Goal: Task Accomplishment & Management: Manage account settings

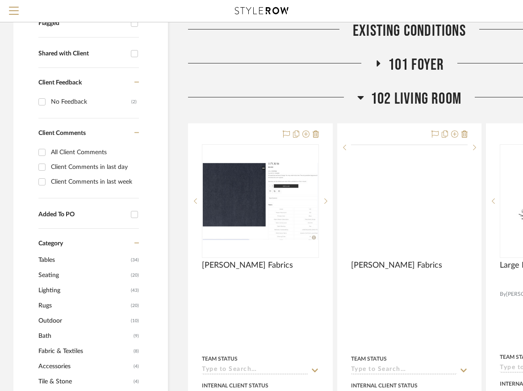
scroll to position [356, 0]
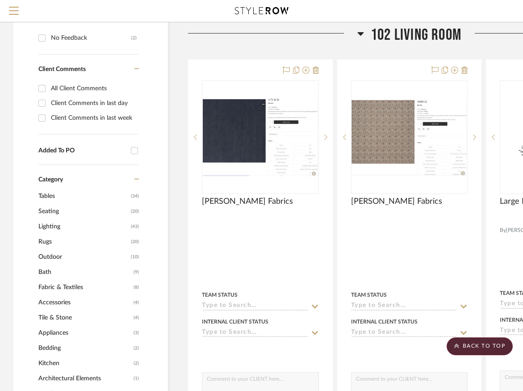
click at [361, 31] on icon at bounding box center [360, 33] width 7 height 11
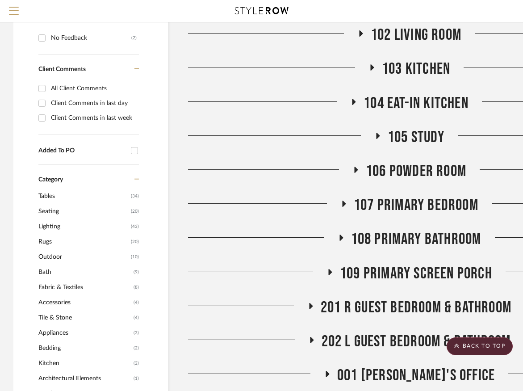
click at [389, 230] on span "108 Primary Bathroom" at bounding box center [416, 239] width 130 height 19
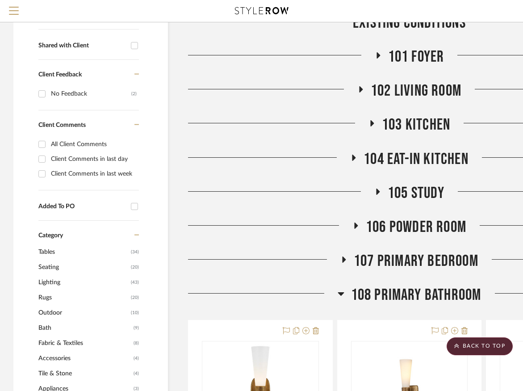
scroll to position [293, 0]
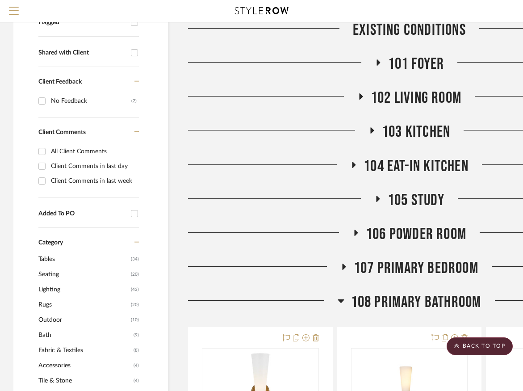
click at [401, 122] on span "103 Kitchen" at bounding box center [416, 131] width 68 height 19
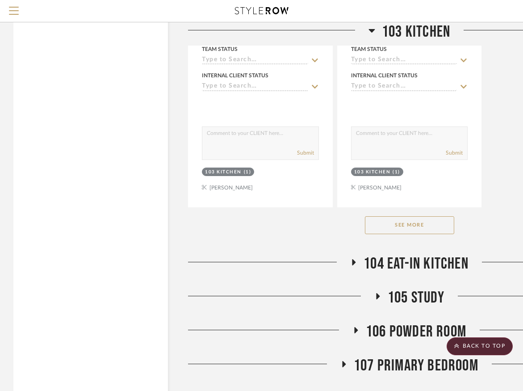
scroll to position [1441, 0]
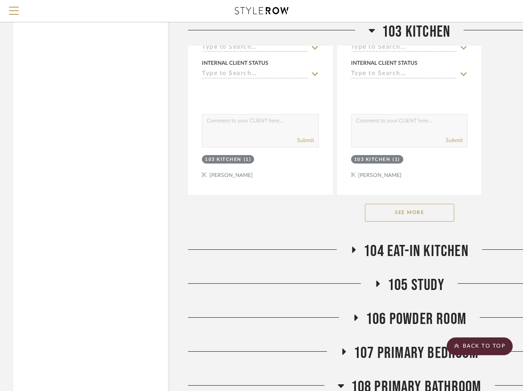
click at [417, 204] on button "See More" at bounding box center [409, 213] width 89 height 18
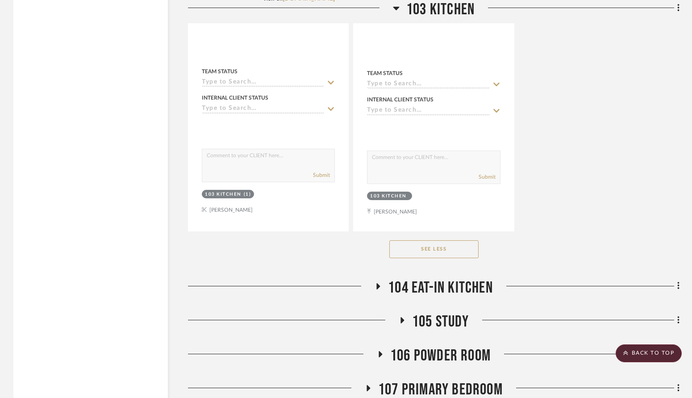
scroll to position [4221, 0]
click at [451, 240] on button "See Less" at bounding box center [433, 249] width 89 height 18
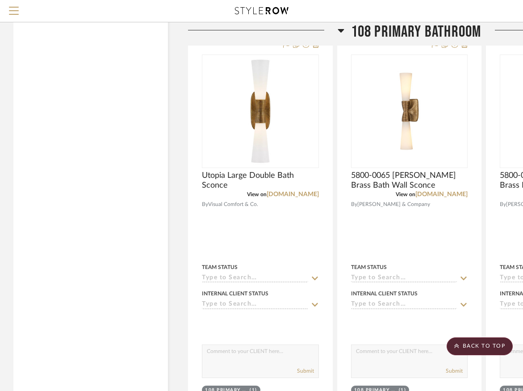
scroll to position [1711, 0]
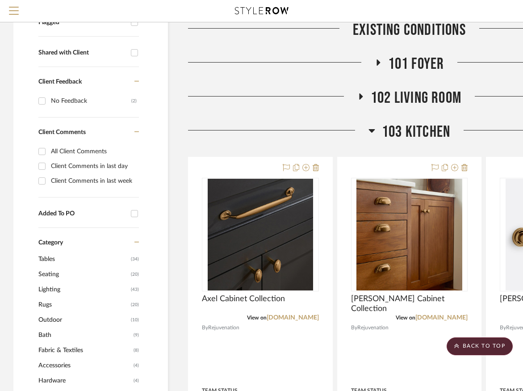
scroll to position [295, 0]
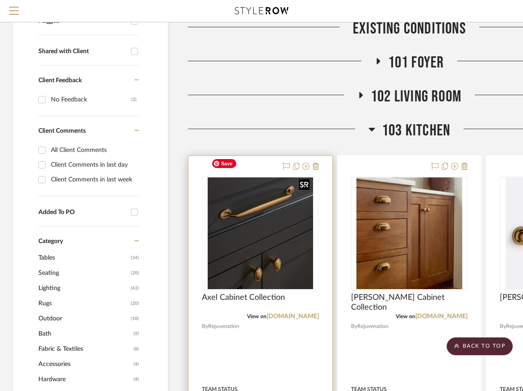
click at [0, 0] on img at bounding box center [0, 0] width 0 height 0
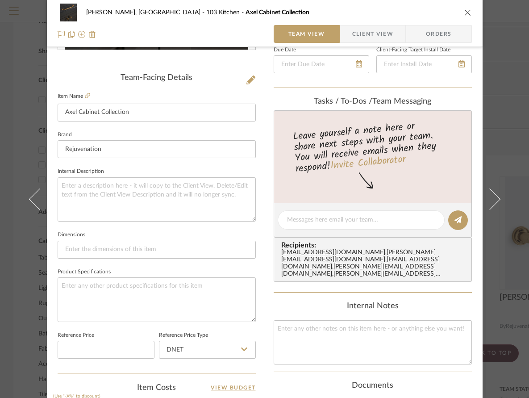
scroll to position [418, 0]
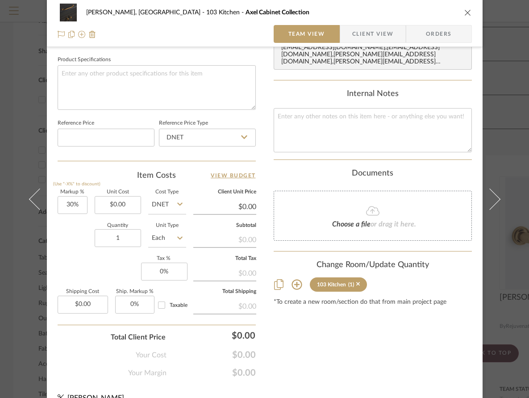
click at [292, 287] on icon at bounding box center [297, 284] width 11 height 11
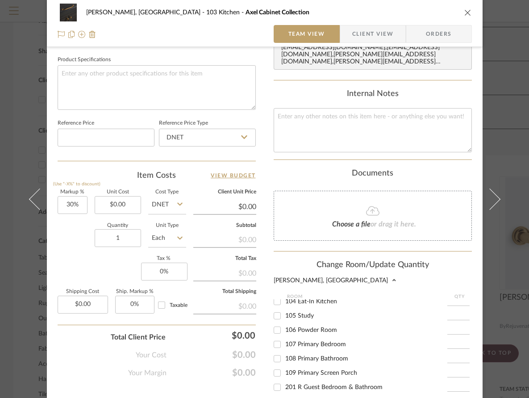
scroll to position [95, 0]
click at [276, 360] on input "108 Primary Bathroom" at bounding box center [277, 358] width 14 height 14
checkbox input "true"
type input "1"
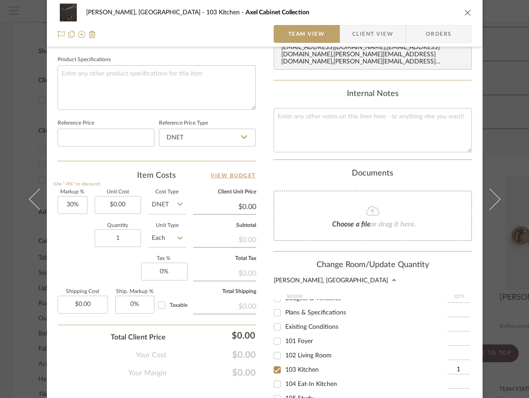
scroll to position [0, 0]
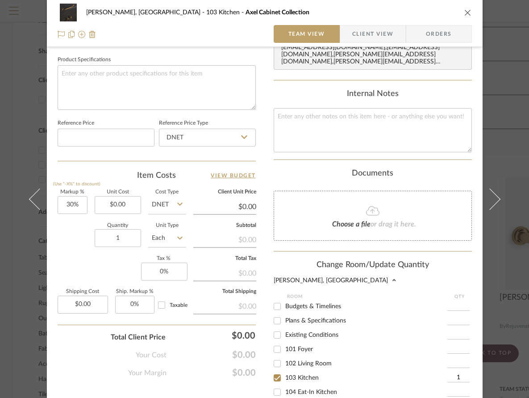
click at [274, 380] on input "103 Kitchen" at bounding box center [277, 378] width 14 height 14
checkbox input "false"
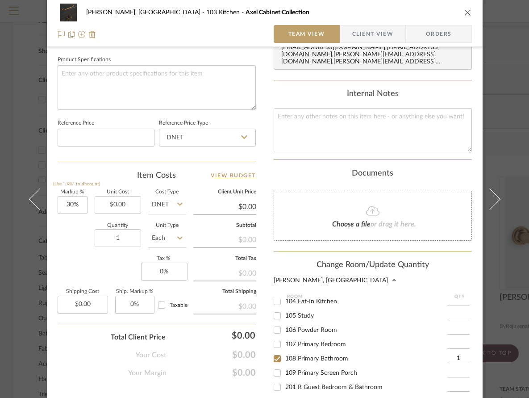
scroll to position [577, 0]
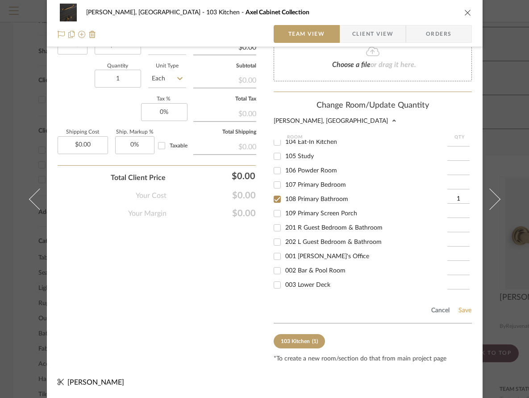
click at [463, 312] on button "Save" at bounding box center [465, 310] width 14 height 7
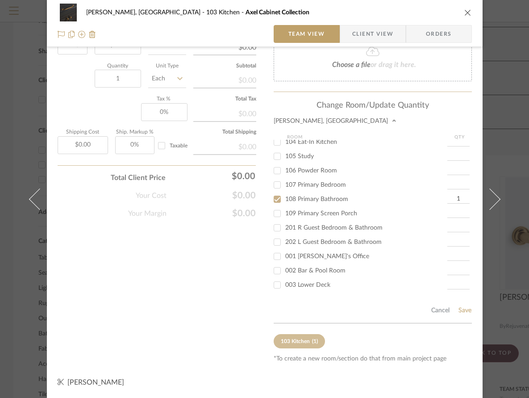
scroll to position [432, 0]
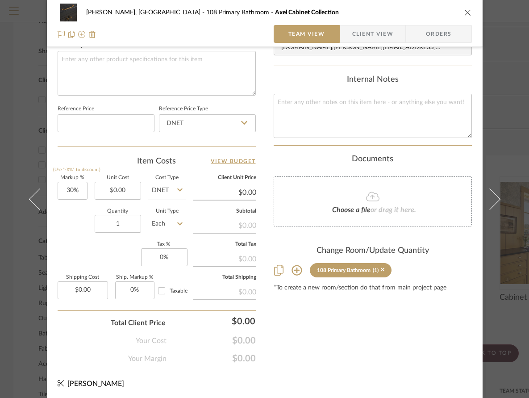
click at [465, 13] on icon "close" at bounding box center [467, 12] width 7 height 7
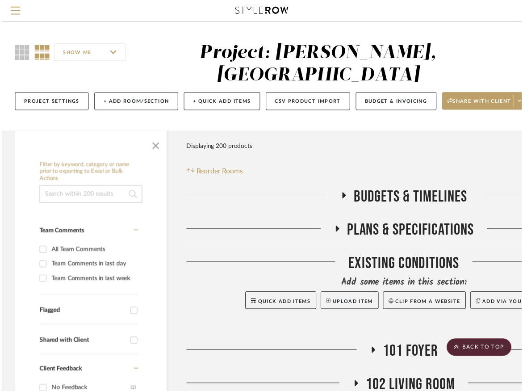
scroll to position [295, 0]
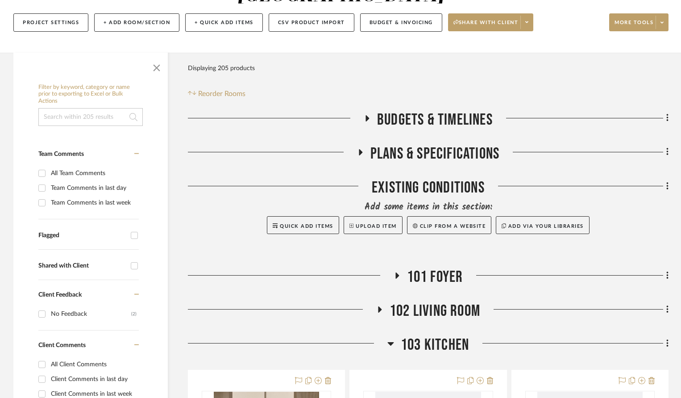
scroll to position [234, 0]
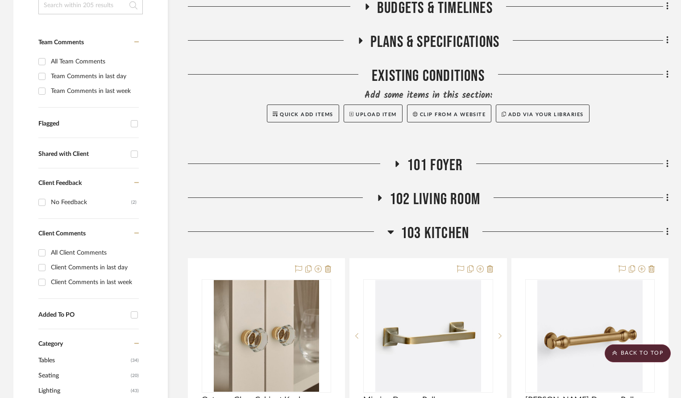
click at [423, 156] on span "101 Foyer" at bounding box center [435, 165] width 56 height 19
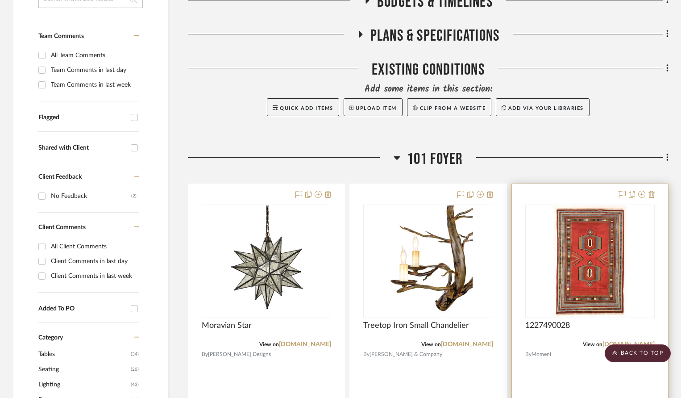
scroll to position [239, 0]
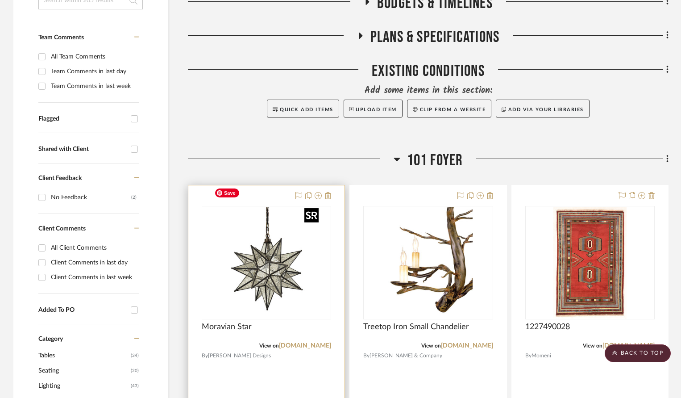
click at [277, 274] on img "0" at bounding box center [267, 263] width 112 height 112
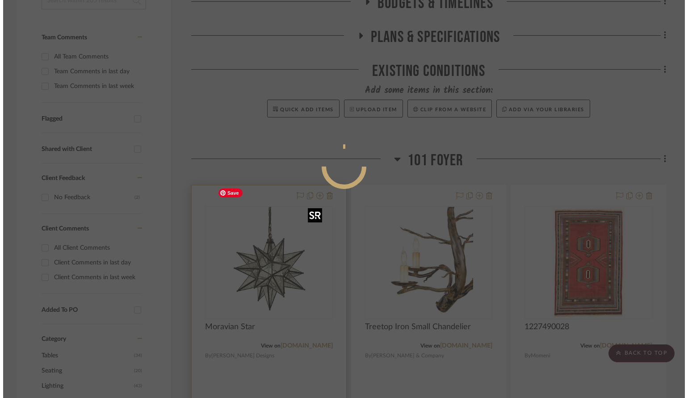
scroll to position [0, 0]
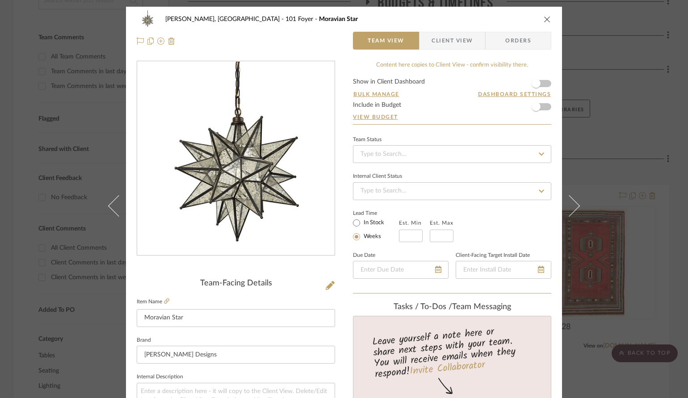
click at [529, 18] on icon "close" at bounding box center [546, 19] width 7 height 7
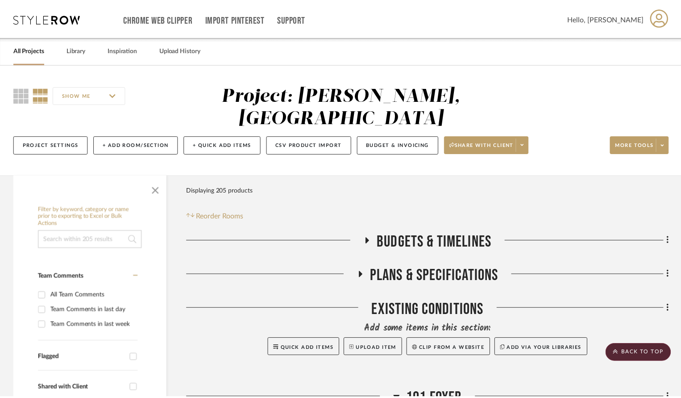
scroll to position [239, 0]
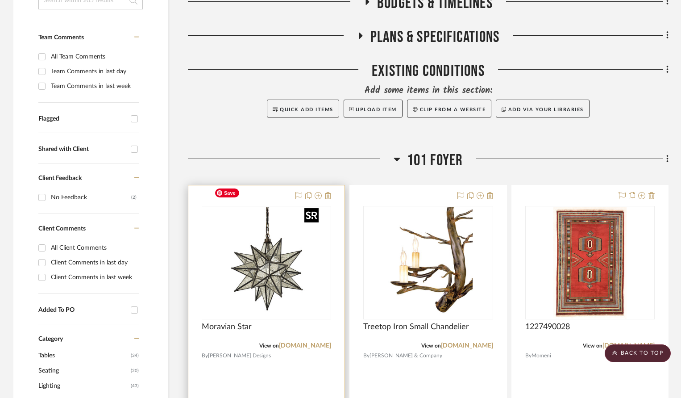
click at [267, 256] on img "0" at bounding box center [267, 263] width 112 height 112
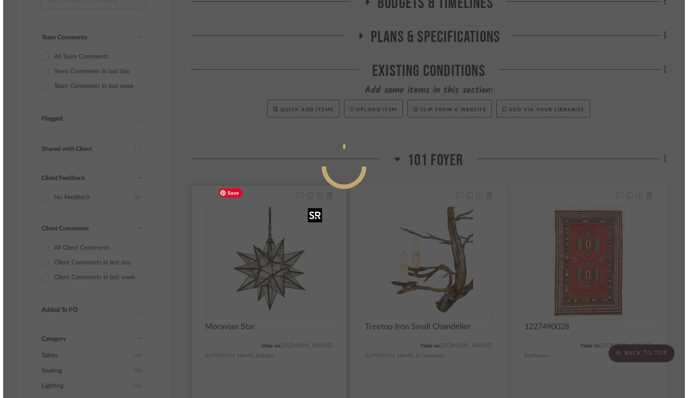
scroll to position [0, 0]
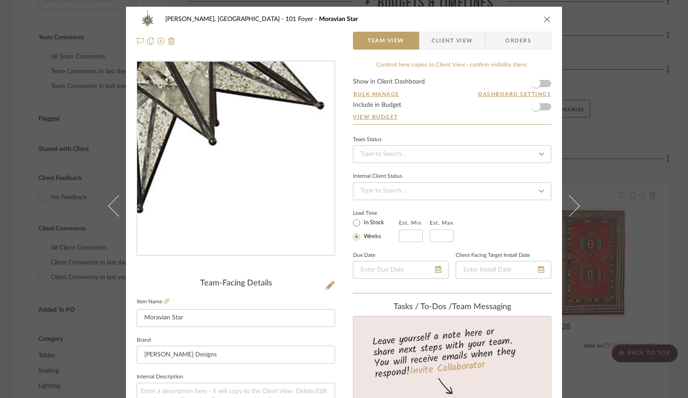
click at [250, 193] on img "0" at bounding box center [236, 159] width 194 height 194
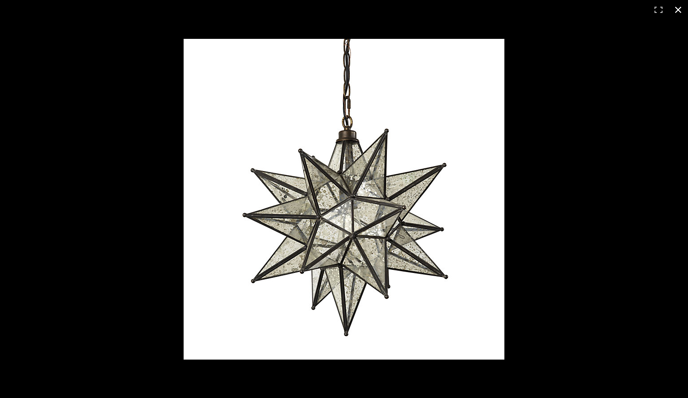
click at [529, 8] on button at bounding box center [678, 10] width 20 height 20
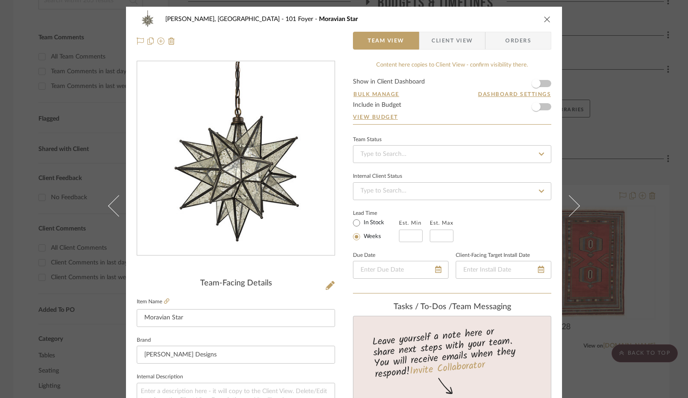
click at [529, 17] on icon "close" at bounding box center [546, 19] width 7 height 7
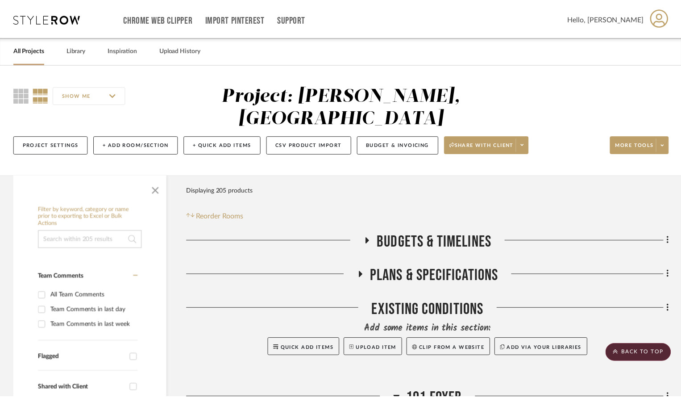
scroll to position [239, 0]
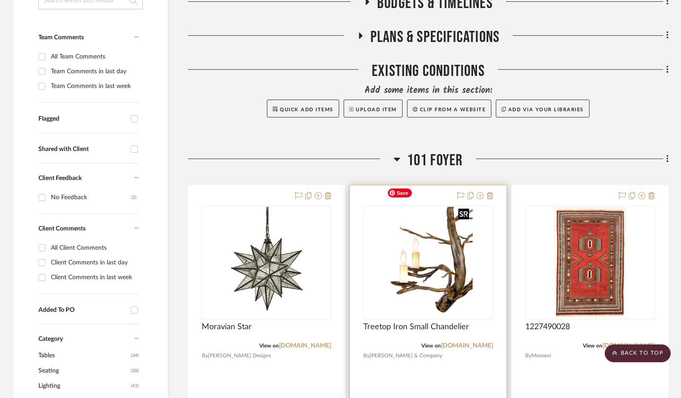
click at [442, 242] on img "0" at bounding box center [428, 263] width 89 height 112
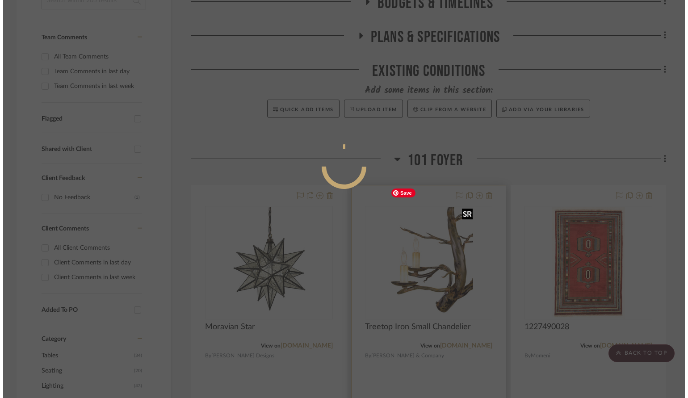
scroll to position [0, 0]
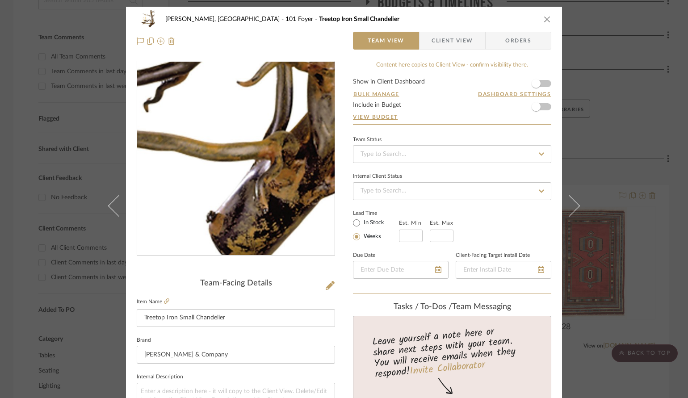
click at [255, 209] on img "0" at bounding box center [235, 159] width 155 height 194
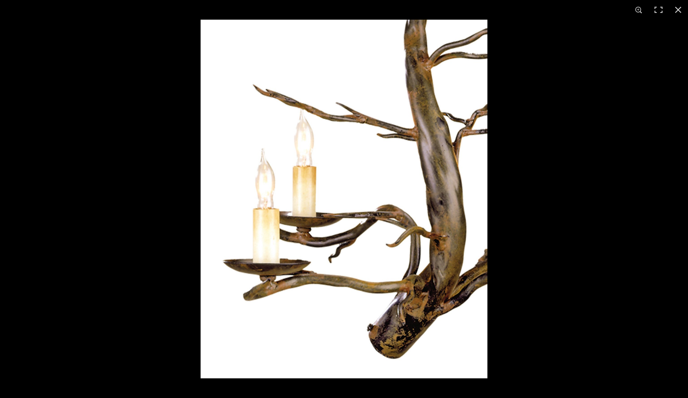
click at [464, 171] on img at bounding box center [344, 199] width 287 height 359
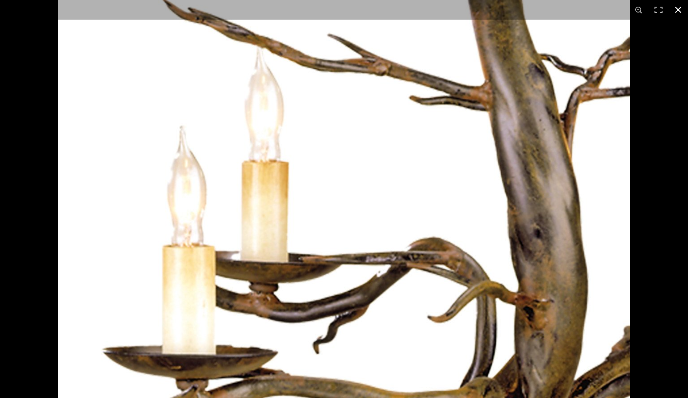
click at [529, 6] on button at bounding box center [678, 10] width 20 height 20
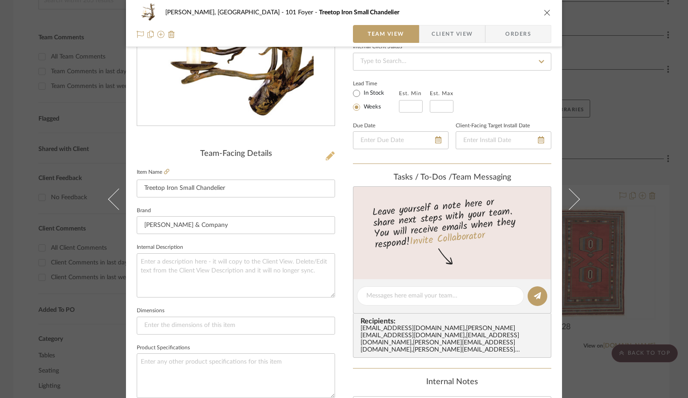
scroll to position [115, 0]
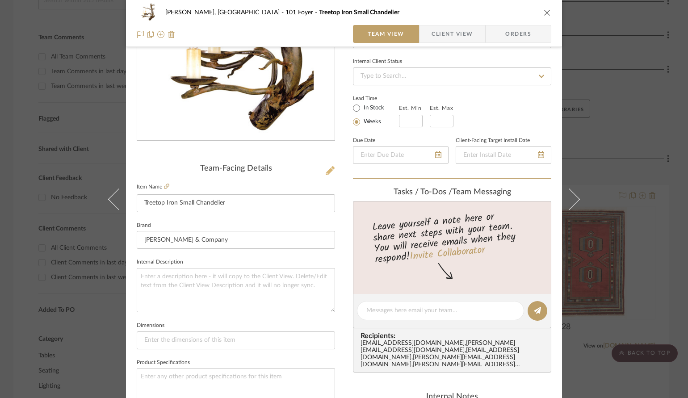
click at [329, 167] on icon at bounding box center [330, 170] width 9 height 9
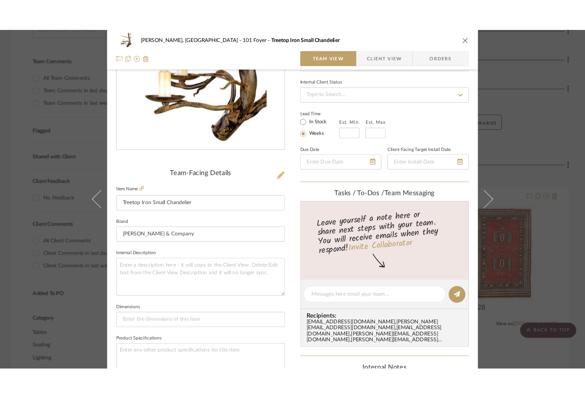
scroll to position [0, 0]
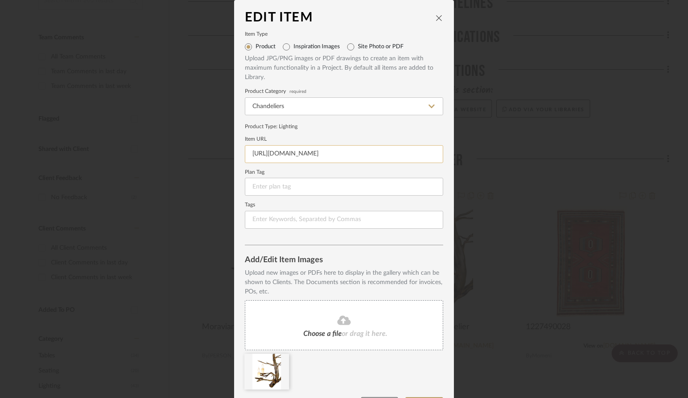
click at [323, 155] on input "https://www.curreyandcompany.com/c/lighting/chandeliers/treetop-iron-small-chan…" at bounding box center [344, 154] width 198 height 18
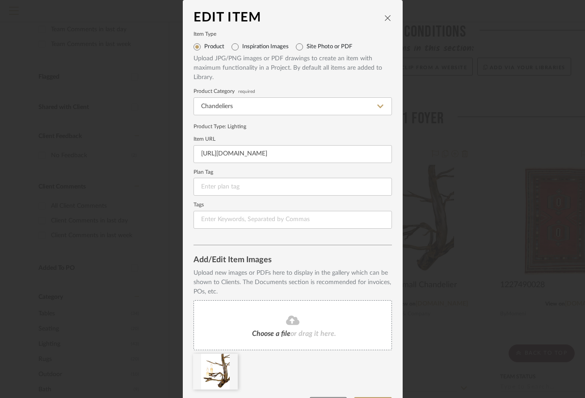
click at [384, 18] on icon "close" at bounding box center [387, 17] width 7 height 7
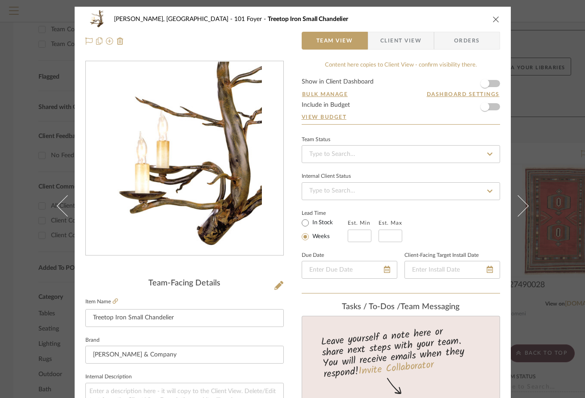
click at [492, 20] on icon "close" at bounding box center [495, 19] width 7 height 7
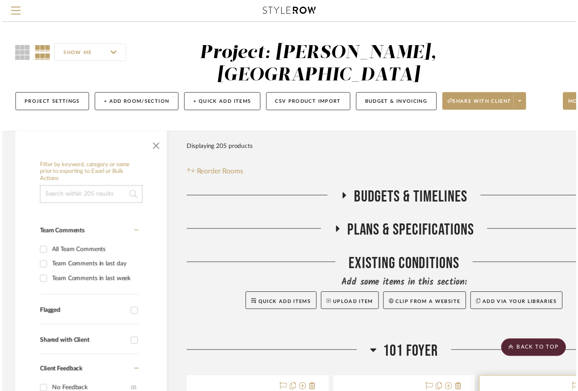
scroll to position [239, 0]
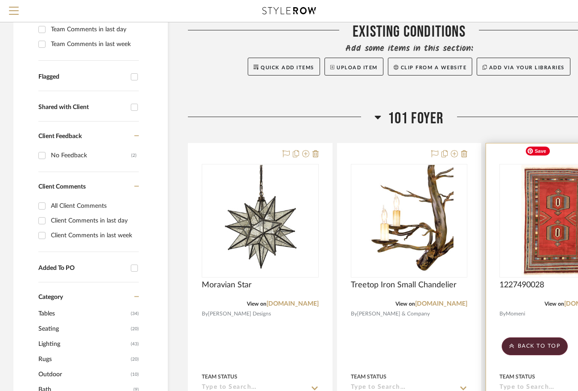
click at [529, 209] on img "0" at bounding box center [558, 221] width 73 height 112
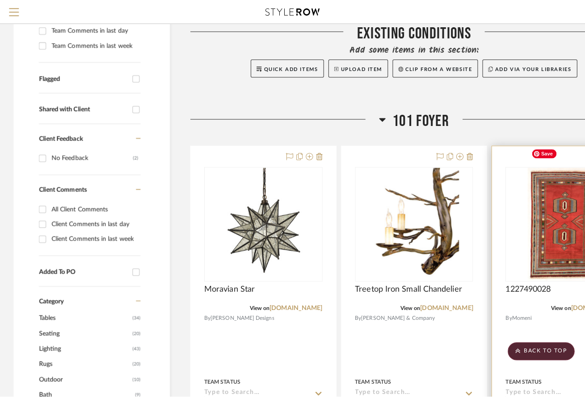
scroll to position [0, 0]
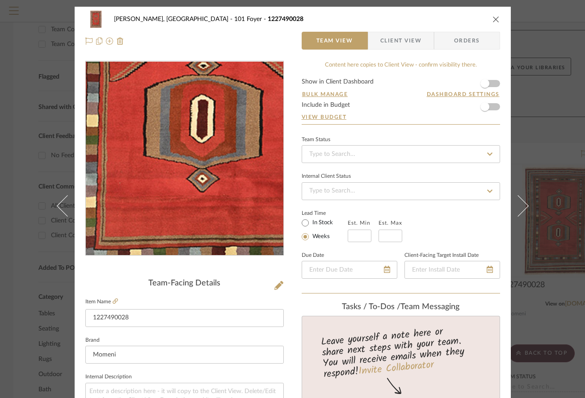
click at [175, 192] on img "0" at bounding box center [184, 159] width 127 height 194
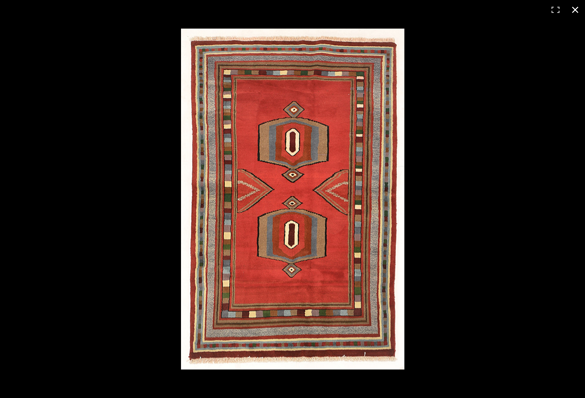
click at [529, 10] on button at bounding box center [575, 10] width 20 height 20
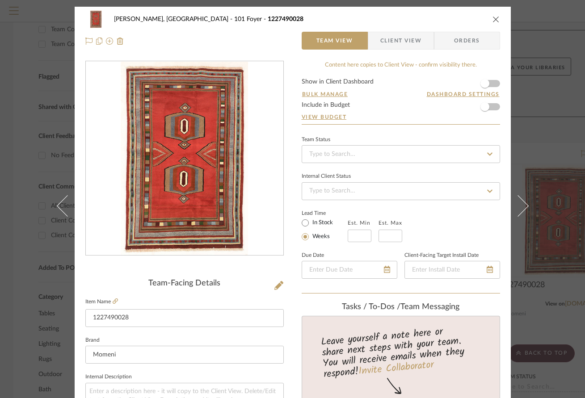
click at [492, 18] on icon "close" at bounding box center [495, 19] width 7 height 7
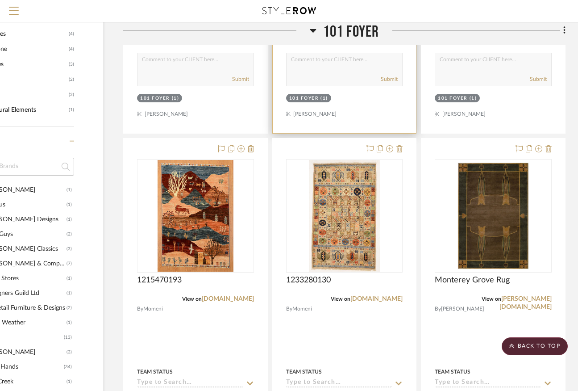
scroll to position [641, 65]
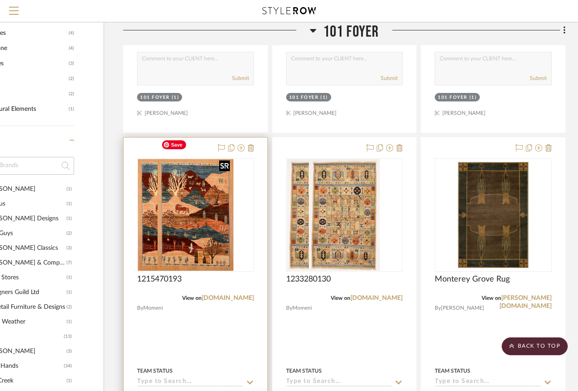
click at [207, 194] on div at bounding box center [195, 214] width 117 height 113
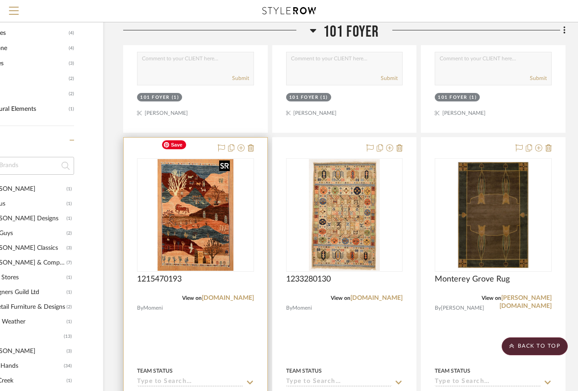
click at [207, 194] on img "0" at bounding box center [196, 215] width 76 height 112
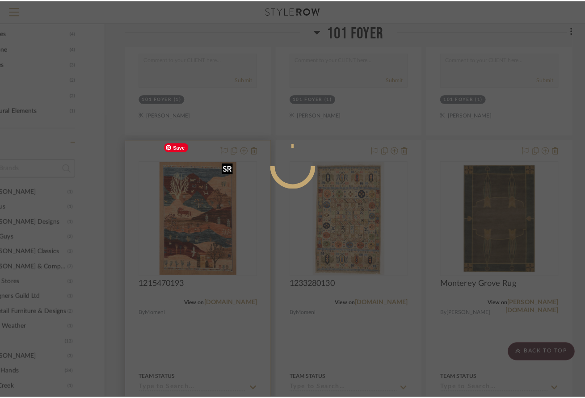
scroll to position [0, 0]
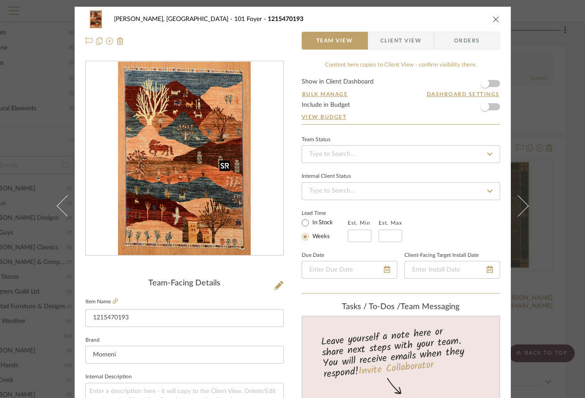
click at [207, 194] on img "0" at bounding box center [184, 159] width 132 height 194
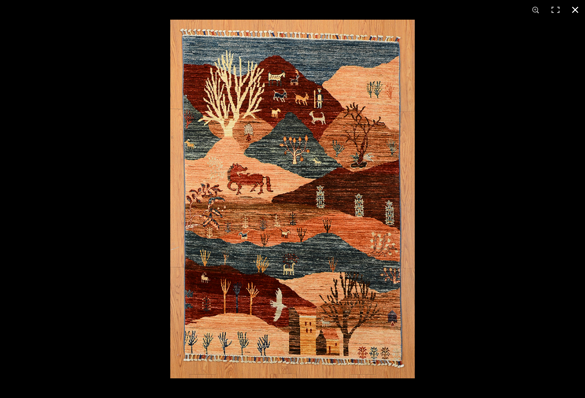
click at [525, 232] on div at bounding box center [462, 219] width 585 height 398
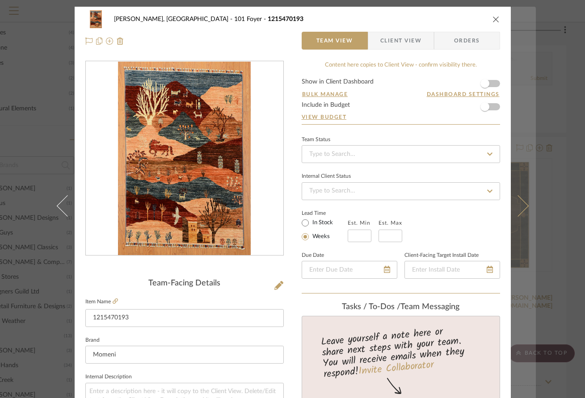
click at [518, 201] on icon at bounding box center [516, 205] width 21 height 21
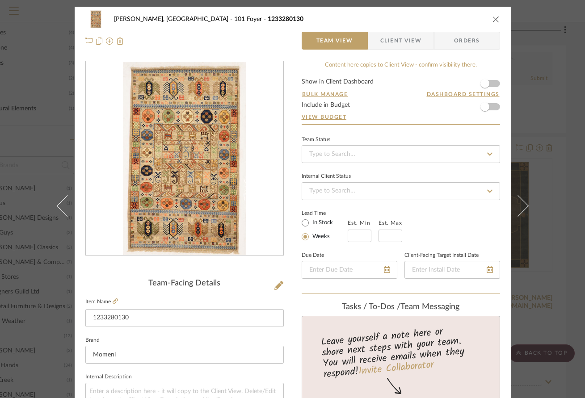
click at [221, 192] on img "0" at bounding box center [184, 159] width 123 height 194
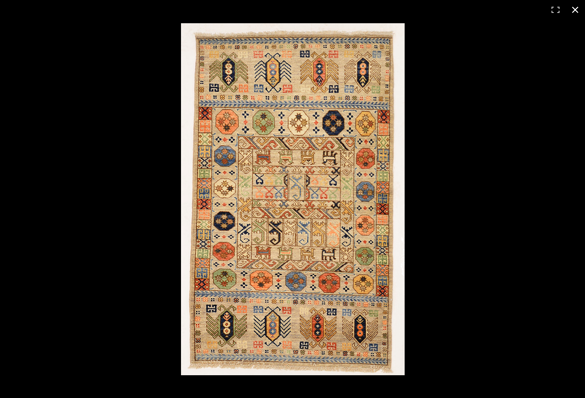
click at [529, 233] on div at bounding box center [468, 218] width 574 height 390
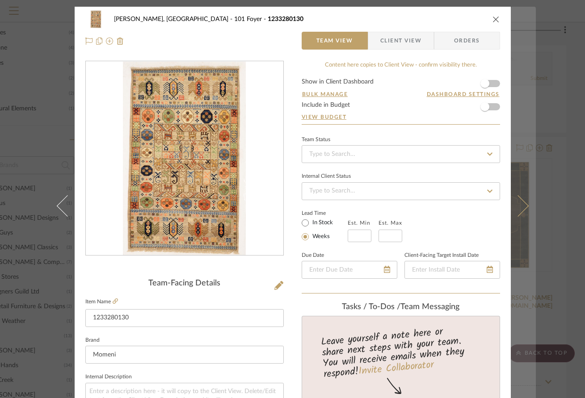
click at [517, 211] on icon at bounding box center [516, 205] width 21 height 21
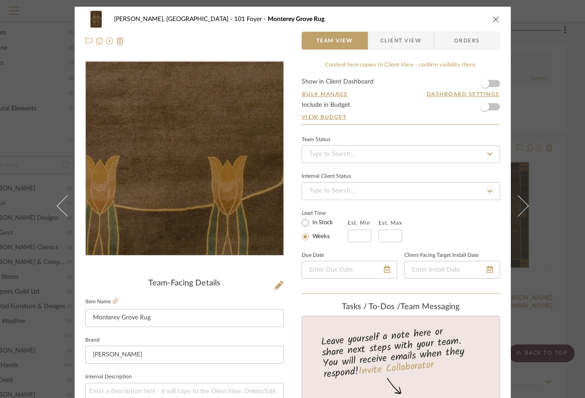
click at [189, 177] on img "0" at bounding box center [185, 159] width 194 height 194
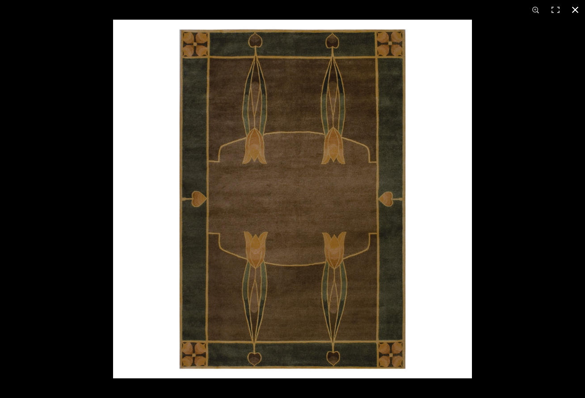
click at [529, 10] on button at bounding box center [575, 10] width 20 height 20
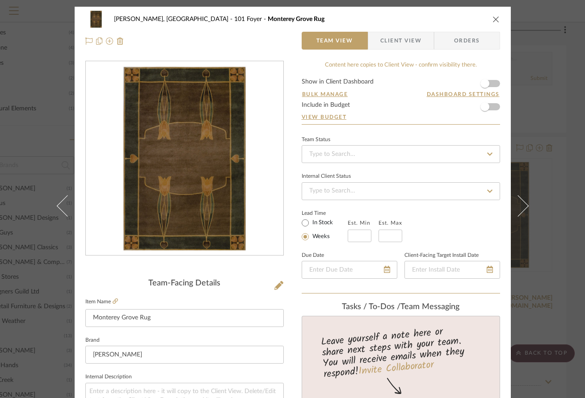
click at [493, 18] on icon "close" at bounding box center [495, 19] width 7 height 7
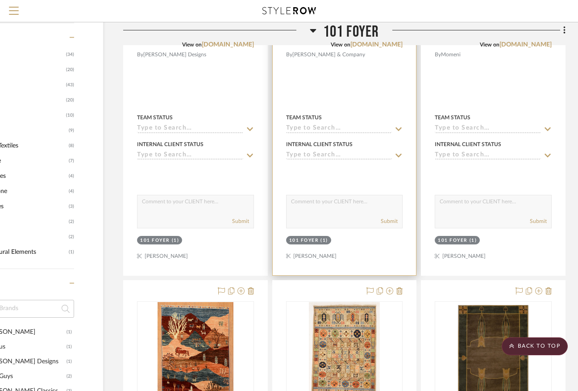
scroll to position [492, 65]
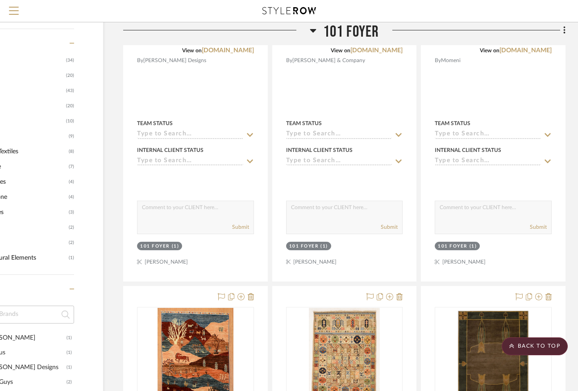
click at [313, 34] on icon at bounding box center [313, 30] width 7 height 11
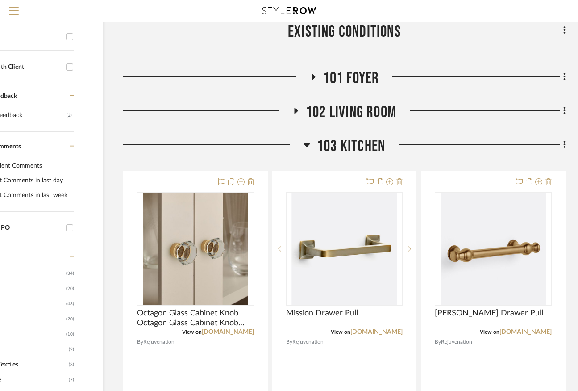
scroll to position [288, 65]
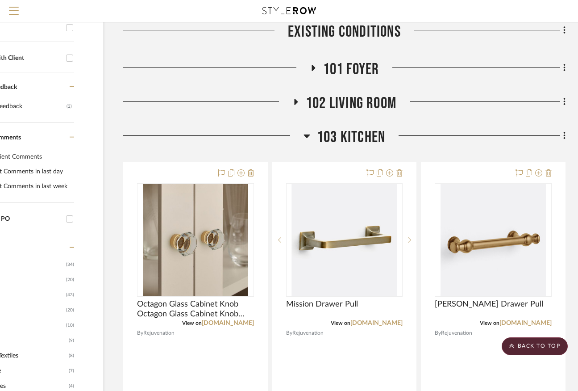
click at [337, 94] on span "102 Living Room" at bounding box center [351, 103] width 91 height 19
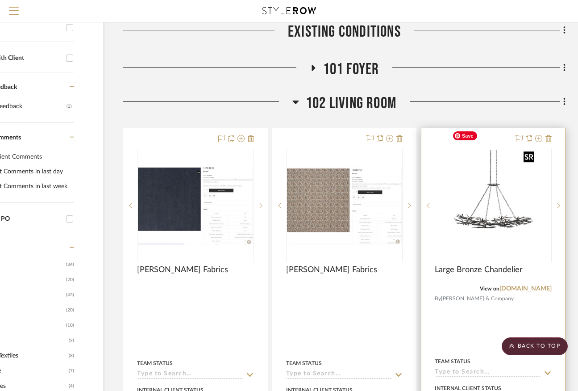
click at [499, 190] on img "0" at bounding box center [493, 206] width 89 height 112
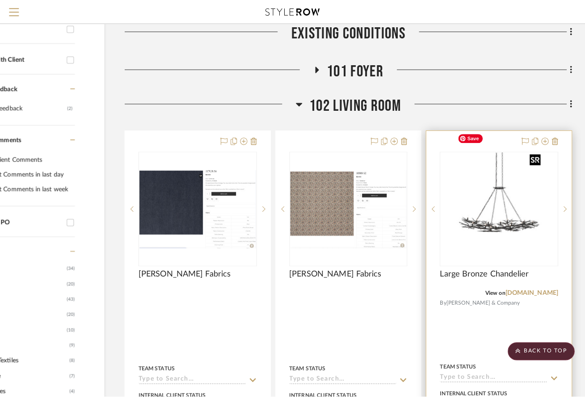
scroll to position [0, 0]
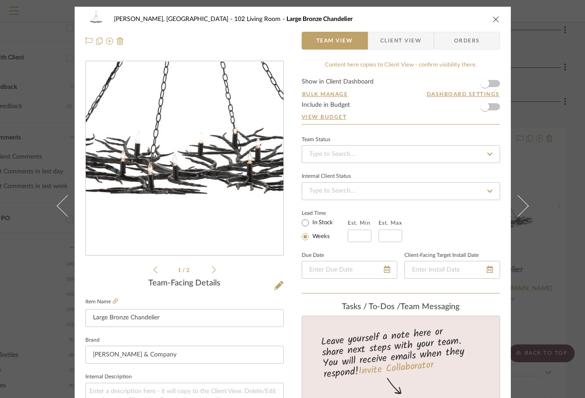
click at [178, 186] on img "0" at bounding box center [184, 159] width 155 height 194
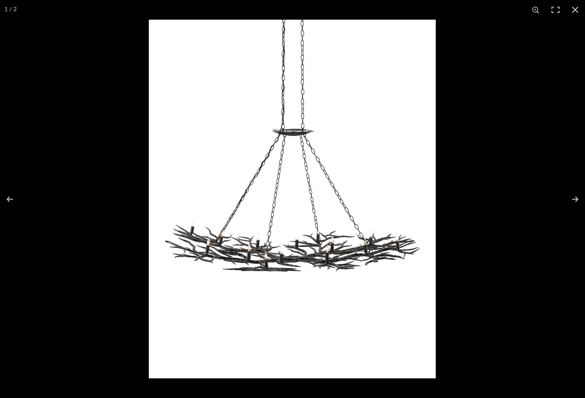
click at [408, 263] on img at bounding box center [292, 199] width 287 height 359
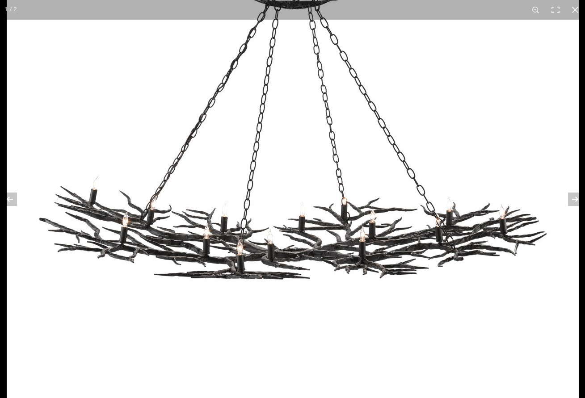
click at [408, 263] on img at bounding box center [293, 135] width 572 height 715
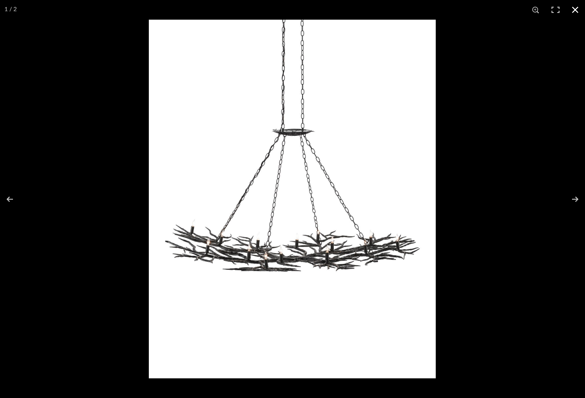
click at [529, 7] on button at bounding box center [575, 10] width 20 height 20
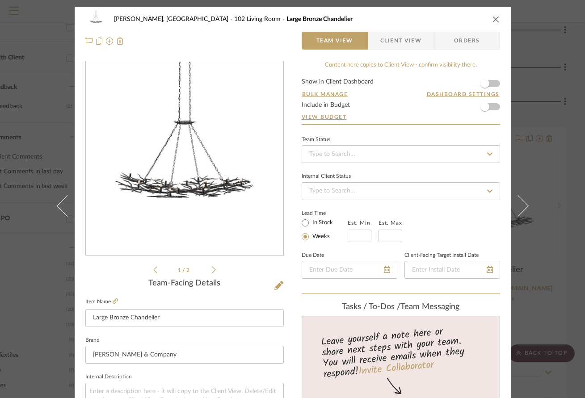
click at [493, 19] on icon "close" at bounding box center [495, 19] width 7 height 7
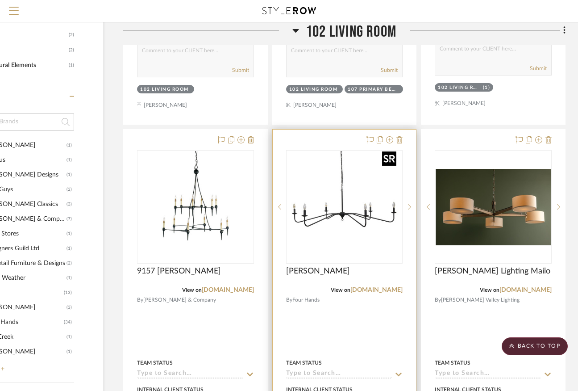
scroll to position [683, 65]
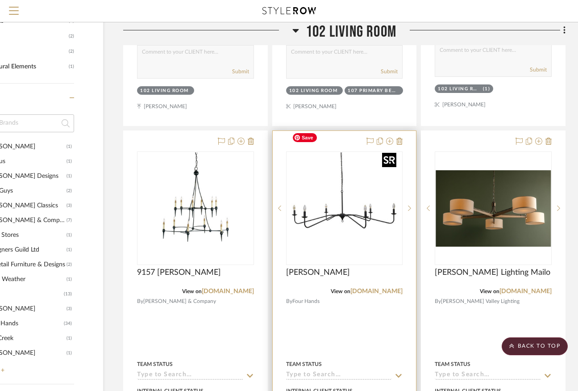
click at [345, 178] on img "0" at bounding box center [344, 208] width 112 height 112
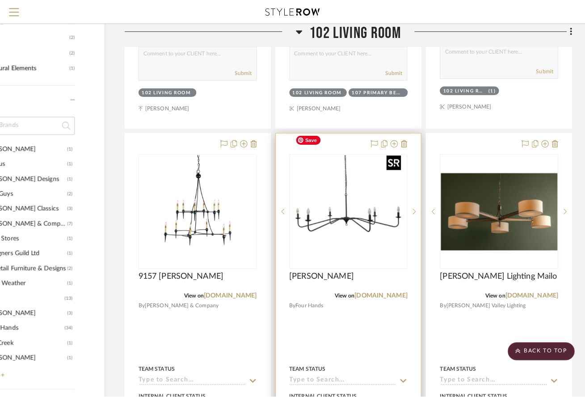
scroll to position [0, 0]
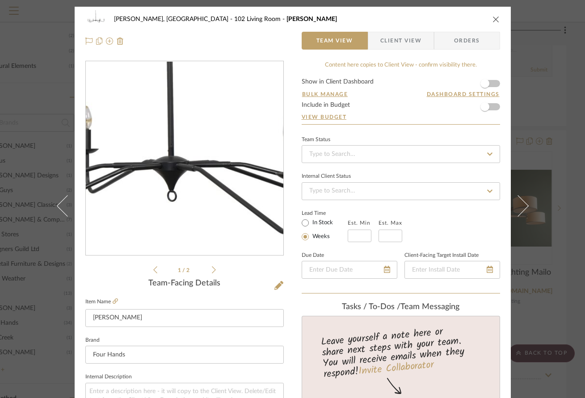
click at [182, 168] on img "0" at bounding box center [185, 159] width 194 height 194
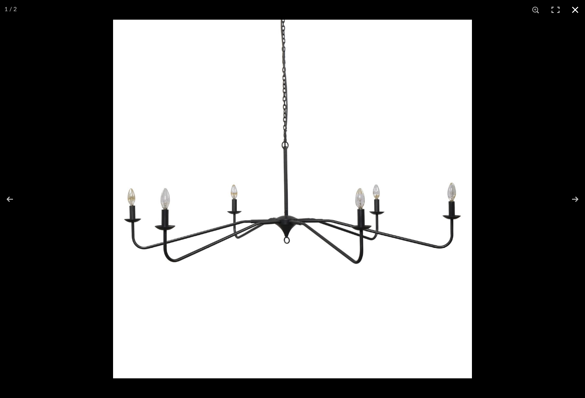
click at [521, 151] on div at bounding box center [405, 219] width 585 height 398
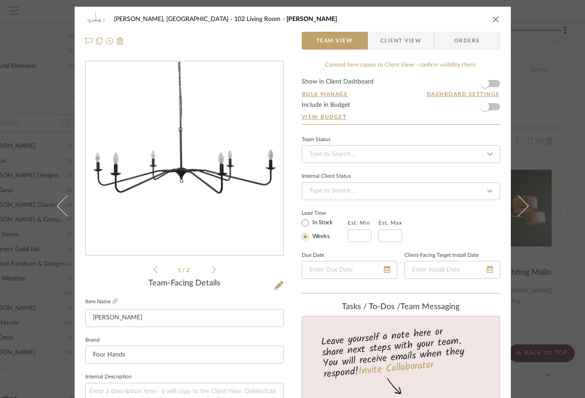
click at [493, 18] on icon "close" at bounding box center [495, 19] width 7 height 7
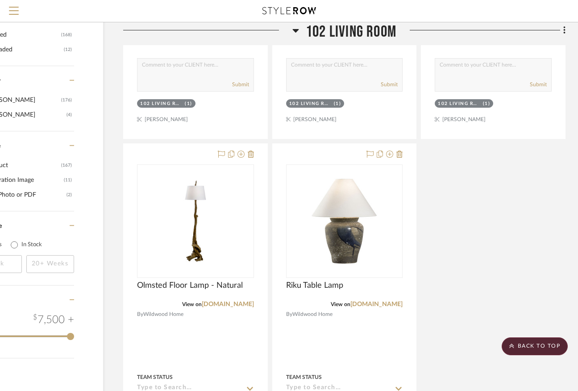
scroll to position [1086, 65]
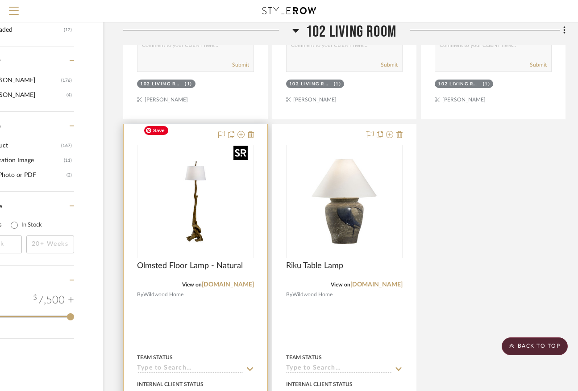
click at [198, 193] on img "0" at bounding box center [196, 202] width 112 height 112
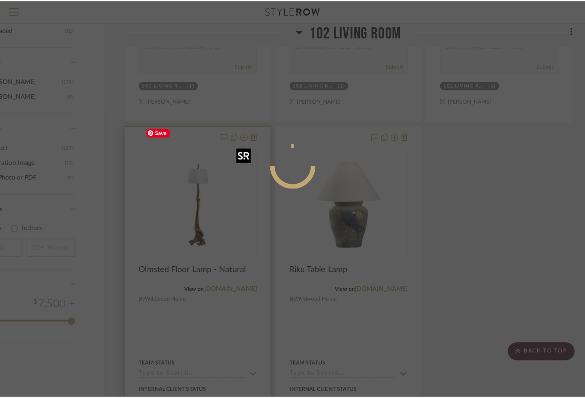
scroll to position [0, 0]
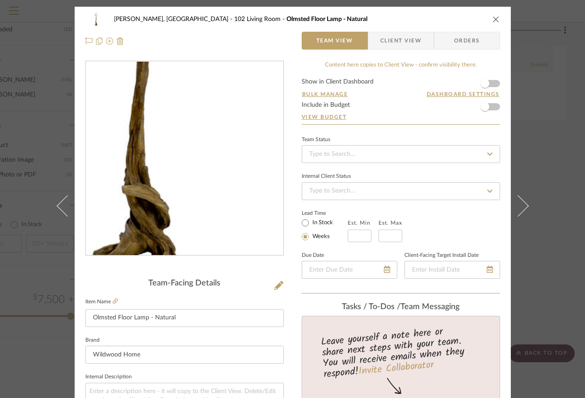
click at [196, 190] on img "0" at bounding box center [185, 159] width 194 height 194
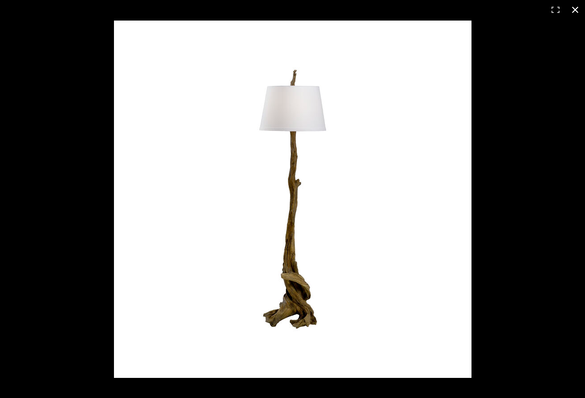
click at [529, 10] on button at bounding box center [575, 10] width 20 height 20
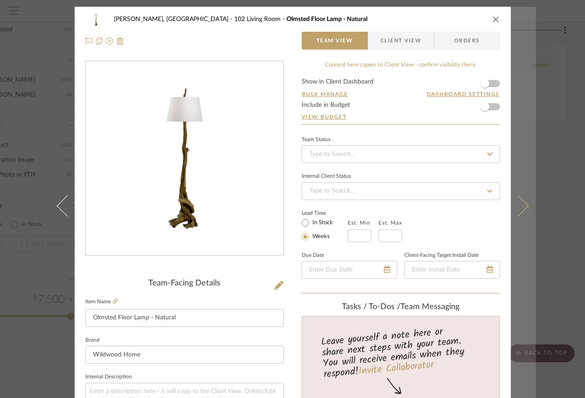
click at [524, 205] on icon at bounding box center [516, 205] width 21 height 21
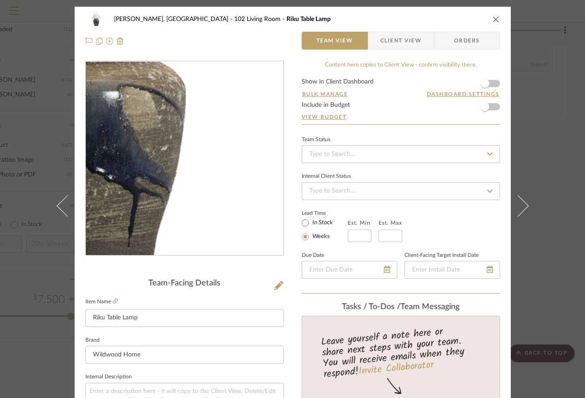
click at [214, 192] on img "0" at bounding box center [185, 159] width 194 height 194
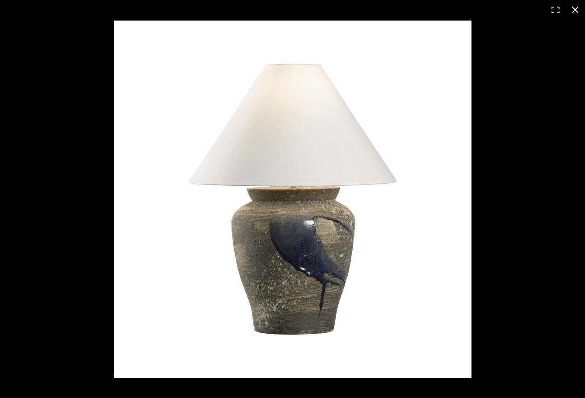
click at [529, 11] on button at bounding box center [575, 10] width 20 height 20
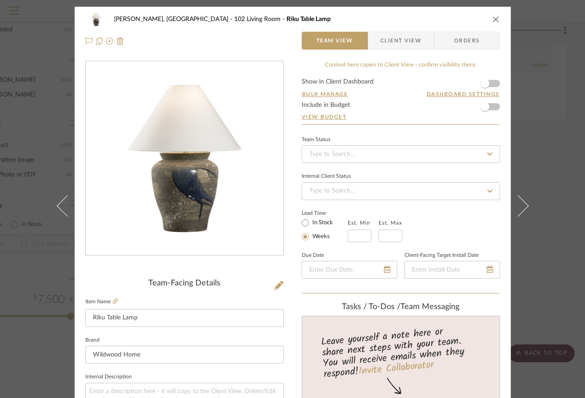
click at [529, 127] on div "Connolly, Clarkesville 102 Living Room Riku Table Lamp Team View Client View Or…" at bounding box center [292, 199] width 585 height 398
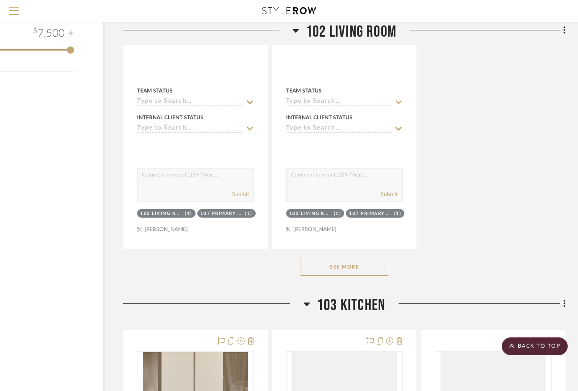
scroll to position [1353, 65]
click at [341, 257] on button "See More" at bounding box center [344, 266] width 89 height 18
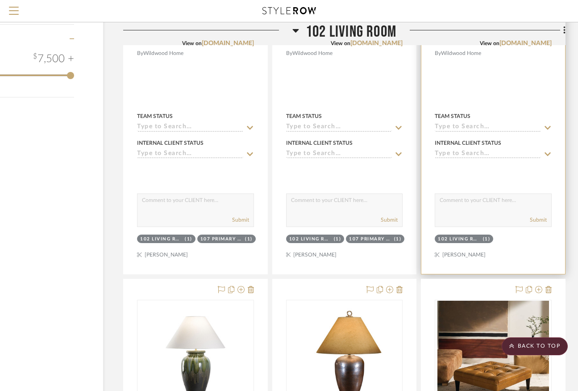
scroll to position [1425, 65]
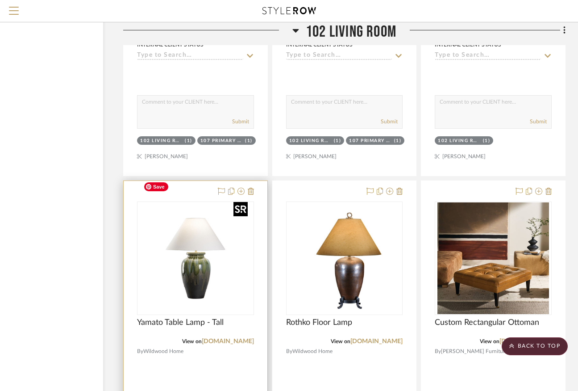
click at [192, 247] on img "0" at bounding box center [196, 258] width 112 height 112
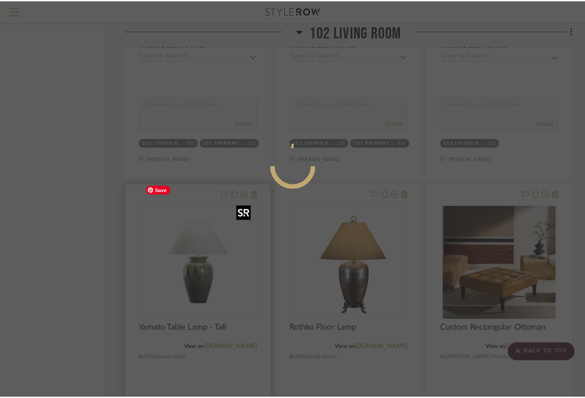
scroll to position [0, 0]
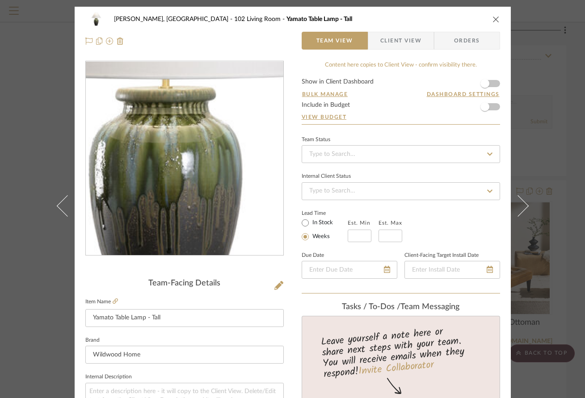
click at [188, 171] on img "0" at bounding box center [185, 159] width 194 height 194
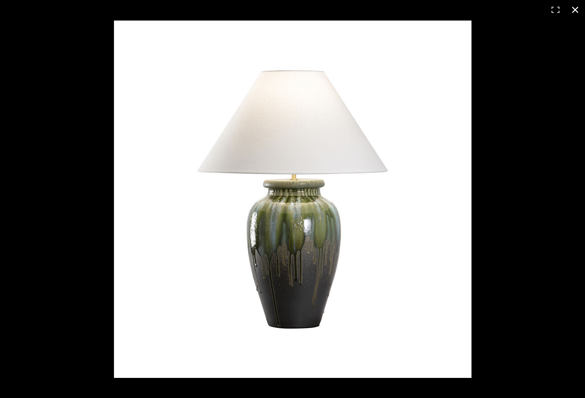
click at [529, 9] on button at bounding box center [575, 10] width 20 height 20
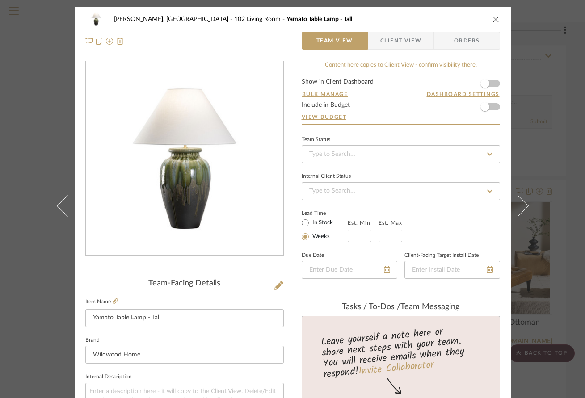
click at [492, 21] on icon "close" at bounding box center [495, 19] width 7 height 7
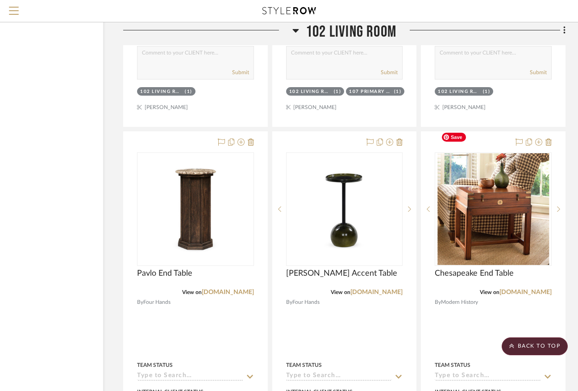
scroll to position [1873, 65]
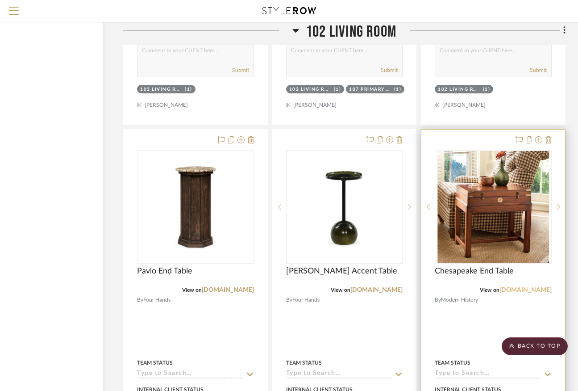
click at [507, 287] on link "modernhistoryhome.com" at bounding box center [526, 290] width 52 height 6
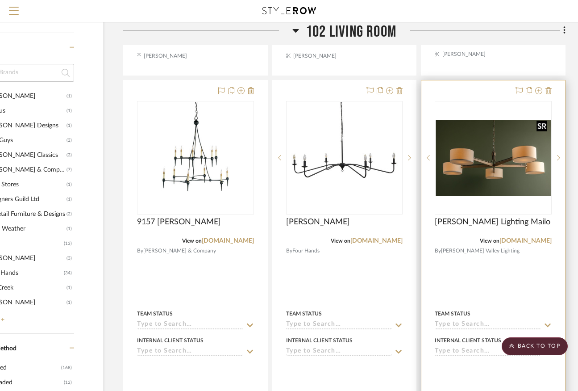
scroll to position [734, 65]
click at [501, 134] on img "0" at bounding box center [493, 157] width 115 height 77
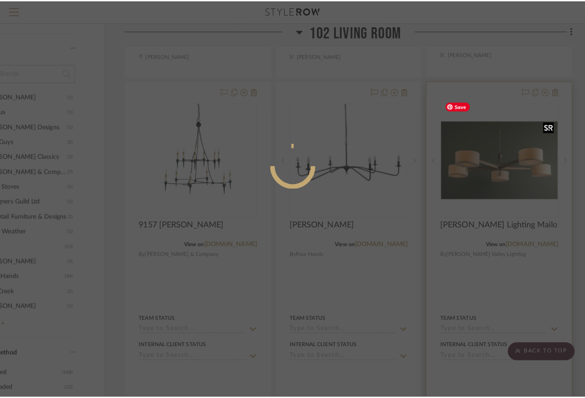
scroll to position [0, 0]
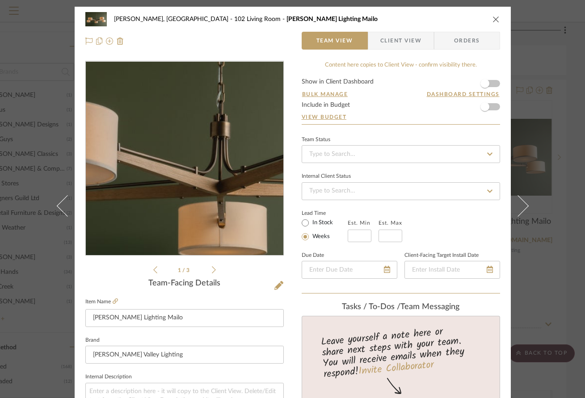
click at [170, 162] on img "0" at bounding box center [184, 159] width 197 height 132
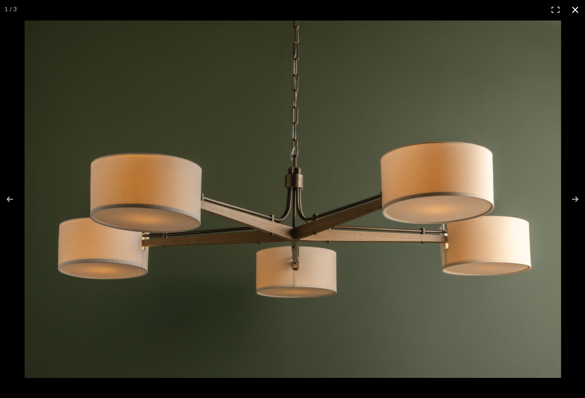
click at [529, 10] on button at bounding box center [575, 10] width 20 height 20
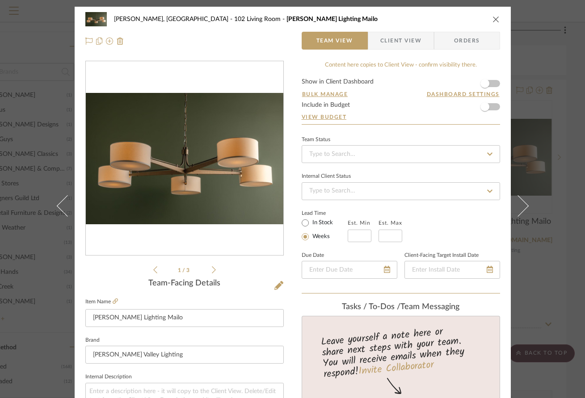
click at [492, 17] on icon "close" at bounding box center [495, 19] width 7 height 7
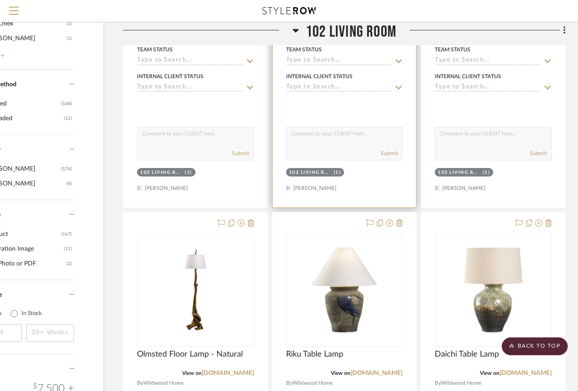
scroll to position [1003, 65]
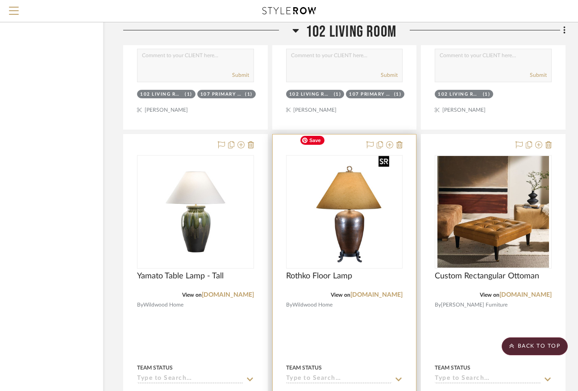
click at [347, 185] on img "0" at bounding box center [344, 212] width 96 height 112
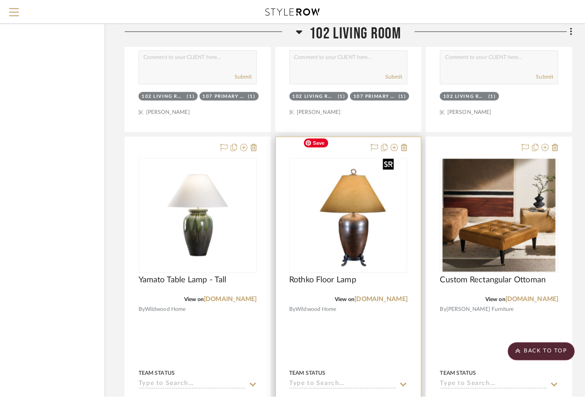
scroll to position [0, 0]
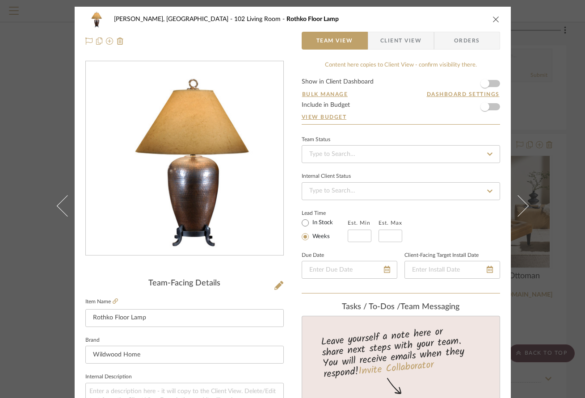
click at [166, 187] on div at bounding box center [184, 158] width 197 height 195
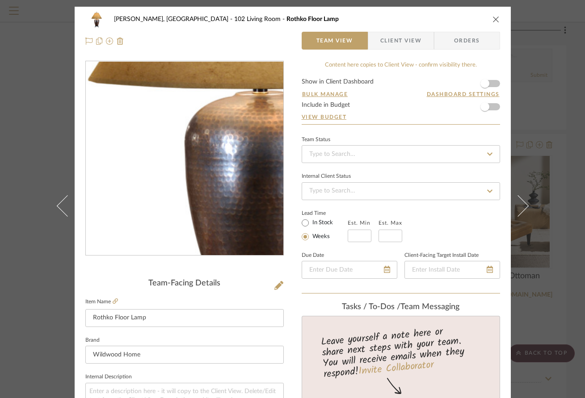
click at [164, 178] on img "0" at bounding box center [184, 159] width 168 height 194
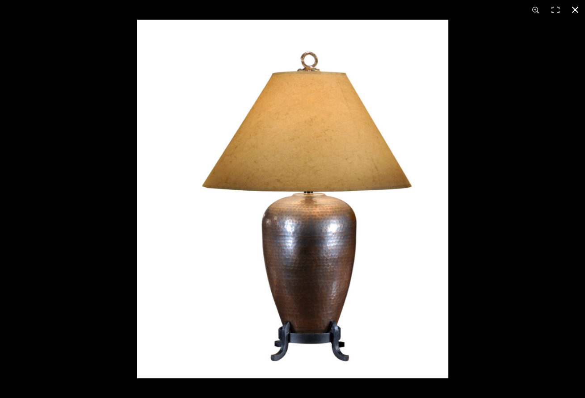
click at [529, 8] on button at bounding box center [575, 10] width 20 height 20
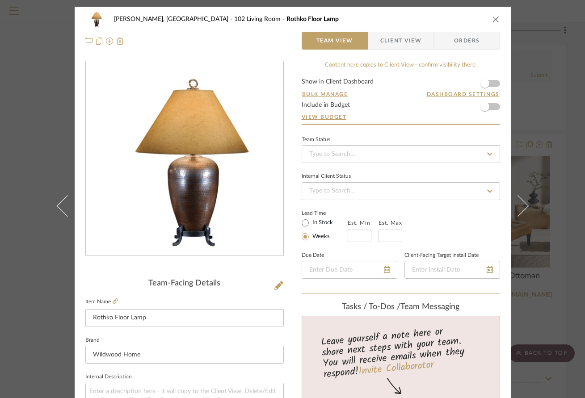
click at [492, 17] on icon "close" at bounding box center [495, 19] width 7 height 7
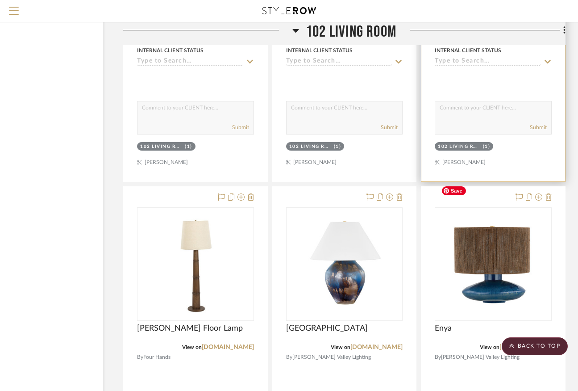
scroll to position [3001, 65]
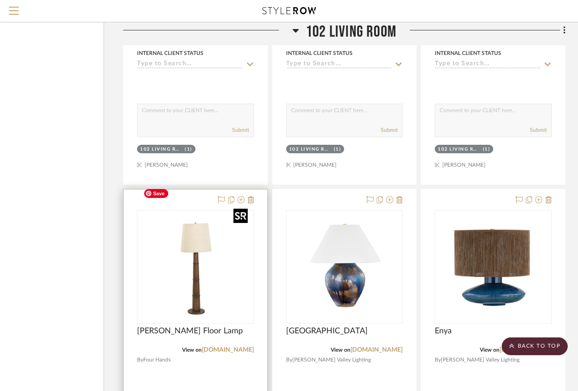
click at [194, 248] on img "0" at bounding box center [196, 267] width 112 height 112
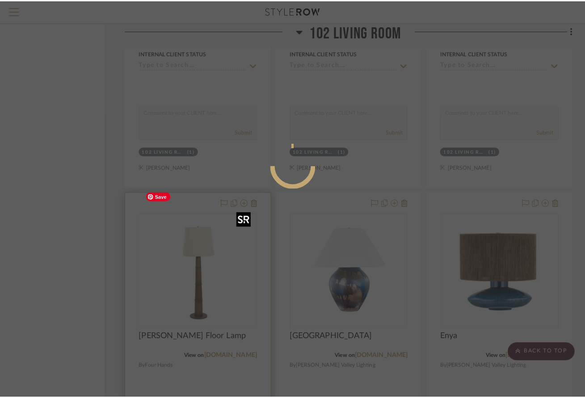
scroll to position [0, 0]
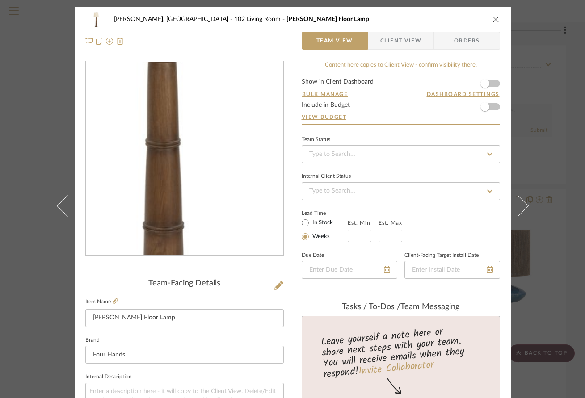
click at [189, 186] on img "0" at bounding box center [185, 159] width 194 height 194
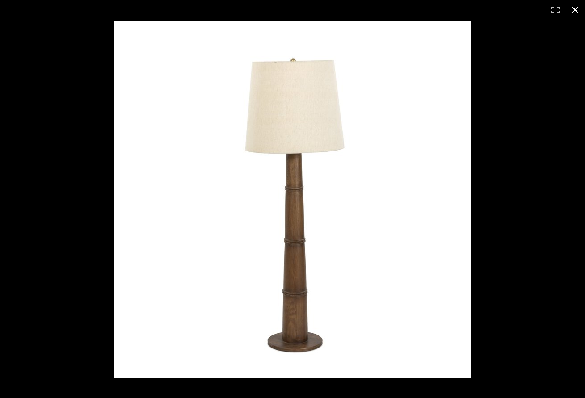
click at [529, 10] on button at bounding box center [575, 10] width 20 height 20
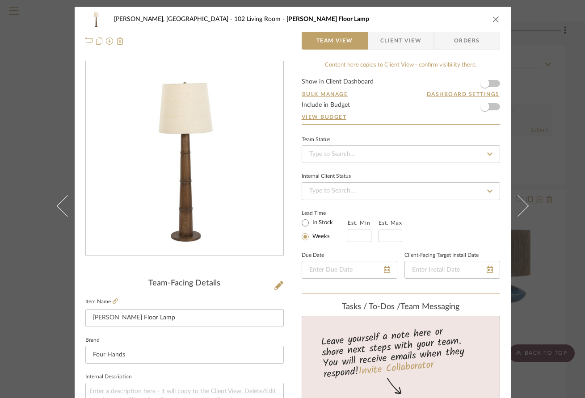
click at [493, 18] on icon "close" at bounding box center [495, 19] width 7 height 7
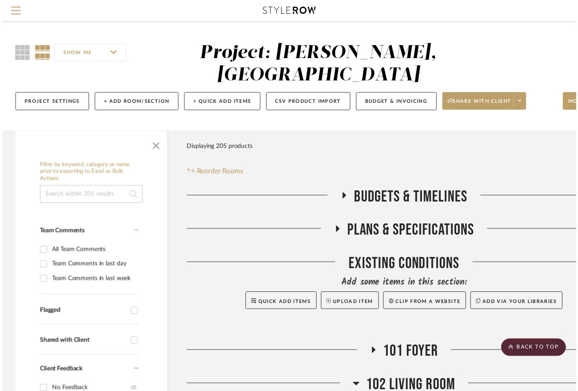
scroll to position [3001, 65]
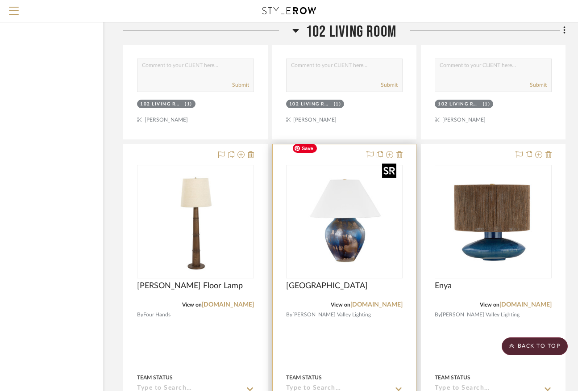
click at [353, 204] on img "0" at bounding box center [344, 222] width 112 height 112
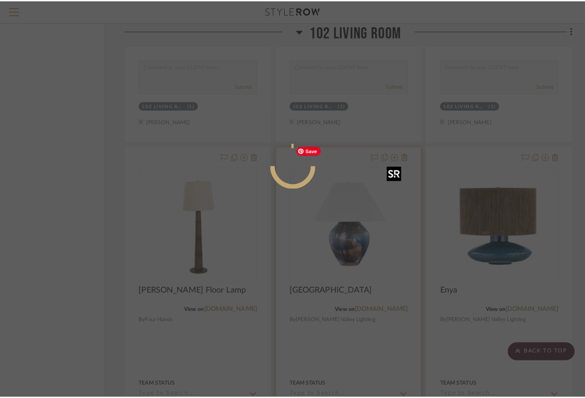
scroll to position [0, 0]
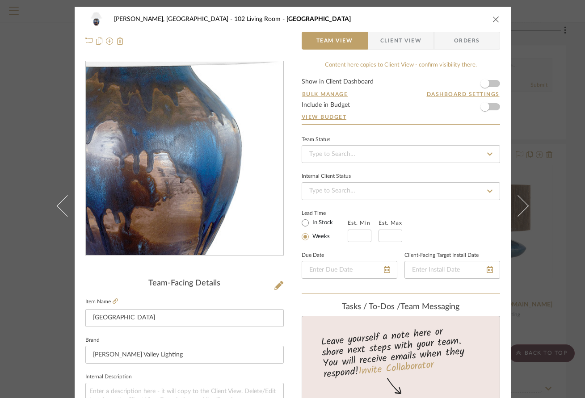
click at [199, 183] on img "0" at bounding box center [185, 159] width 194 height 194
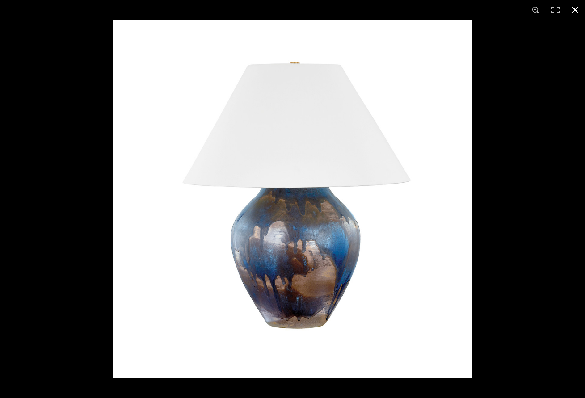
click at [529, 12] on button at bounding box center [575, 10] width 20 height 20
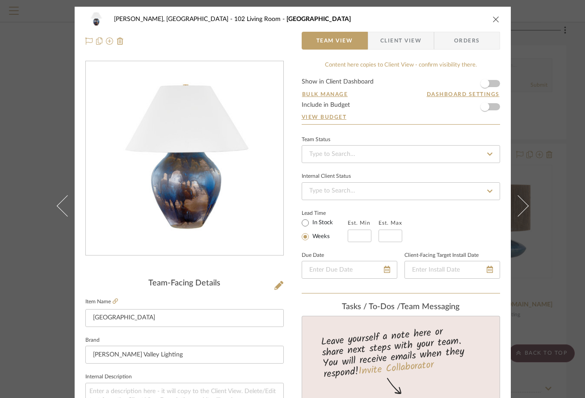
click at [492, 20] on icon "close" at bounding box center [495, 19] width 7 height 7
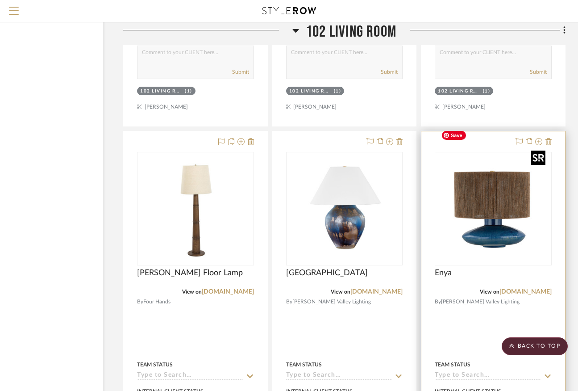
scroll to position [3061, 65]
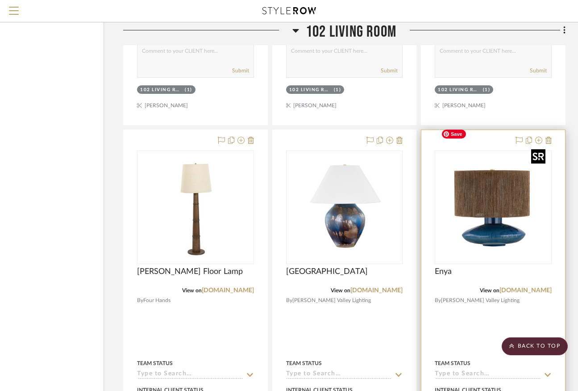
click at [480, 195] on img "0" at bounding box center [494, 207] width 112 height 112
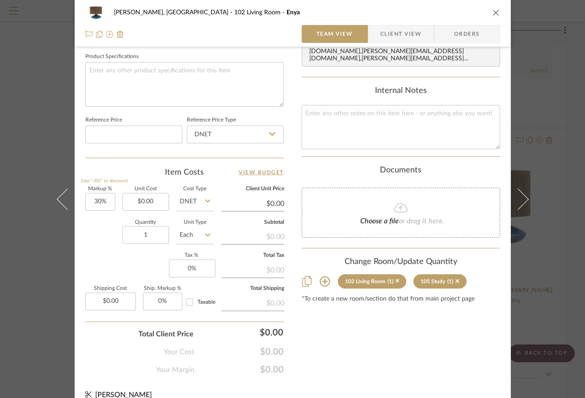
scroll to position [432, 0]
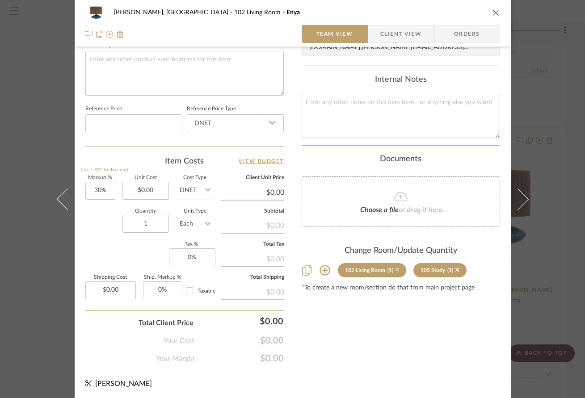
click at [395, 269] on icon at bounding box center [397, 270] width 4 height 4
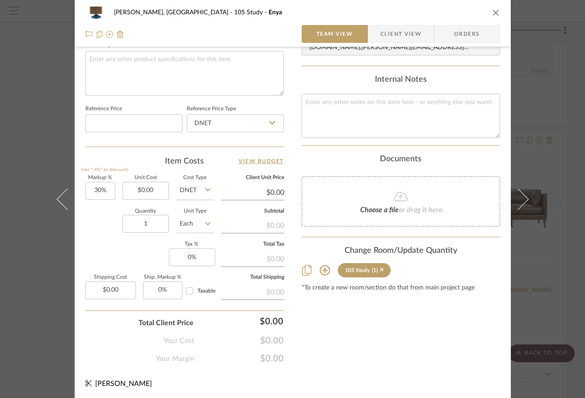
click at [492, 13] on icon "close" at bounding box center [495, 12] width 7 height 7
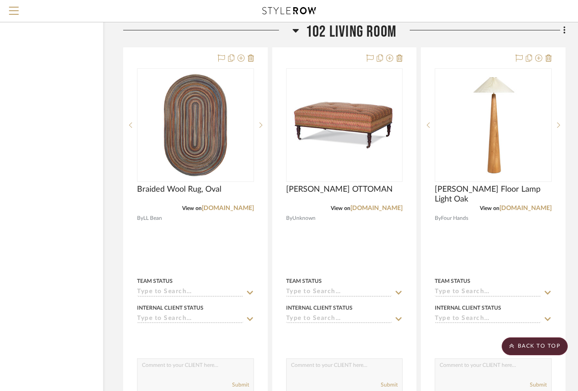
scroll to position [2669, 65]
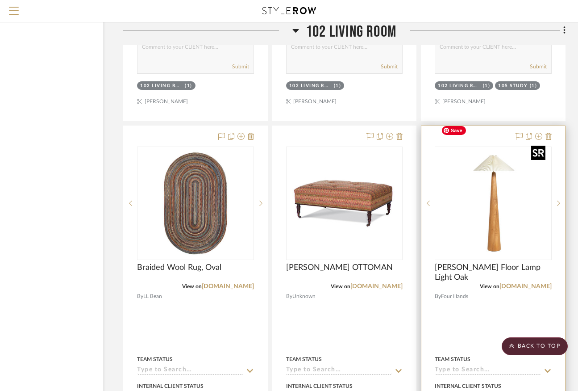
click at [499, 210] on img "0" at bounding box center [494, 203] width 112 height 112
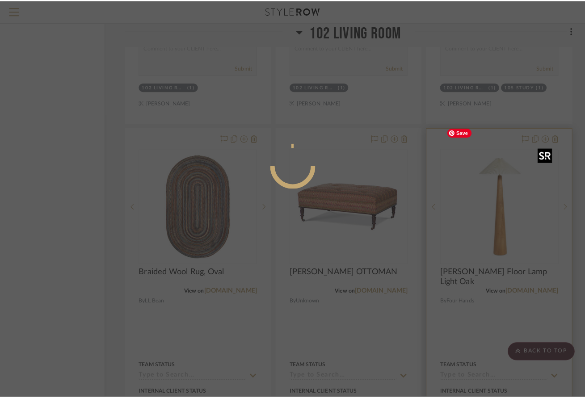
scroll to position [0, 0]
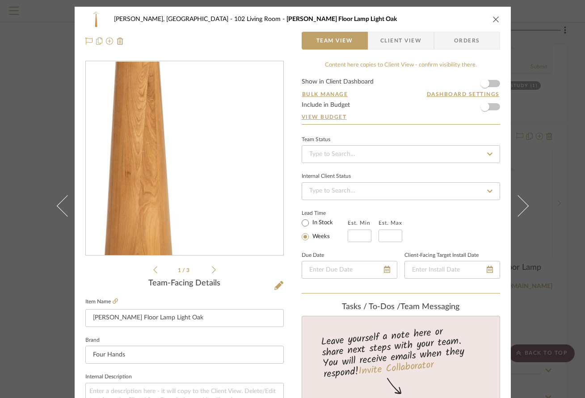
click at [198, 199] on img "0" at bounding box center [185, 159] width 194 height 194
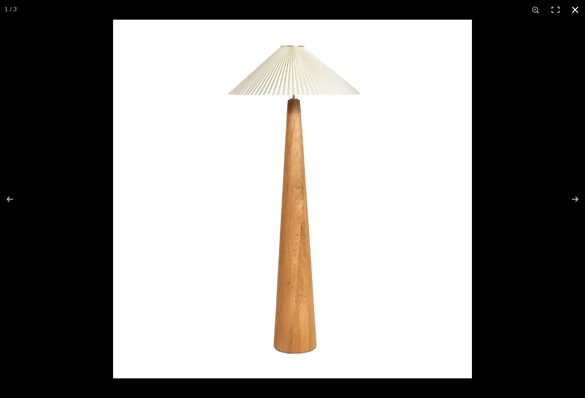
click at [529, 9] on button at bounding box center [575, 10] width 20 height 20
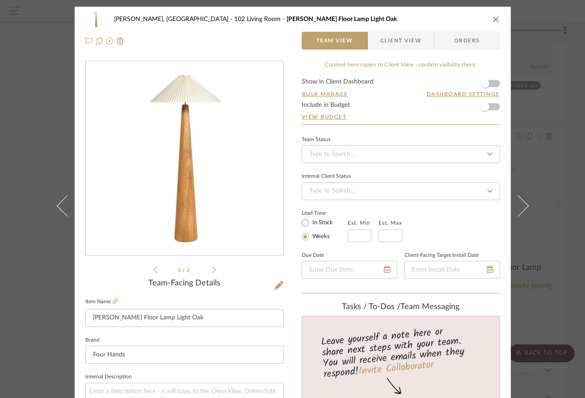
click at [493, 20] on icon "close" at bounding box center [495, 19] width 7 height 7
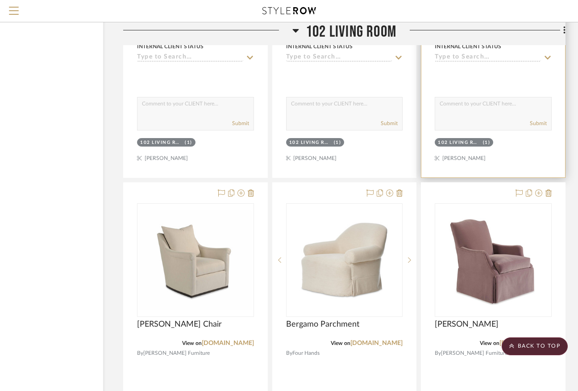
scroll to position [4198, 65]
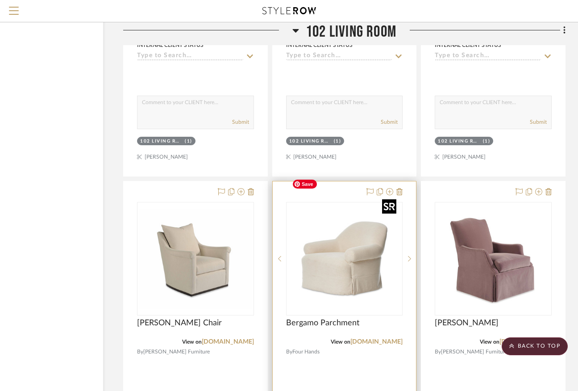
click at [372, 254] on img "0" at bounding box center [344, 259] width 112 height 112
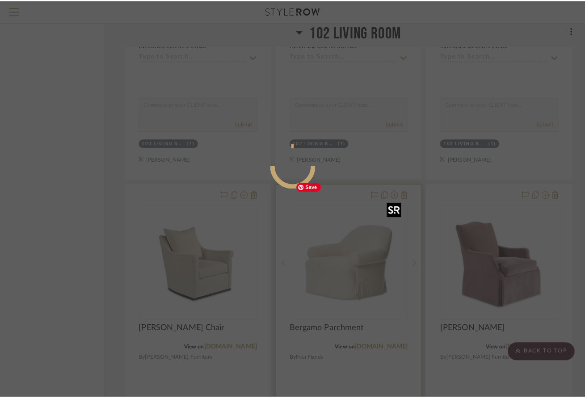
scroll to position [0, 0]
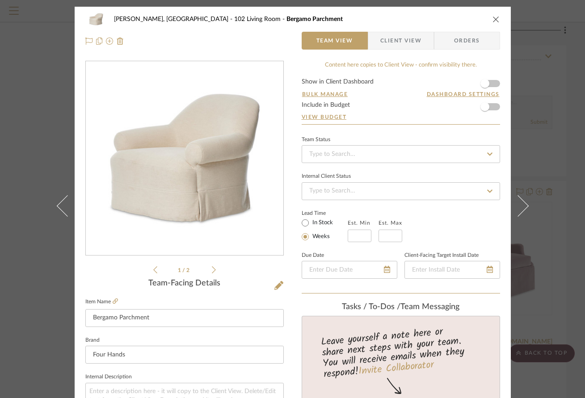
click at [494, 19] on icon "close" at bounding box center [495, 19] width 7 height 7
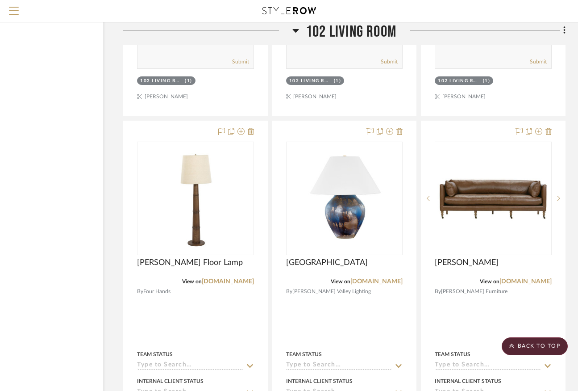
scroll to position [3072, 65]
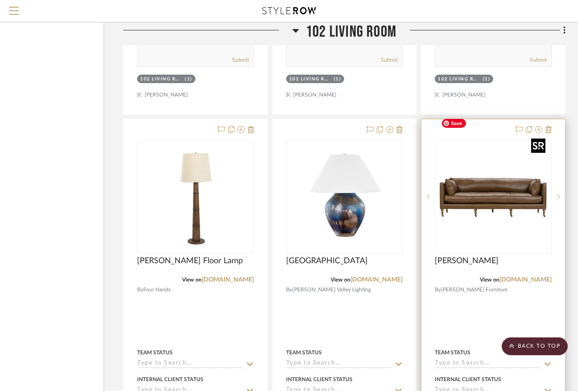
click at [503, 177] on img "0" at bounding box center [494, 197] width 112 height 112
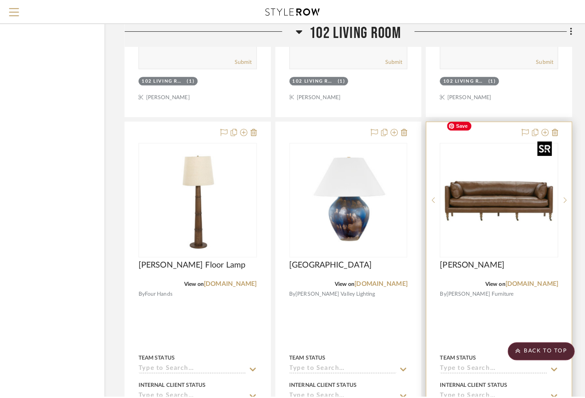
scroll to position [0, 0]
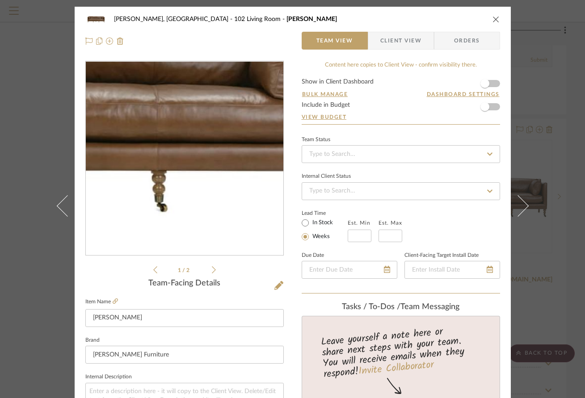
click at [220, 176] on img "0" at bounding box center [185, 159] width 194 height 194
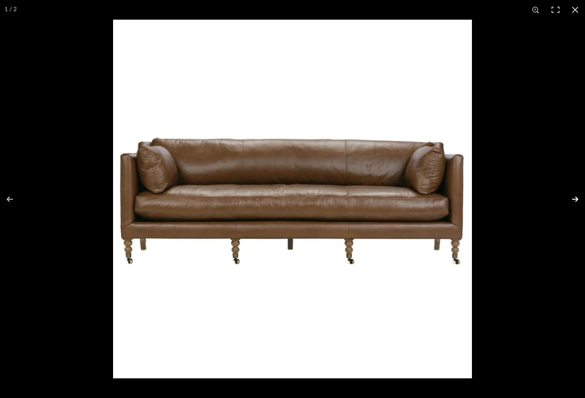
click at [529, 196] on button at bounding box center [568, 199] width 31 height 45
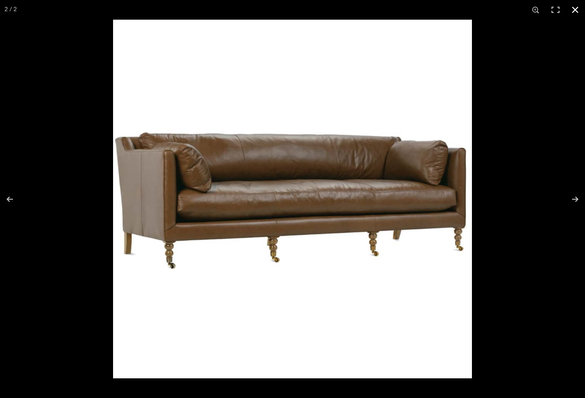
click at [529, 10] on button at bounding box center [575, 10] width 20 height 20
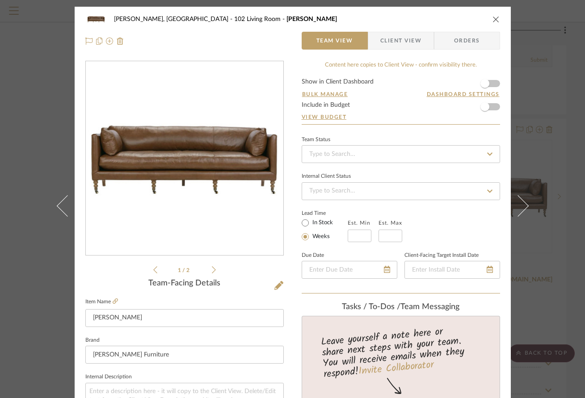
click at [497, 21] on div "Connolly, Clarkesville 102 Living Room Madeline Team View Client View Orders" at bounding box center [293, 30] width 436 height 47
click at [492, 22] on icon "close" at bounding box center [495, 19] width 7 height 7
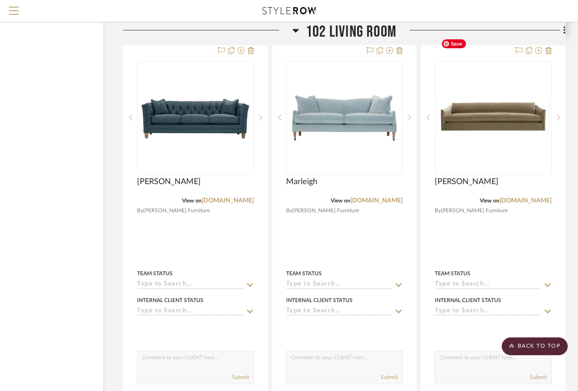
scroll to position [3480, 65]
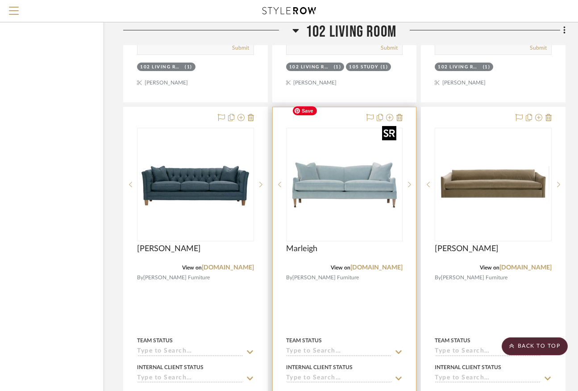
click at [345, 163] on img "0" at bounding box center [344, 185] width 112 height 112
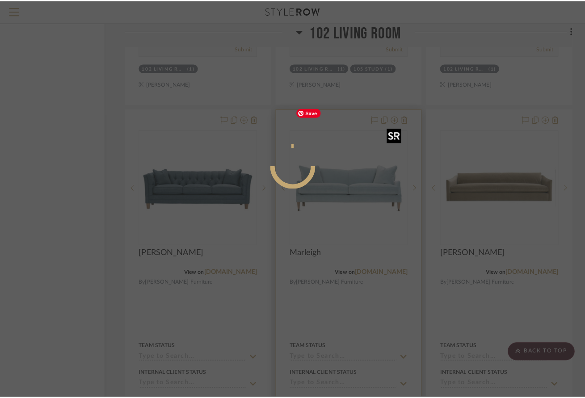
scroll to position [0, 0]
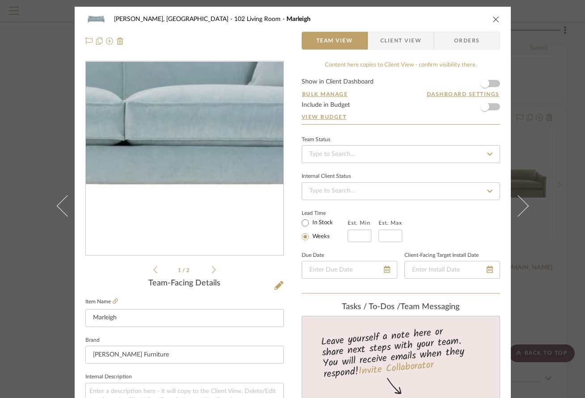
click at [201, 174] on img "0" at bounding box center [185, 159] width 194 height 194
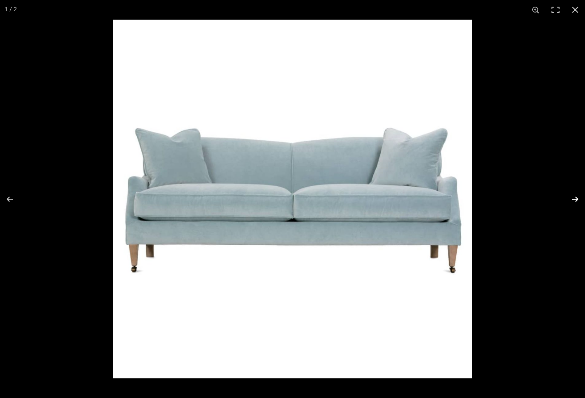
click at [529, 199] on button at bounding box center [568, 199] width 31 height 45
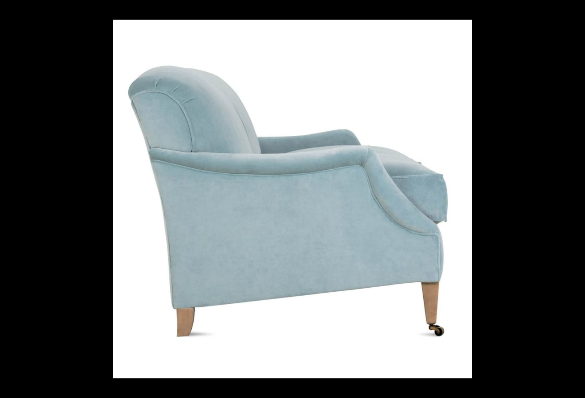
click at [529, 201] on div at bounding box center [405, 219] width 585 height 398
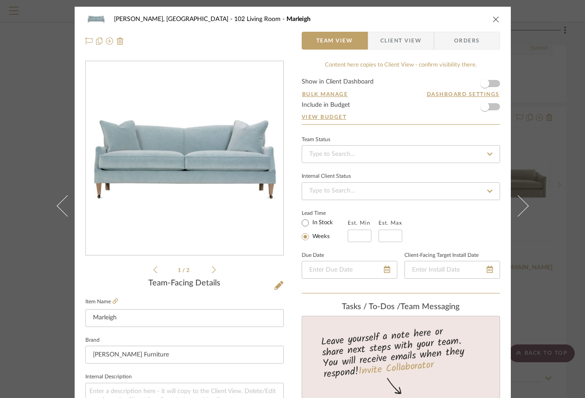
click at [492, 18] on icon "close" at bounding box center [495, 19] width 7 height 7
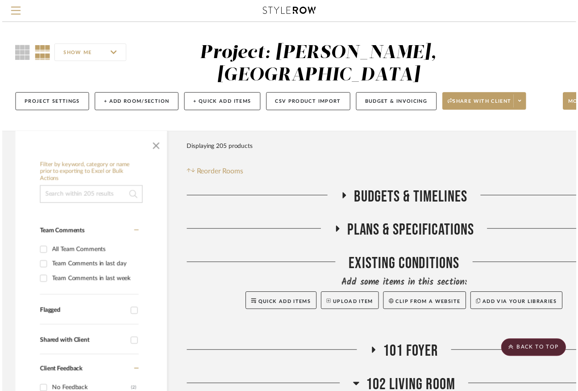
scroll to position [3480, 65]
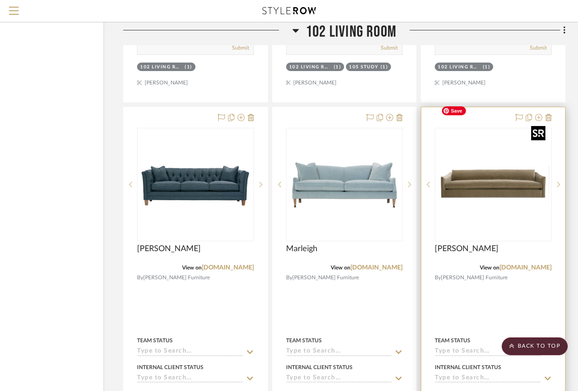
click at [529, 167] on img "0" at bounding box center [494, 185] width 112 height 112
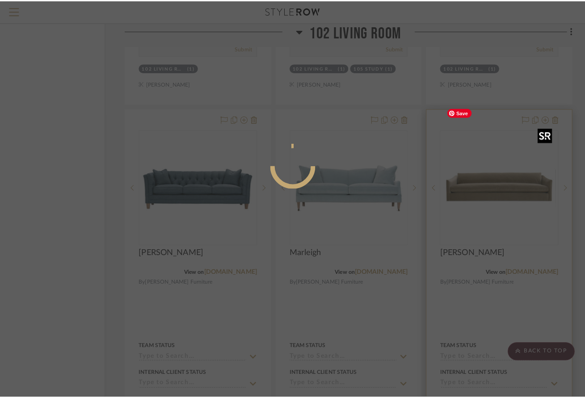
scroll to position [0, 0]
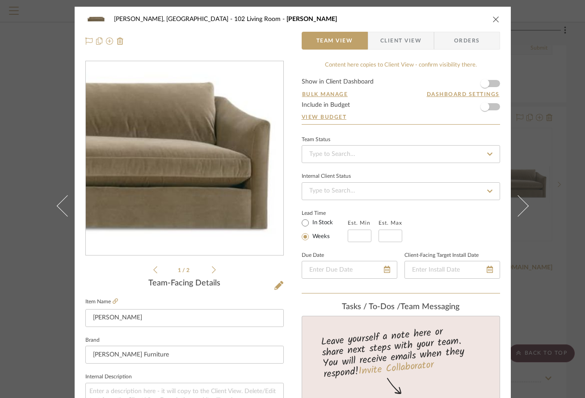
click at [243, 158] on img "0" at bounding box center [185, 159] width 194 height 194
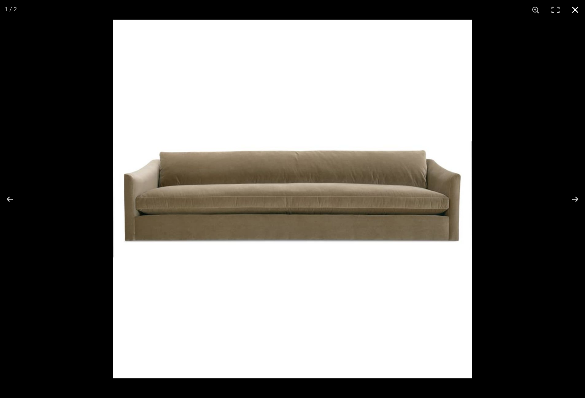
click at [529, 8] on button at bounding box center [575, 10] width 20 height 20
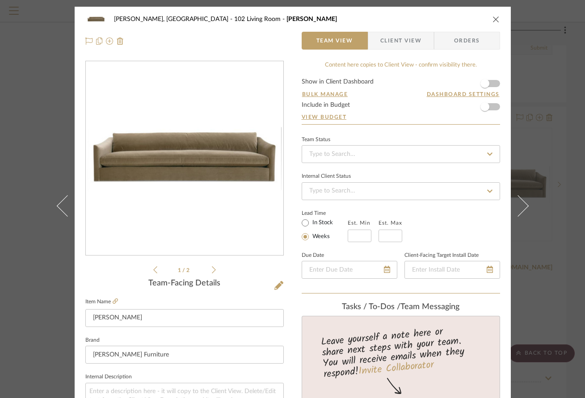
click at [212, 270] on icon at bounding box center [214, 270] width 4 height 8
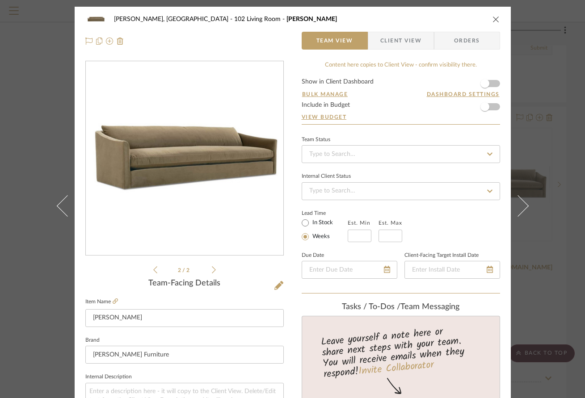
click at [495, 19] on icon "close" at bounding box center [495, 19] width 7 height 7
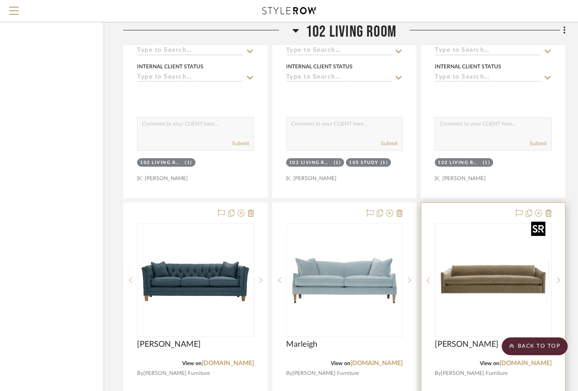
scroll to position [3447, 65]
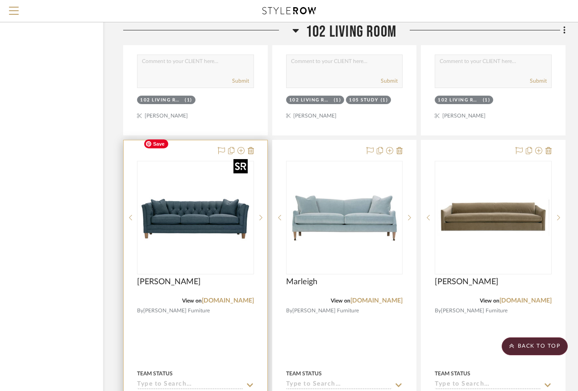
click at [211, 188] on img "0" at bounding box center [196, 218] width 112 height 112
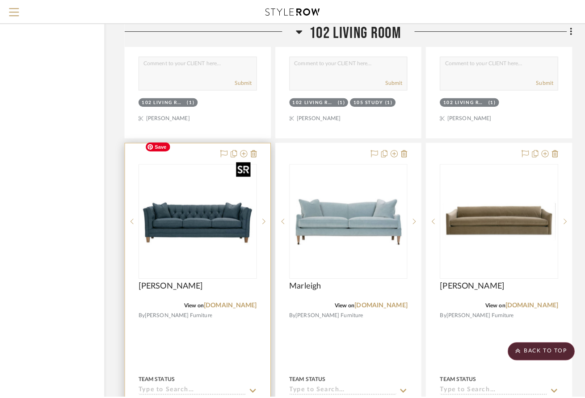
scroll to position [0, 0]
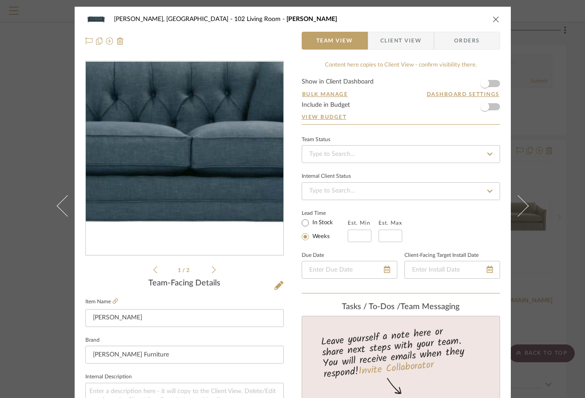
click at [202, 157] on img "0" at bounding box center [185, 159] width 194 height 194
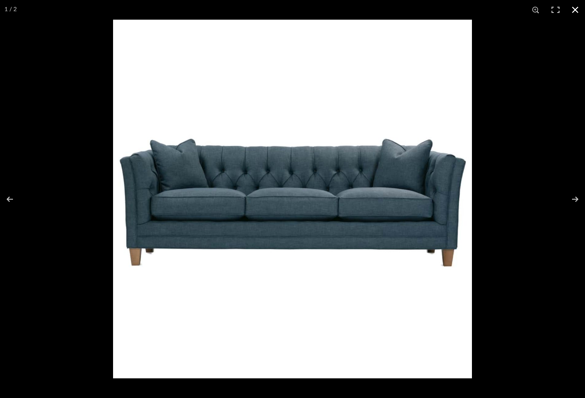
click at [529, 7] on button at bounding box center [575, 10] width 20 height 20
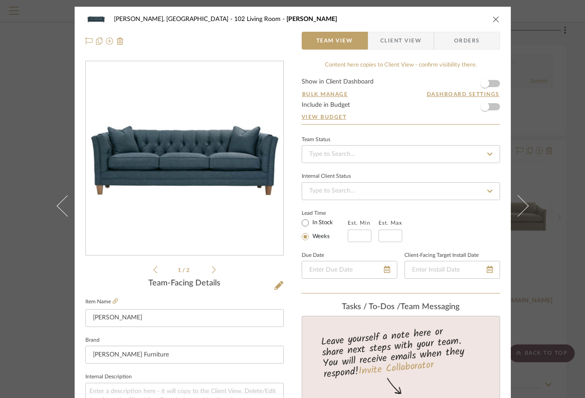
click at [212, 266] on icon at bounding box center [214, 270] width 4 height 8
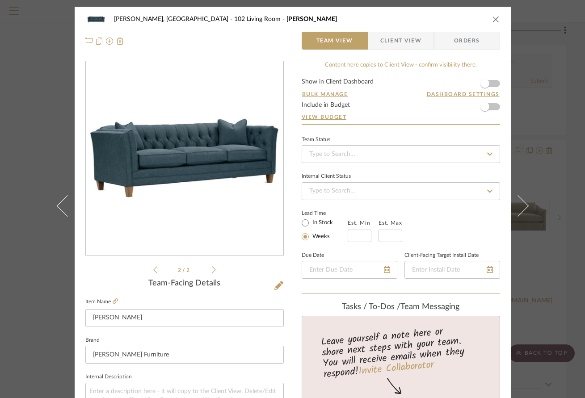
click at [183, 158] on img "1" at bounding box center [185, 159] width 194 height 194
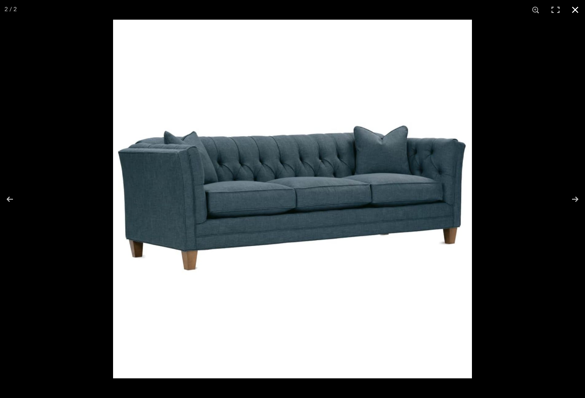
click at [529, 10] on button at bounding box center [575, 10] width 20 height 20
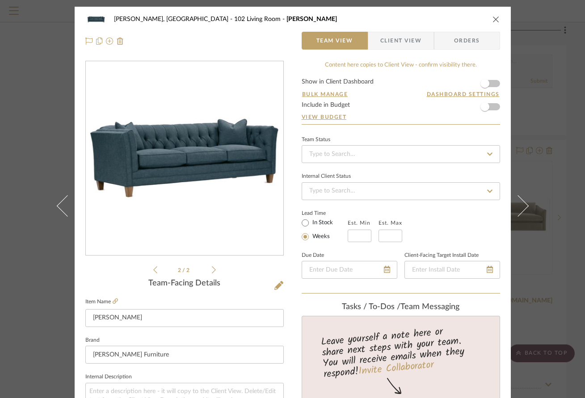
click at [491, 13] on div "Connolly, Clarkesville 102 Living Room Stevens" at bounding box center [292, 19] width 414 height 18
click at [492, 17] on icon "close" at bounding box center [495, 19] width 7 height 7
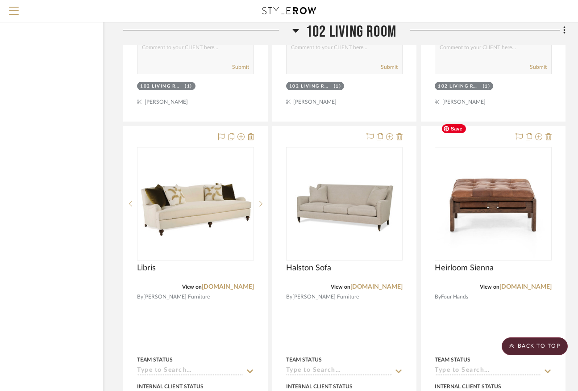
scroll to position [4650, 65]
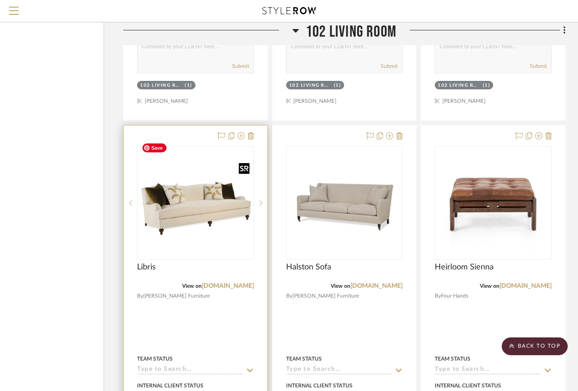
click at [200, 191] on img "0" at bounding box center [195, 203] width 115 height 72
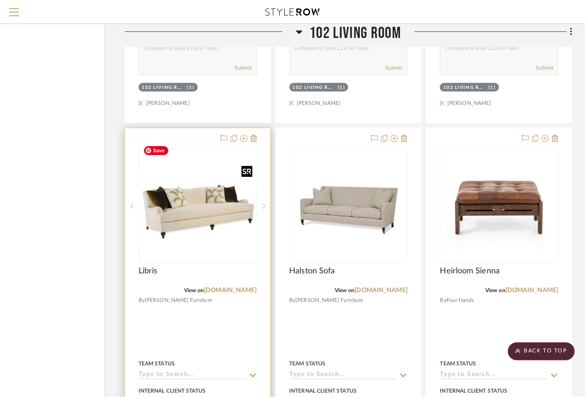
scroll to position [0, 0]
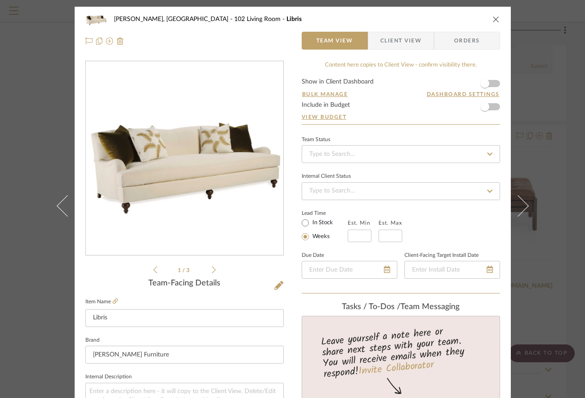
click at [212, 269] on icon at bounding box center [214, 270] width 4 height 8
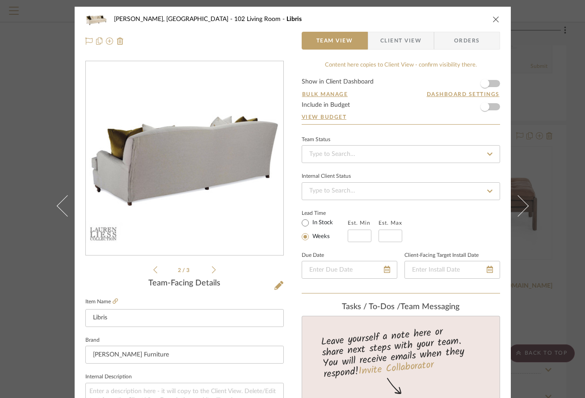
click at [212, 269] on icon at bounding box center [214, 270] width 4 height 8
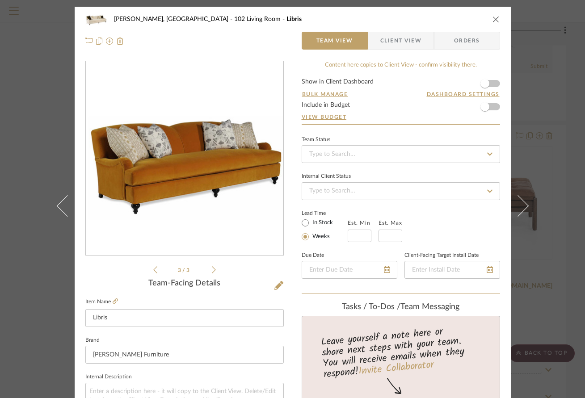
click at [153, 268] on icon at bounding box center [155, 269] width 4 height 7
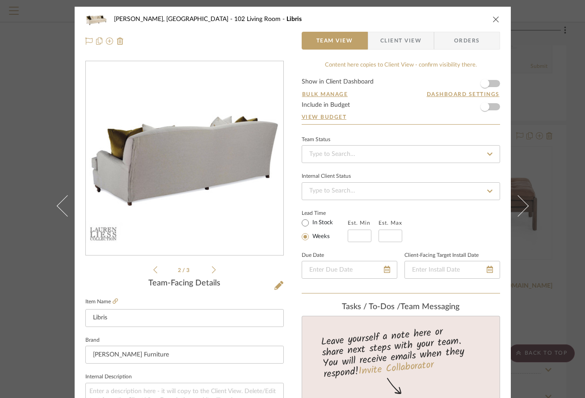
click at [153, 268] on icon at bounding box center [155, 269] width 4 height 7
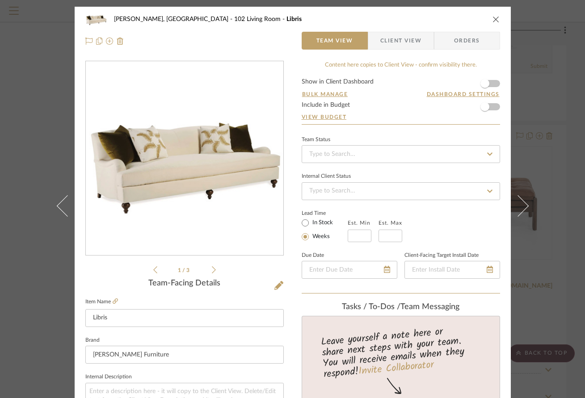
click at [182, 169] on img "0" at bounding box center [184, 158] width 197 height 124
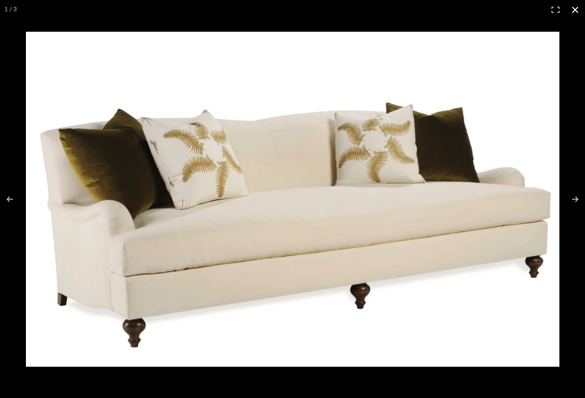
click at [529, 7] on button at bounding box center [575, 10] width 20 height 20
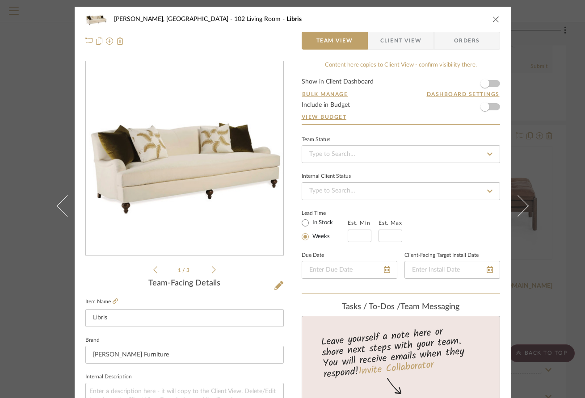
click at [492, 17] on icon "close" at bounding box center [495, 19] width 7 height 7
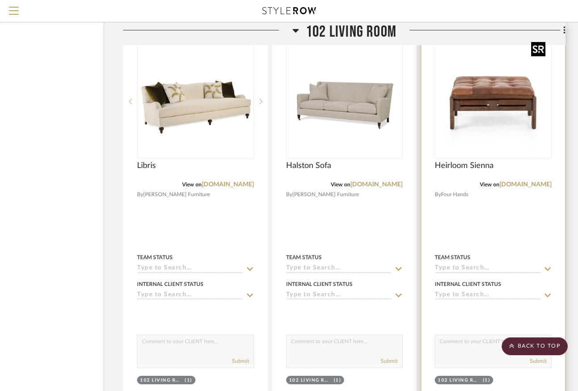
scroll to position [4666, 65]
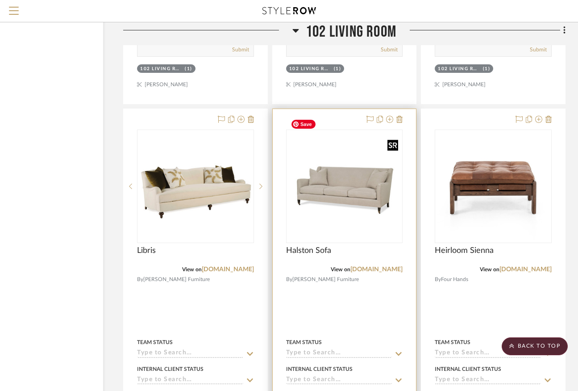
click at [351, 163] on img "0" at bounding box center [344, 186] width 115 height 86
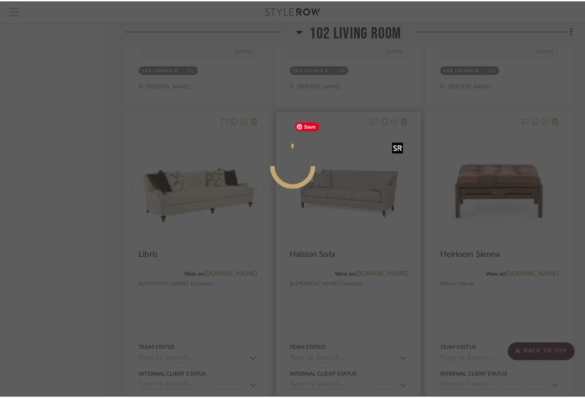
scroll to position [0, 0]
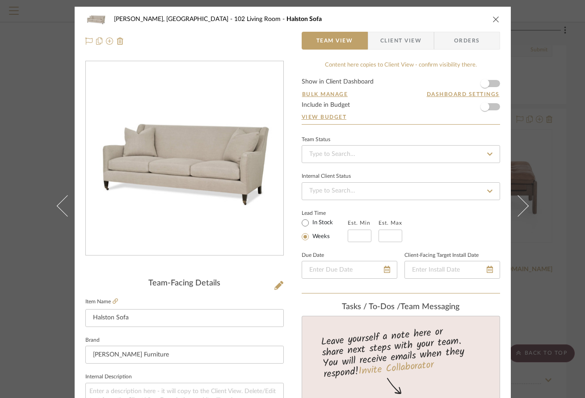
click at [238, 169] on img "0" at bounding box center [184, 158] width 197 height 147
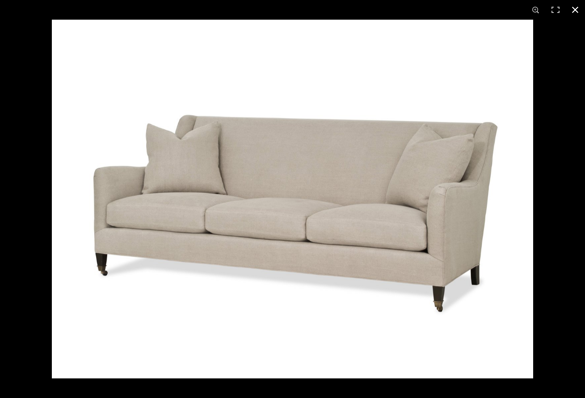
click at [529, 7] on button at bounding box center [575, 10] width 20 height 20
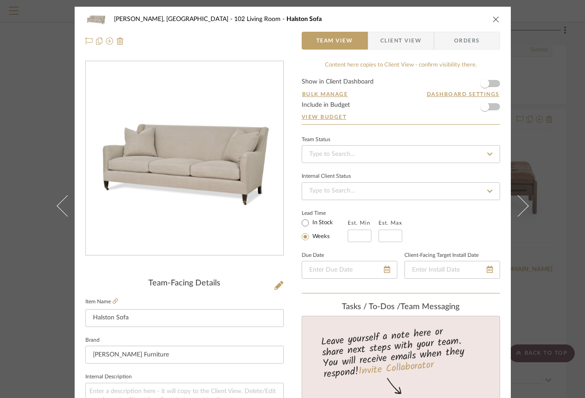
click at [493, 18] on icon "close" at bounding box center [495, 19] width 7 height 7
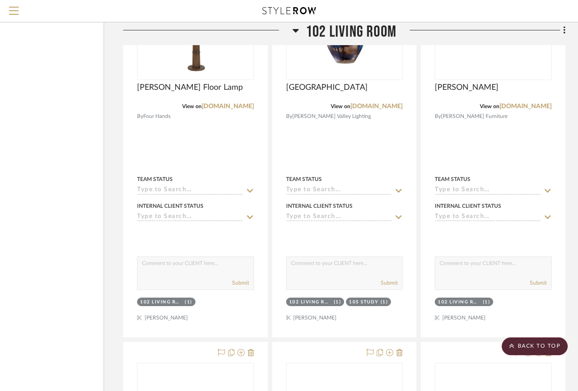
scroll to position [3097, 65]
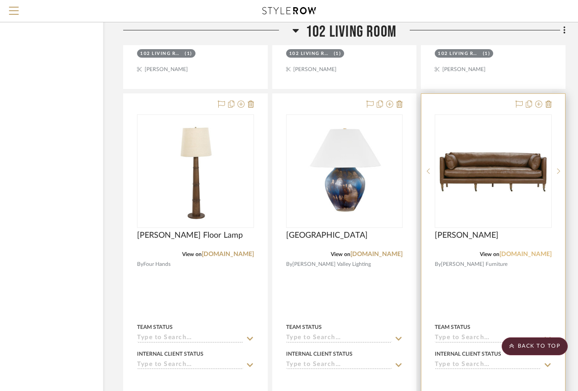
click at [521, 251] on link "[DOMAIN_NAME]" at bounding box center [526, 254] width 52 height 6
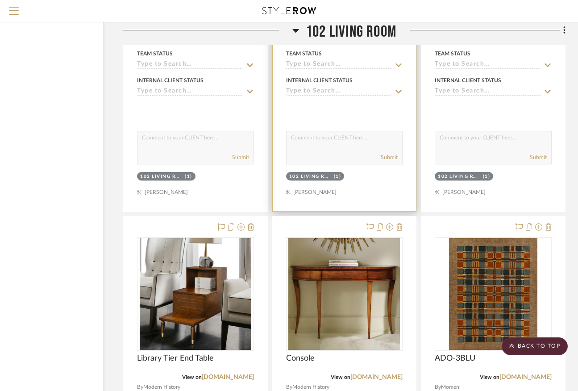
scroll to position [2288, 65]
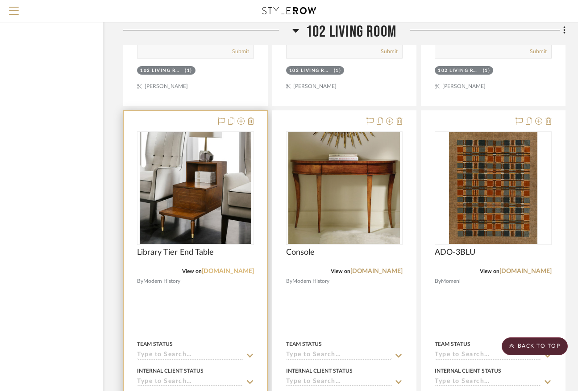
click at [217, 268] on link "modernhistoryhome.com" at bounding box center [228, 271] width 52 height 6
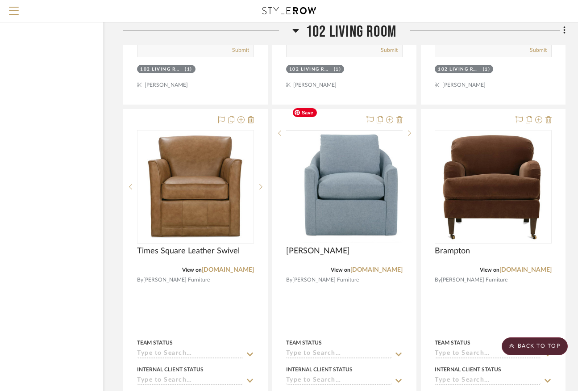
scroll to position [3875, 65]
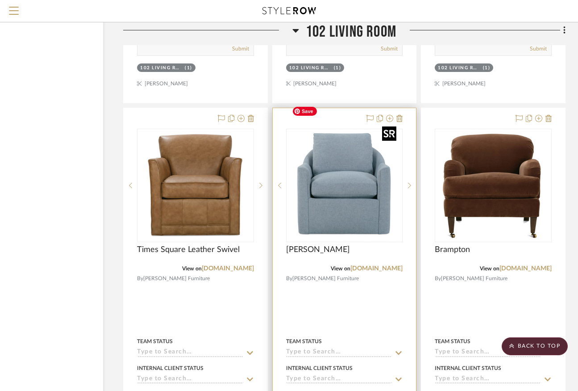
click at [371, 184] on img "0" at bounding box center [344, 186] width 112 height 112
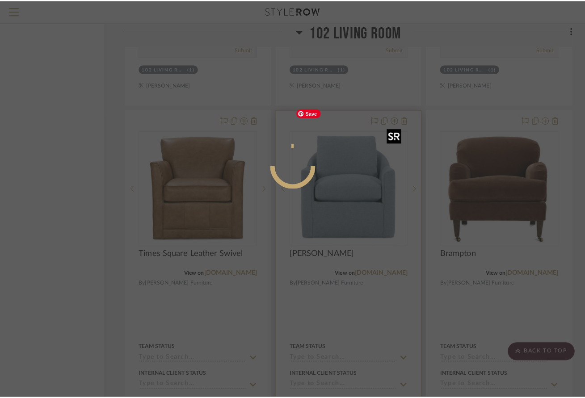
scroll to position [0, 0]
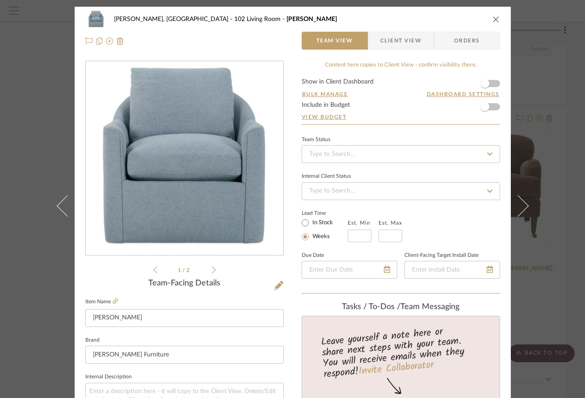
click at [212, 270] on icon at bounding box center [214, 270] width 4 height 8
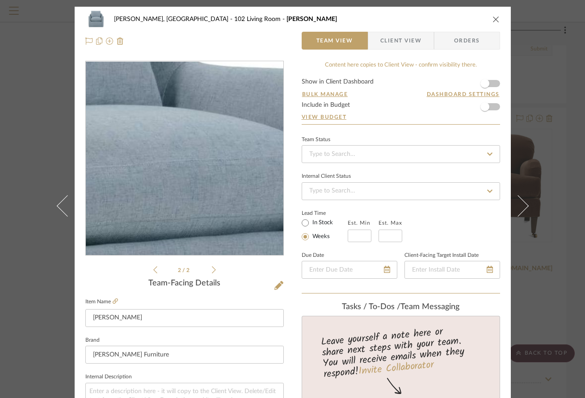
click at [209, 152] on img "1" at bounding box center [185, 159] width 194 height 194
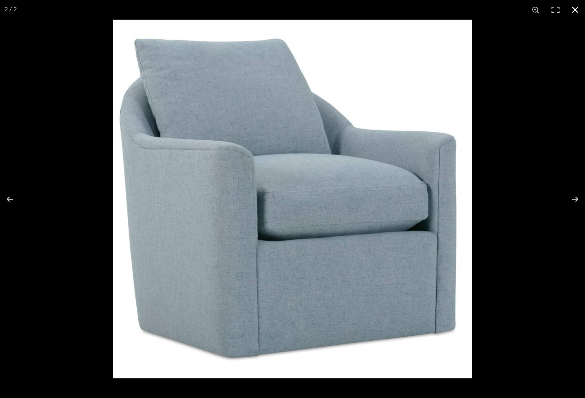
click at [529, 13] on button at bounding box center [575, 10] width 20 height 20
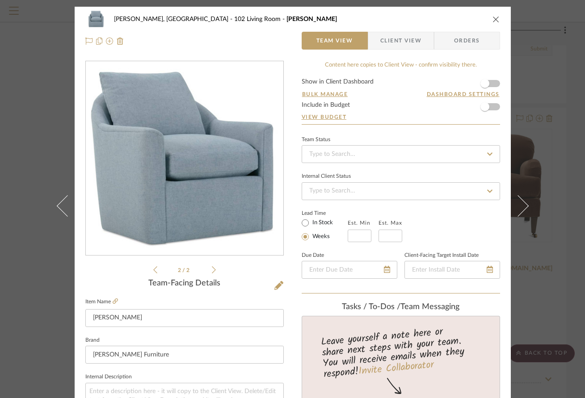
click at [494, 15] on button "close" at bounding box center [496, 19] width 8 height 8
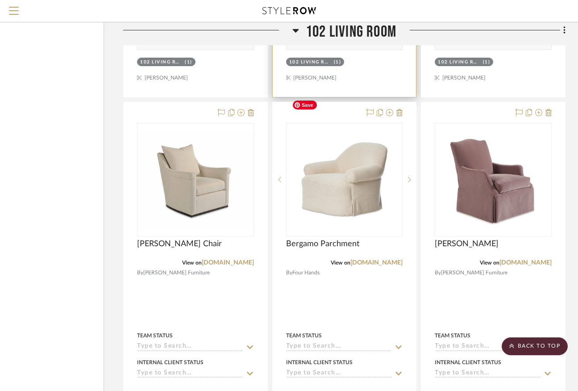
scroll to position [4279, 65]
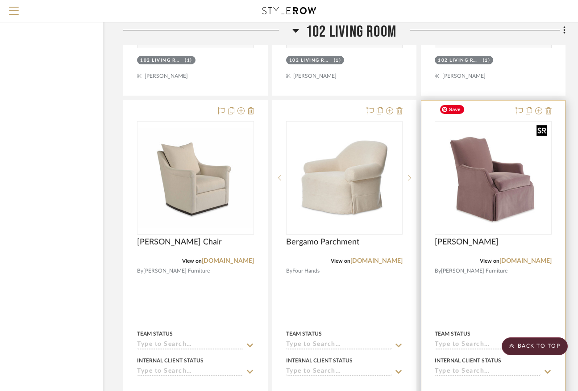
click at [510, 182] on img "0" at bounding box center [493, 177] width 115 height 99
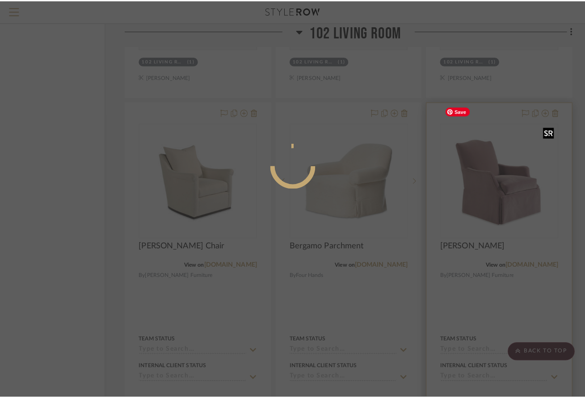
scroll to position [0, 0]
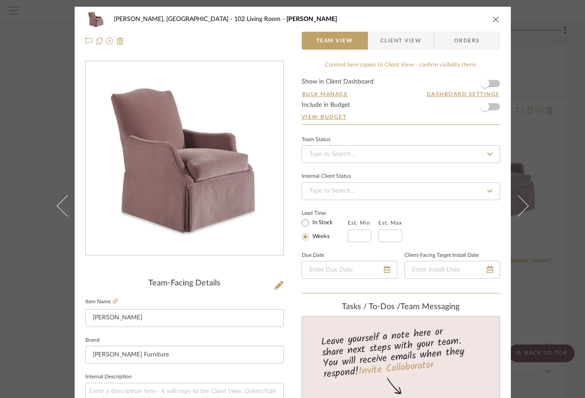
click at [257, 188] on img "0" at bounding box center [184, 158] width 197 height 170
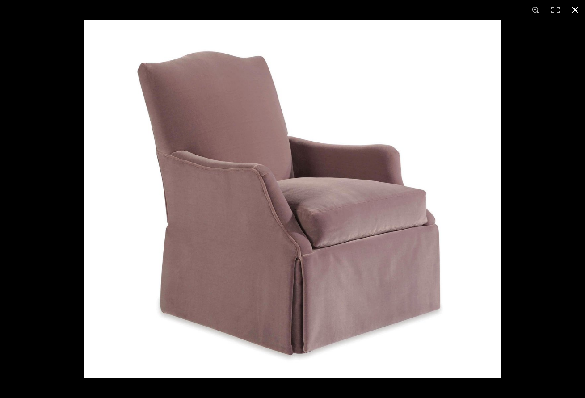
click at [529, 8] on button at bounding box center [575, 10] width 20 height 20
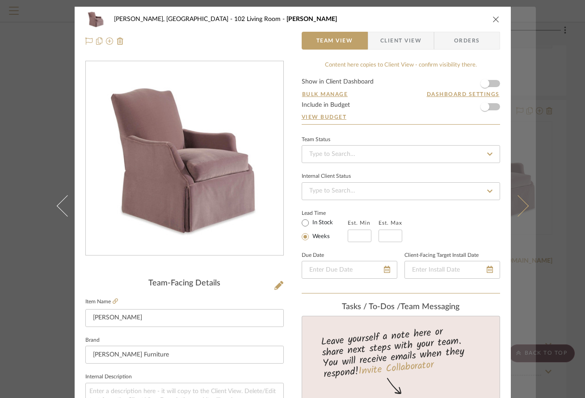
click at [525, 136] on button at bounding box center [522, 206] width 25 height 398
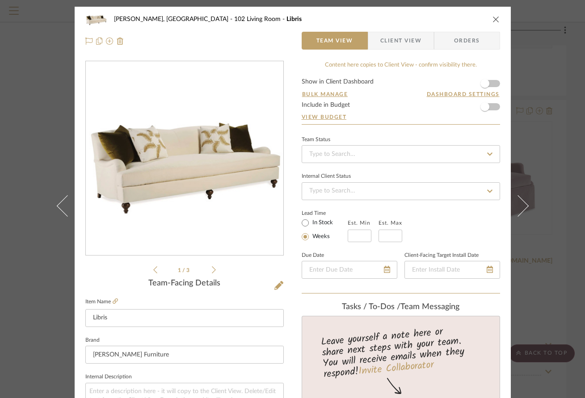
click at [493, 17] on icon "close" at bounding box center [495, 19] width 7 height 7
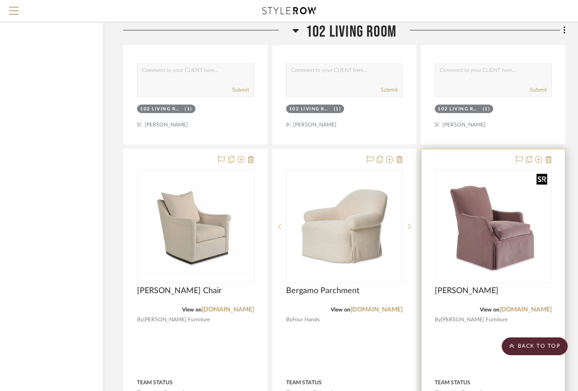
scroll to position [4212, 65]
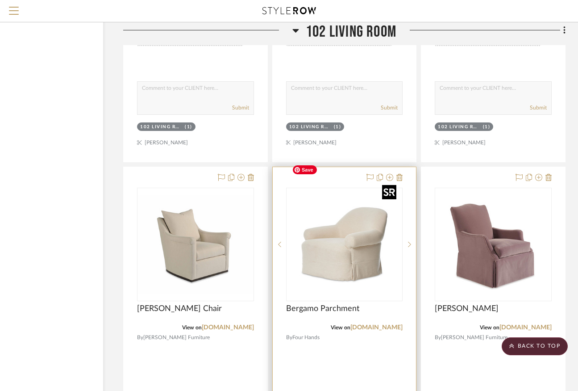
click at [339, 232] on img "0" at bounding box center [344, 244] width 112 height 112
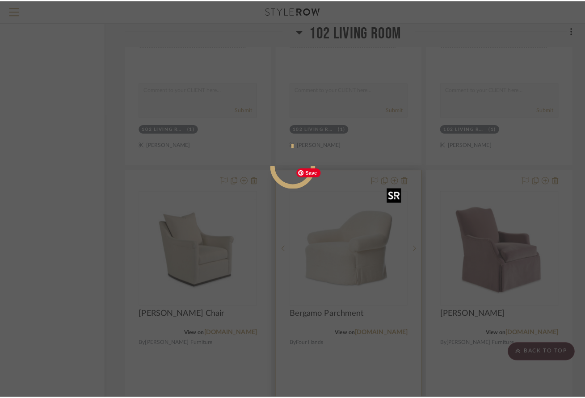
scroll to position [0, 0]
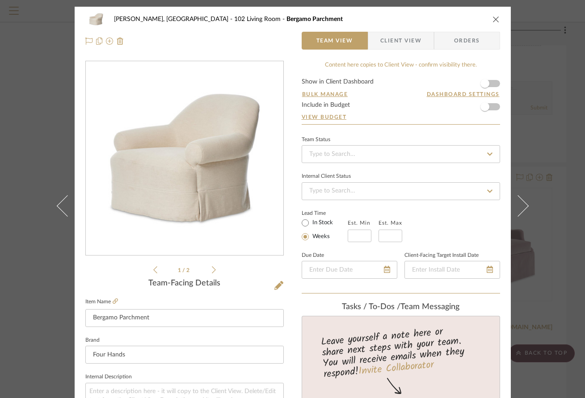
click at [212, 268] on icon at bounding box center [214, 270] width 4 height 8
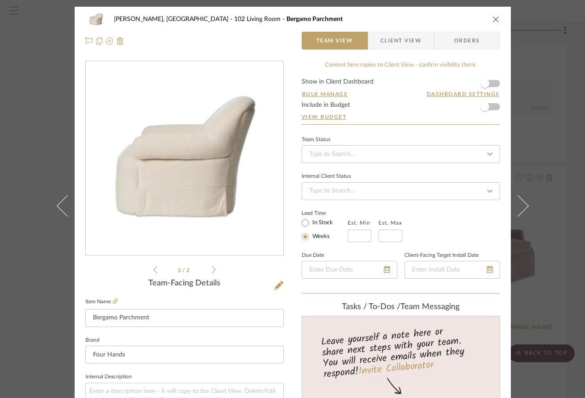
click at [153, 268] on icon at bounding box center [155, 269] width 4 height 7
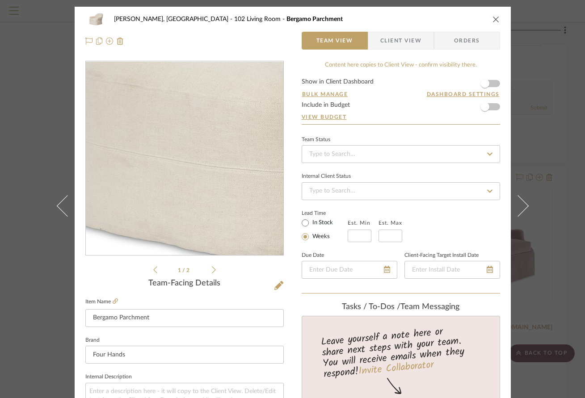
click at [149, 188] on img "0" at bounding box center [185, 159] width 194 height 194
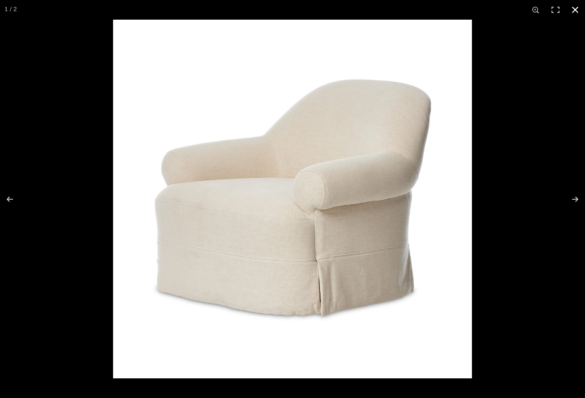
click at [529, 10] on button at bounding box center [575, 10] width 20 height 20
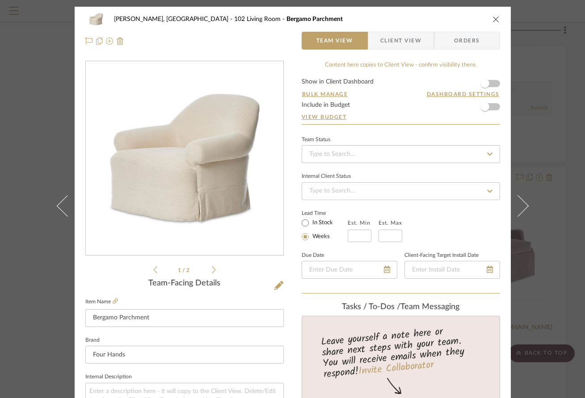
click at [495, 17] on icon "close" at bounding box center [495, 19] width 7 height 7
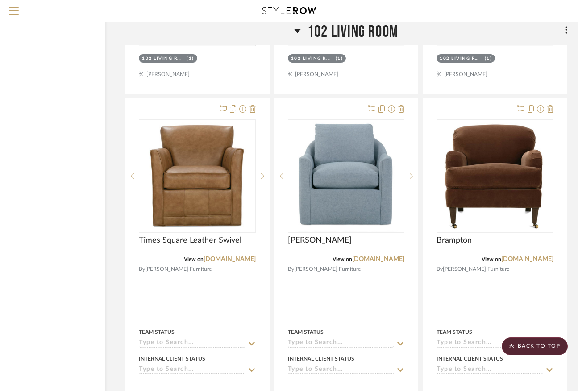
scroll to position [3883, 63]
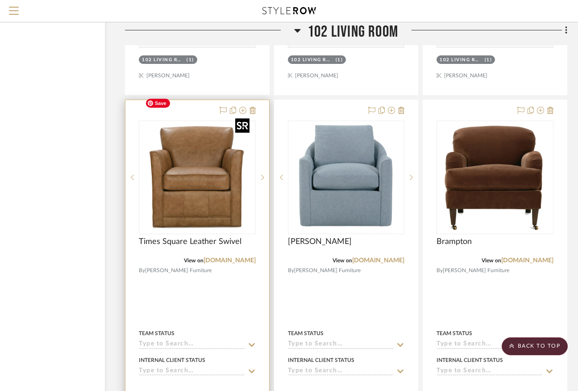
click at [201, 170] on img "0" at bounding box center [198, 177] width 112 height 112
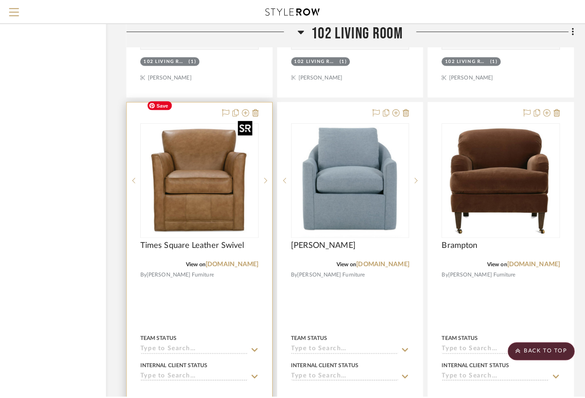
scroll to position [0, 0]
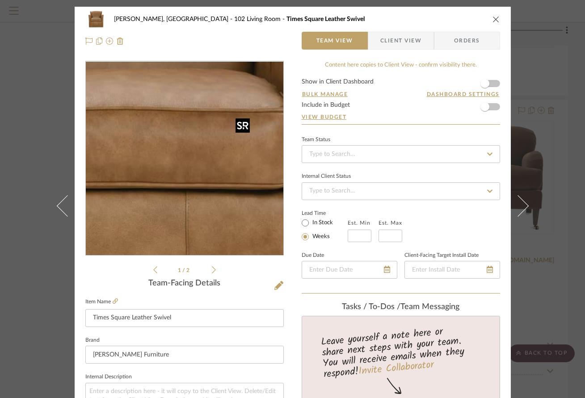
click at [201, 170] on img "0" at bounding box center [185, 159] width 194 height 194
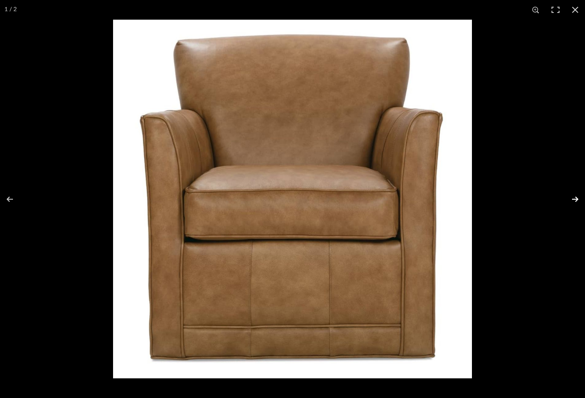
click at [529, 198] on button at bounding box center [568, 199] width 31 height 45
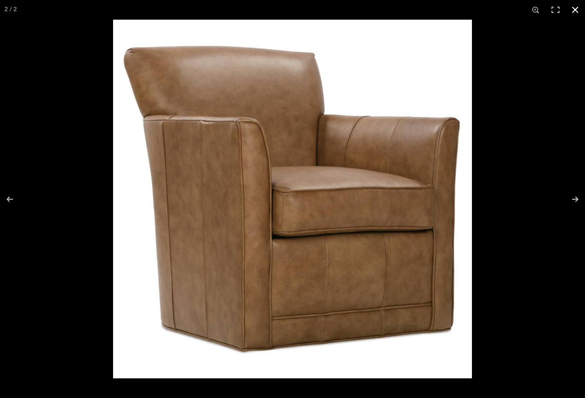
click at [529, 11] on button at bounding box center [575, 10] width 20 height 20
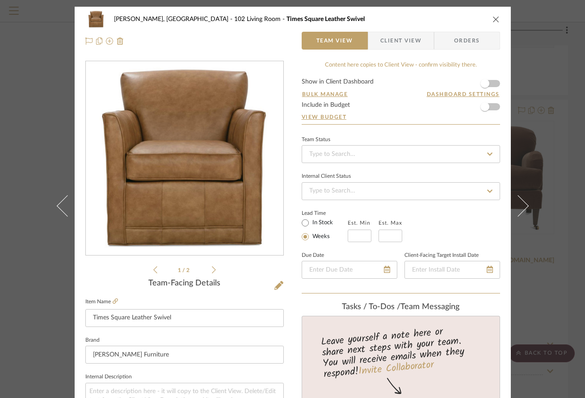
click at [492, 16] on icon "close" at bounding box center [495, 19] width 7 height 7
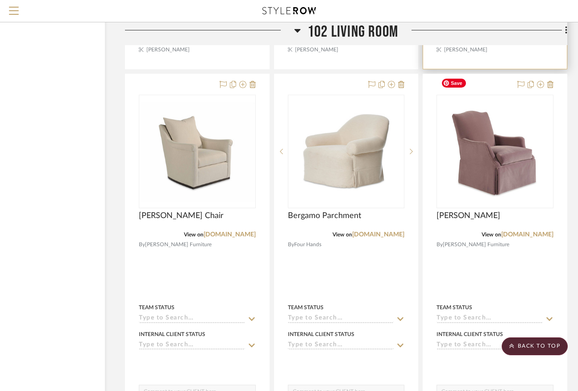
scroll to position [4317, 63]
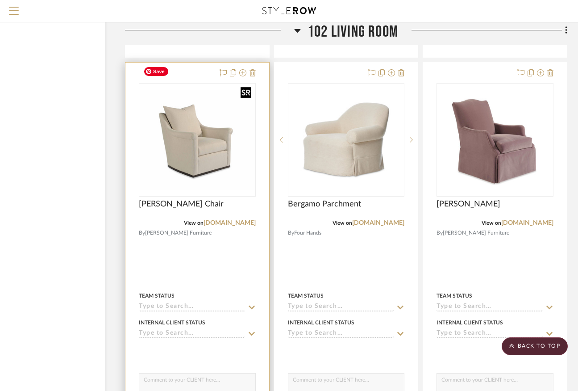
click at [186, 150] on img "0" at bounding box center [197, 139] width 115 height 99
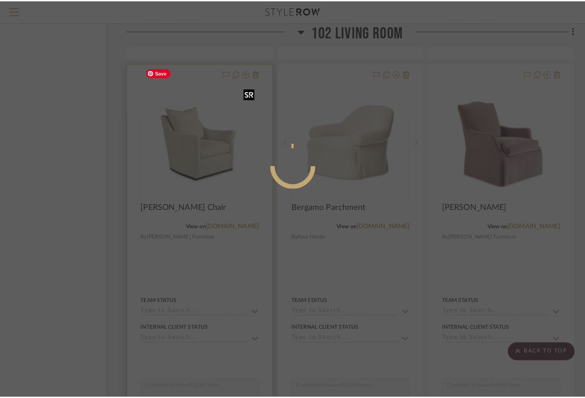
scroll to position [0, 0]
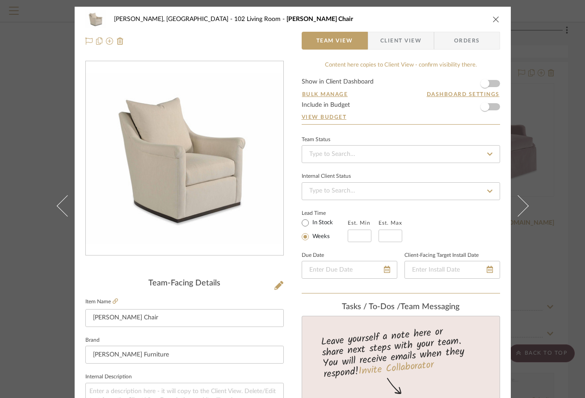
click at [206, 137] on img "0" at bounding box center [184, 158] width 197 height 170
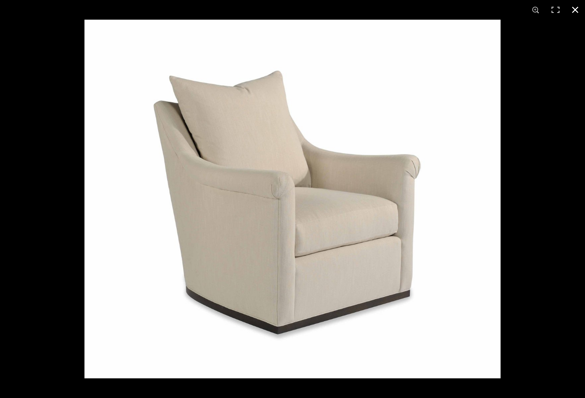
click at [529, 9] on button at bounding box center [575, 10] width 20 height 20
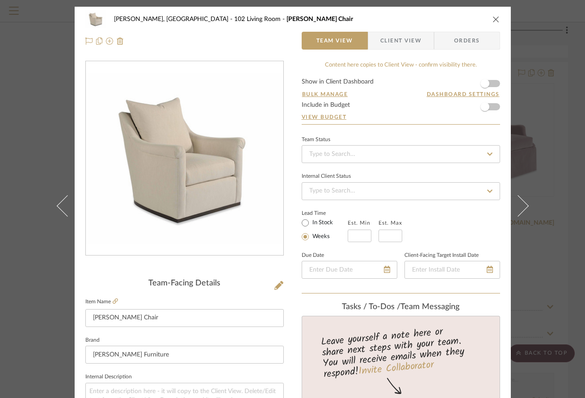
click at [493, 16] on icon "close" at bounding box center [495, 19] width 7 height 7
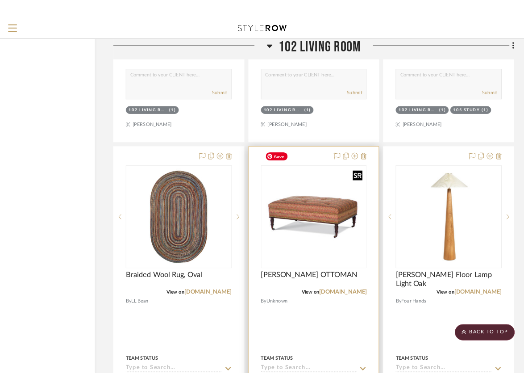
scroll to position [2654, 63]
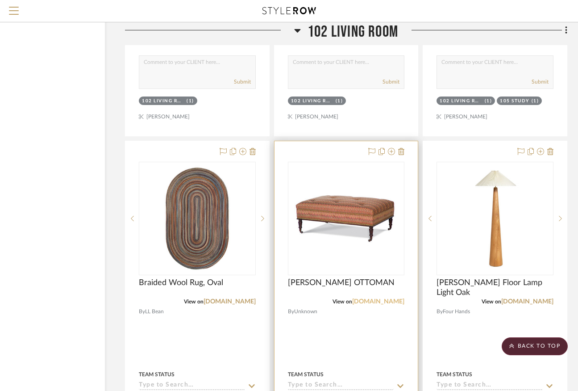
click at [378, 298] on link "taylorking.com" at bounding box center [378, 301] width 52 height 6
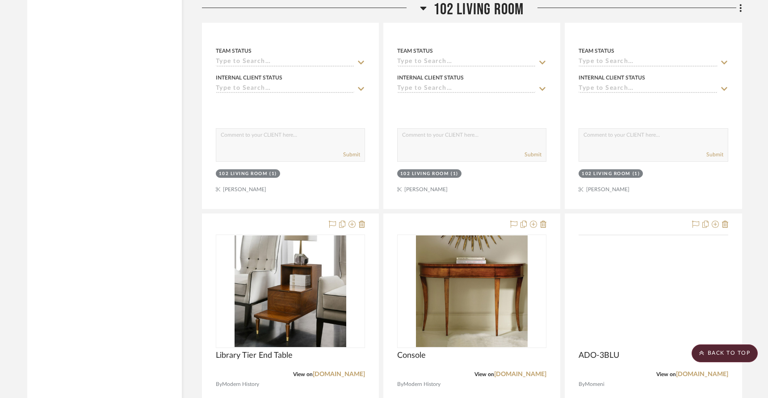
scroll to position [2227, 0]
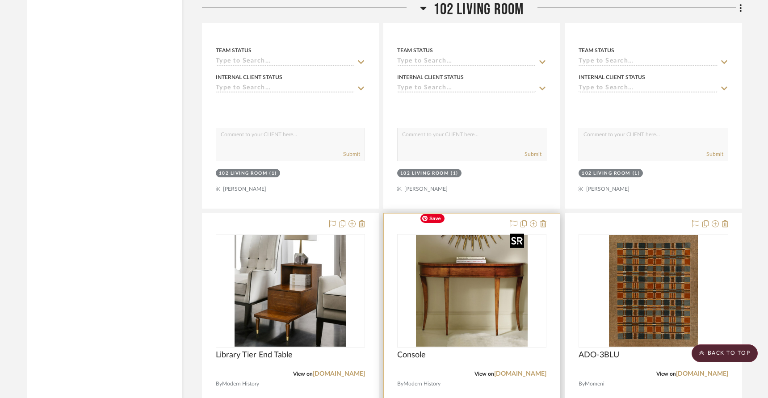
click at [493, 291] on img "0" at bounding box center [472, 291] width 112 height 112
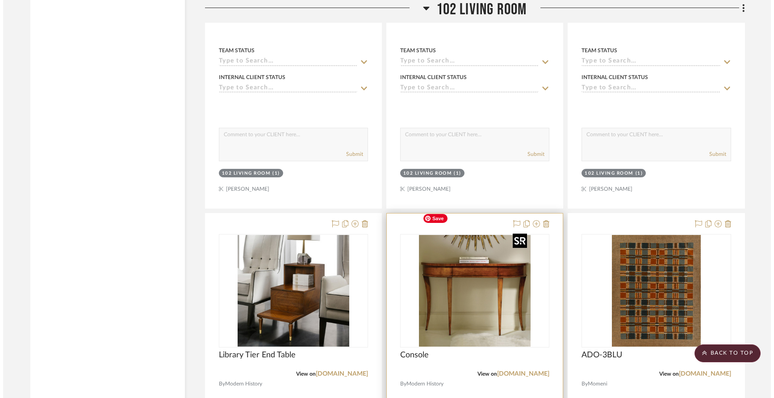
scroll to position [0, 0]
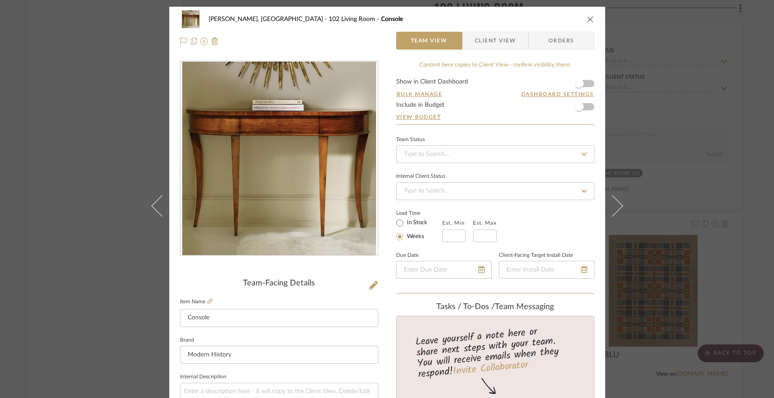
click at [284, 230] on img "0" at bounding box center [279, 159] width 194 height 194
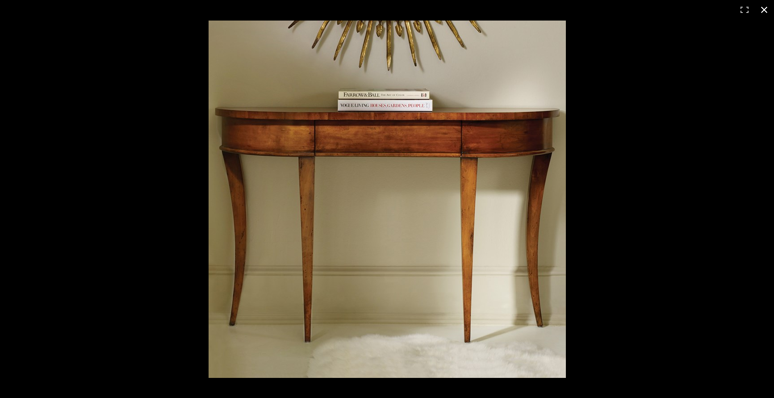
click at [529, 9] on button at bounding box center [764, 10] width 20 height 20
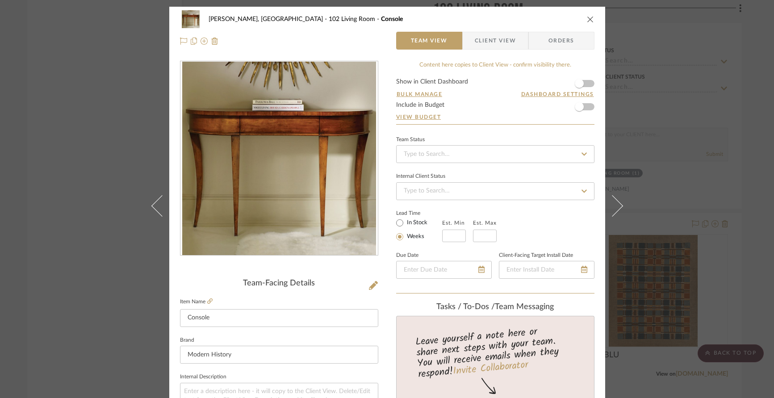
click at [529, 21] on icon "close" at bounding box center [590, 19] width 7 height 7
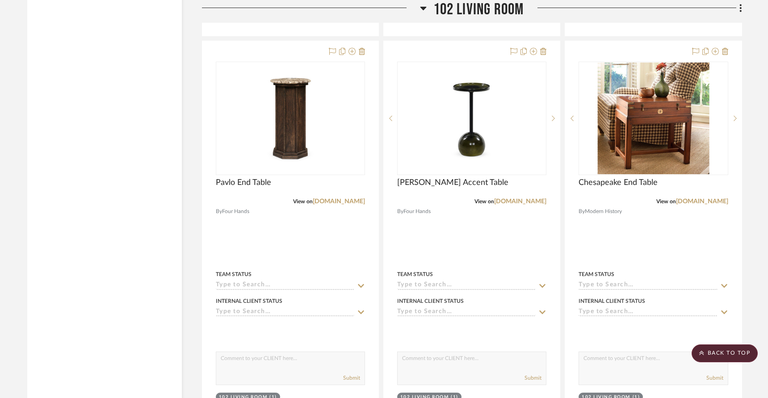
scroll to position [1929, 0]
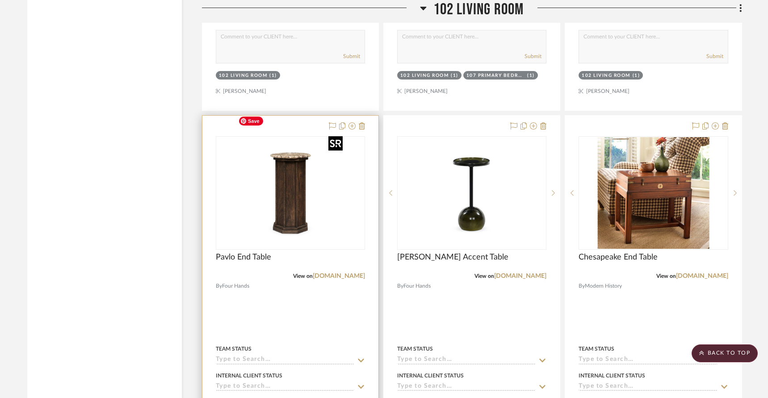
click at [293, 188] on div at bounding box center [290, 192] width 149 height 113
click at [299, 188] on img "0" at bounding box center [290, 193] width 112 height 112
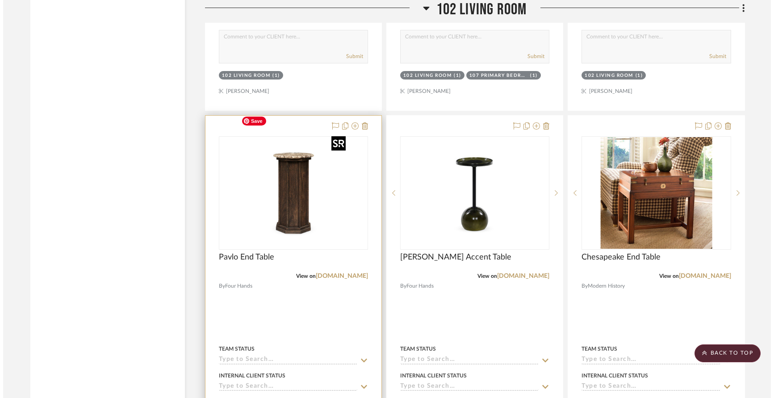
scroll to position [0, 0]
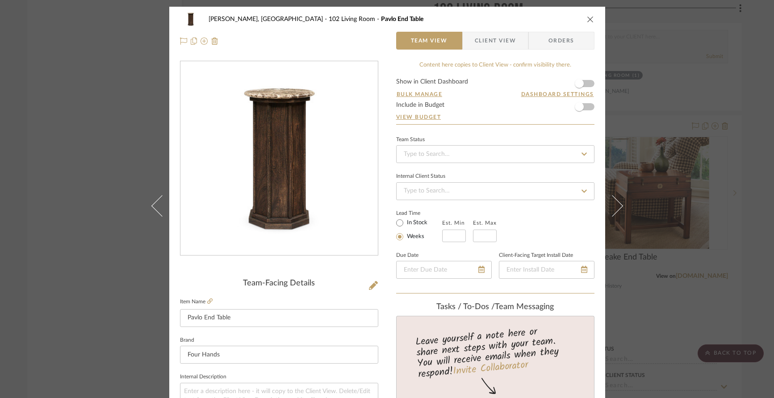
click at [293, 210] on img "0" at bounding box center [279, 159] width 194 height 194
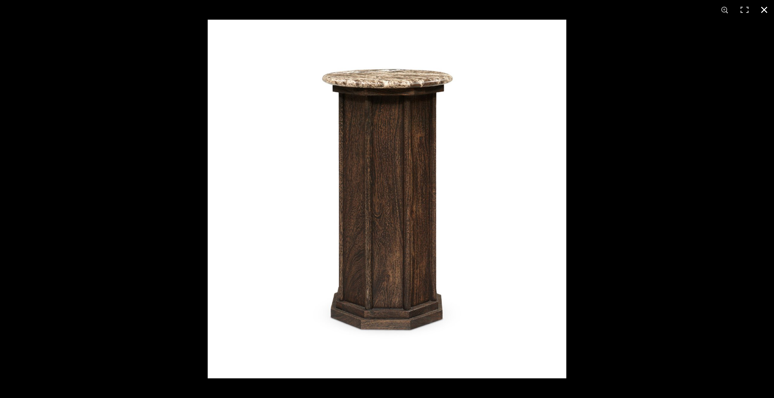
click at [529, 8] on button at bounding box center [764, 10] width 20 height 20
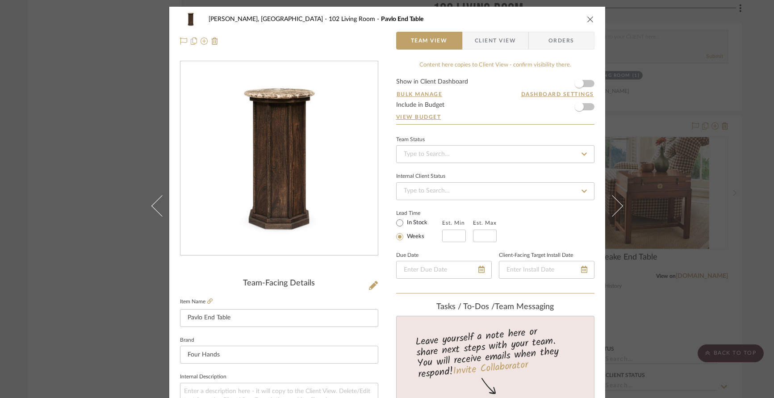
click at [529, 18] on button "close" at bounding box center [590, 19] width 8 height 8
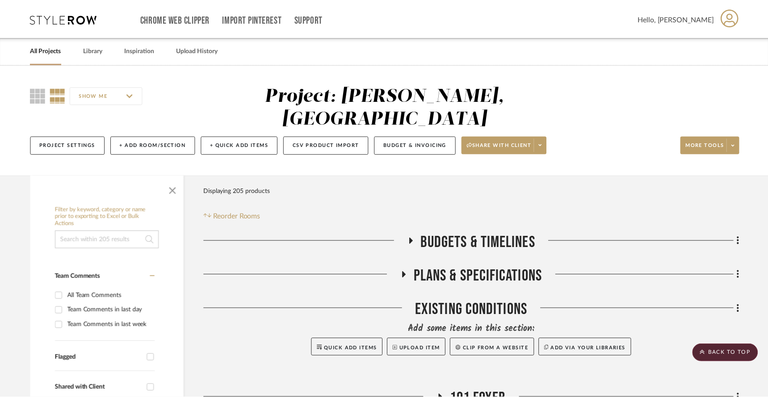
scroll to position [1929, 0]
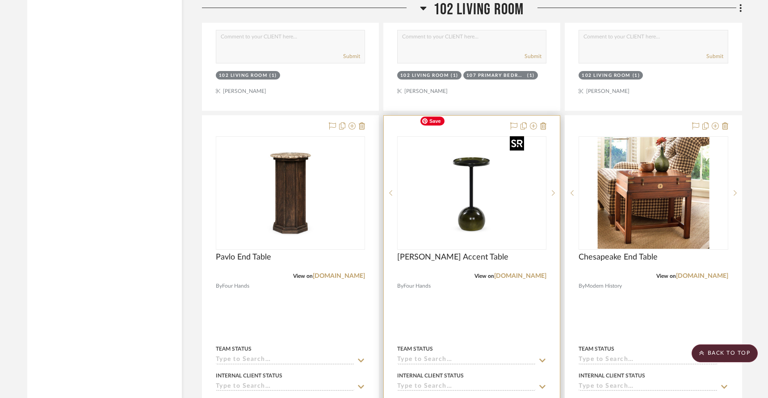
click at [469, 176] on img "0" at bounding box center [472, 193] width 112 height 112
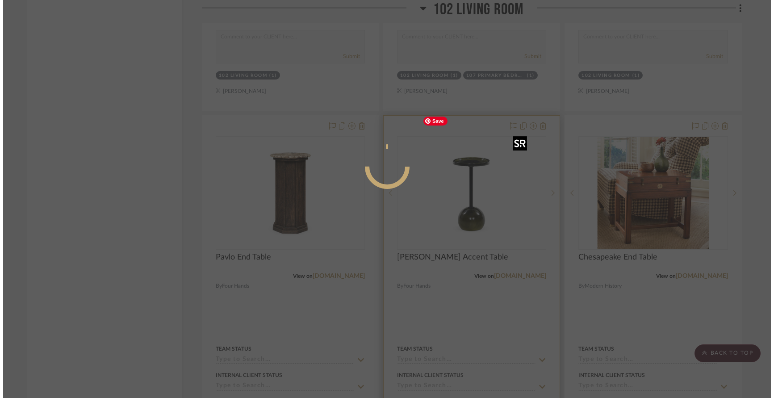
scroll to position [0, 0]
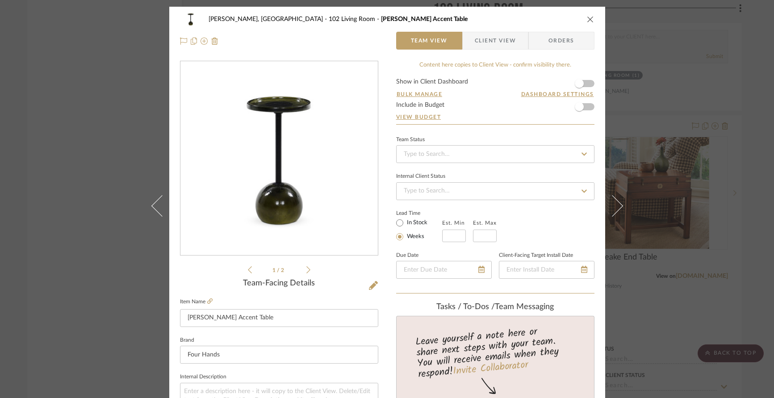
click at [308, 269] on div "1 / 2" at bounding box center [279, 168] width 198 height 214
click at [306, 269] on icon at bounding box center [308, 270] width 4 height 8
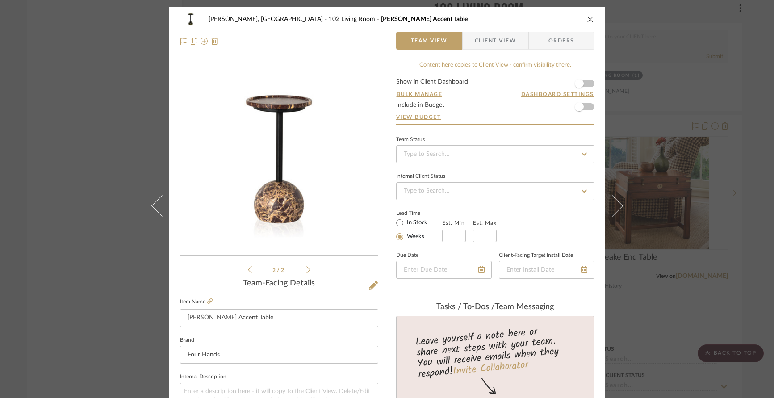
click at [248, 269] on icon at bounding box center [250, 270] width 4 height 8
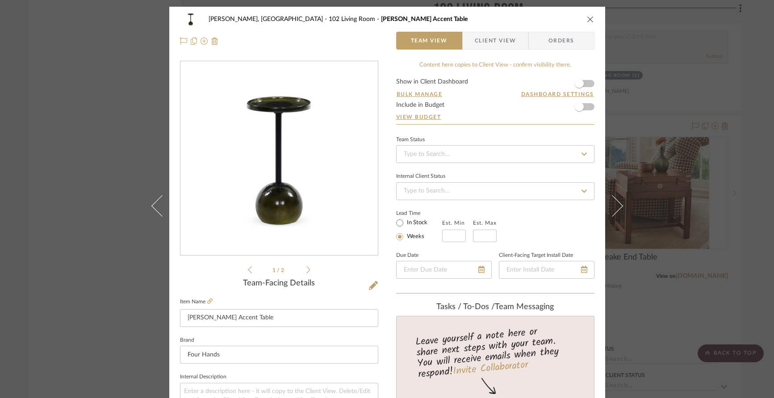
click at [280, 190] on img "0" at bounding box center [279, 159] width 194 height 194
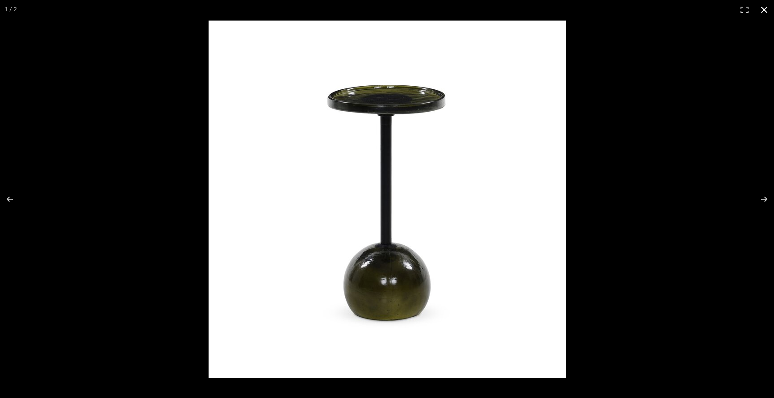
click at [529, 8] on button at bounding box center [764, 10] width 20 height 20
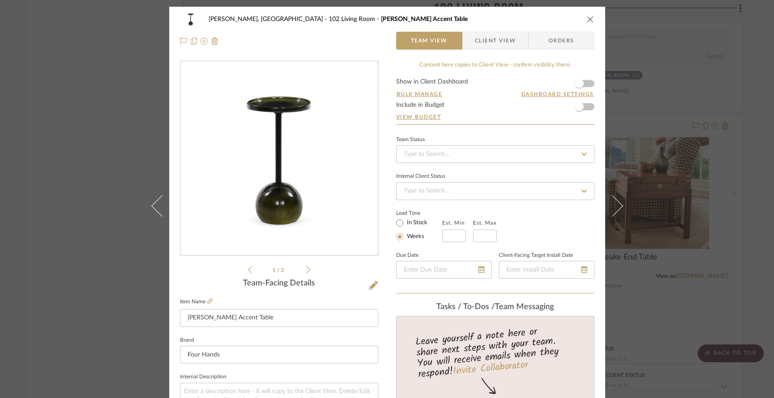
click at [529, 17] on icon "close" at bounding box center [590, 19] width 7 height 7
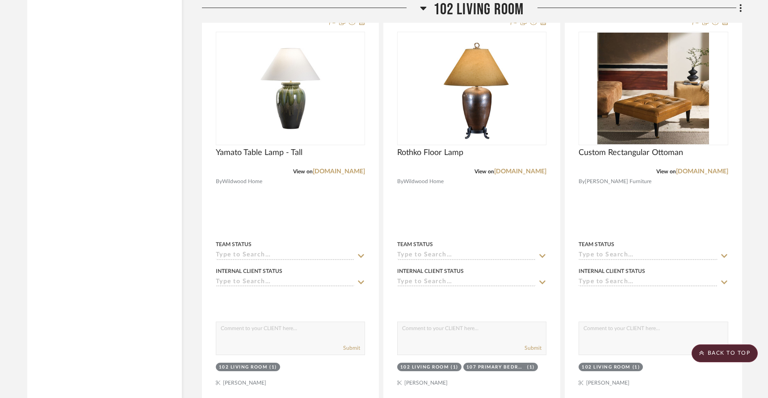
scroll to position [1634, 0]
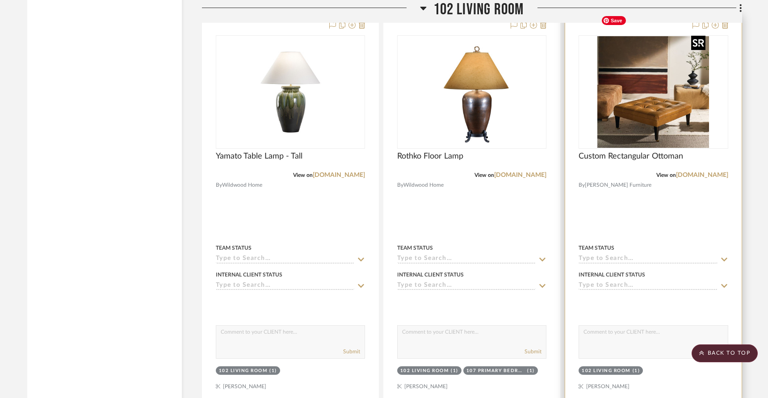
click at [529, 112] on img "0" at bounding box center [653, 92] width 112 height 112
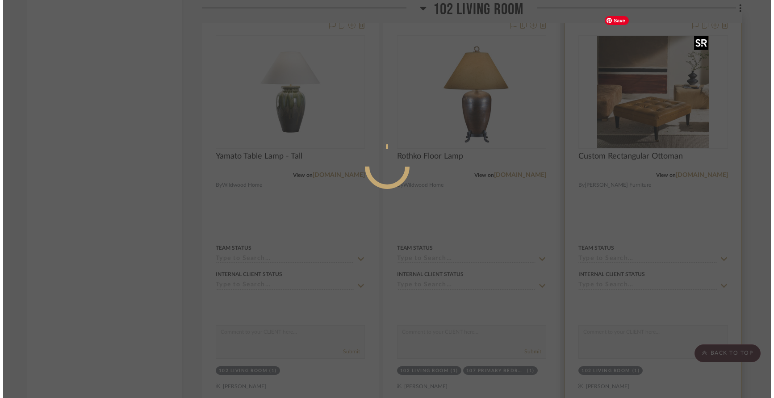
scroll to position [0, 0]
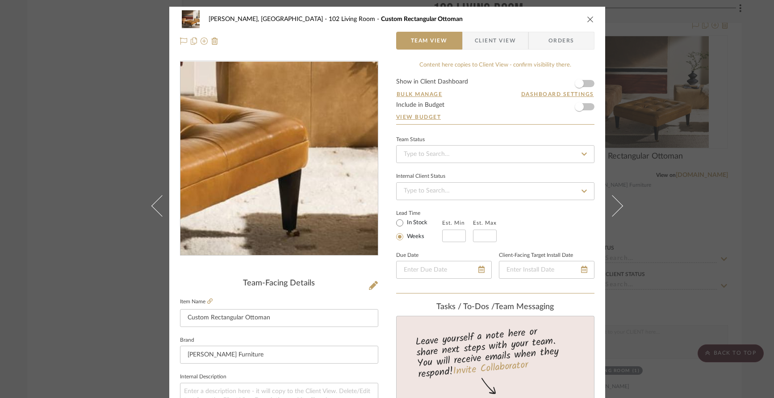
click at [333, 192] on img "0" at bounding box center [279, 159] width 194 height 194
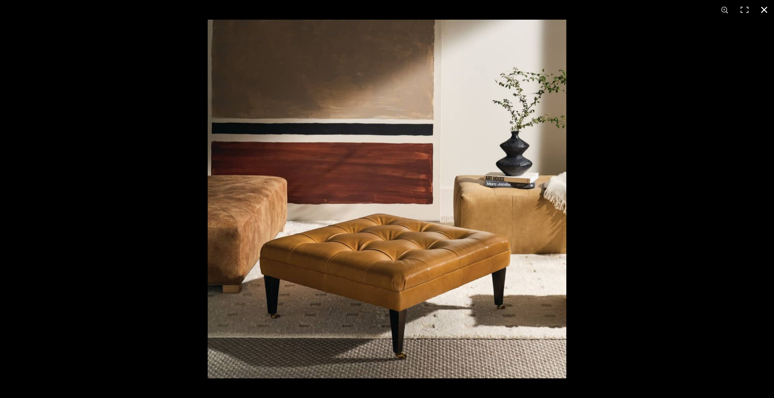
click at [529, 7] on button at bounding box center [764, 10] width 20 height 20
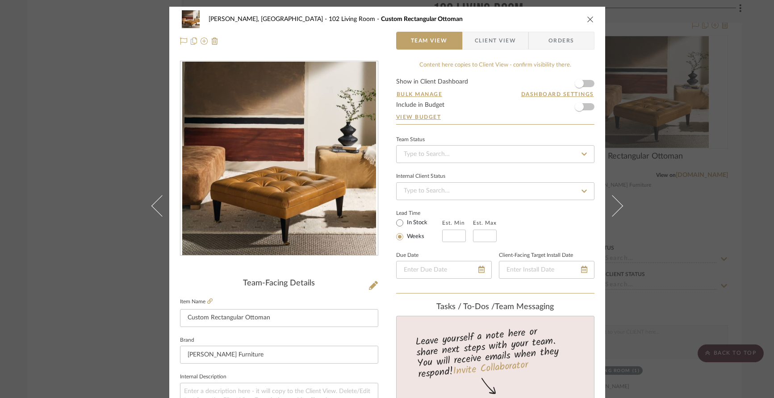
click at [529, 22] on icon "close" at bounding box center [590, 19] width 7 height 7
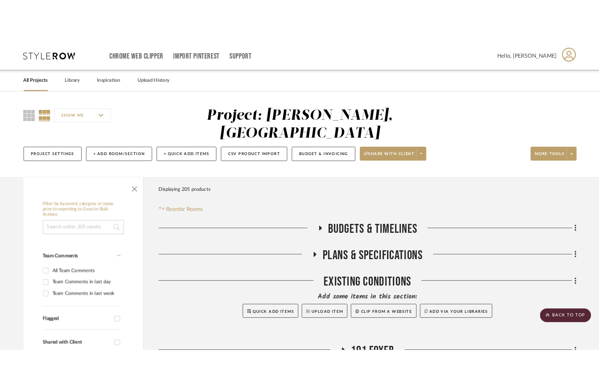
scroll to position [1634, 0]
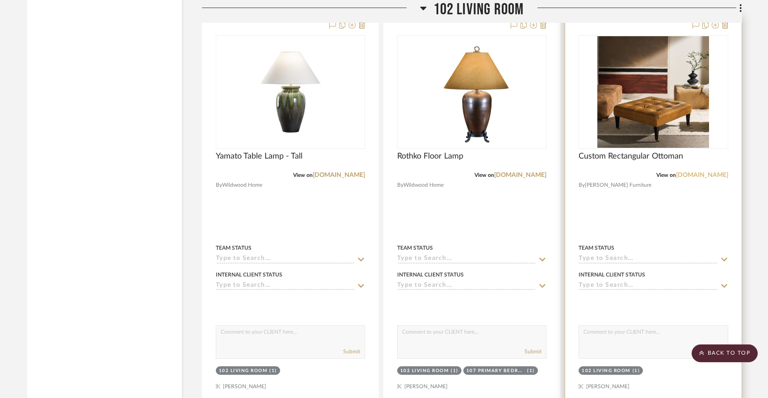
click at [529, 172] on link "[DOMAIN_NAME]" at bounding box center [702, 175] width 52 height 6
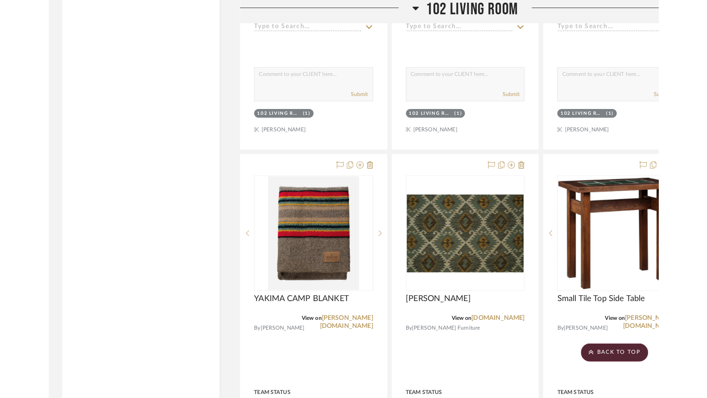
scroll to position [5855, 0]
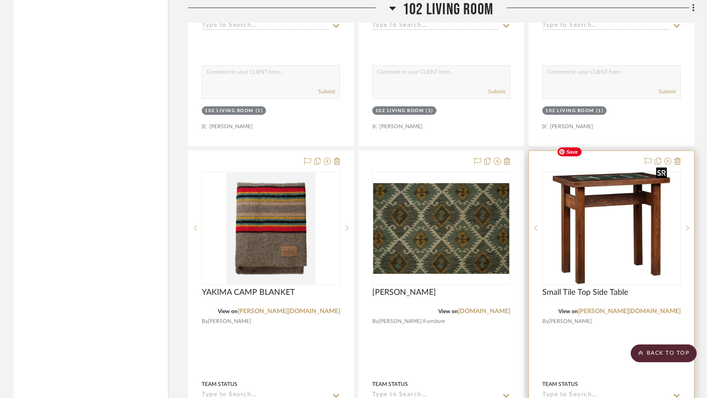
click at [529, 177] on img "0" at bounding box center [611, 228] width 117 height 112
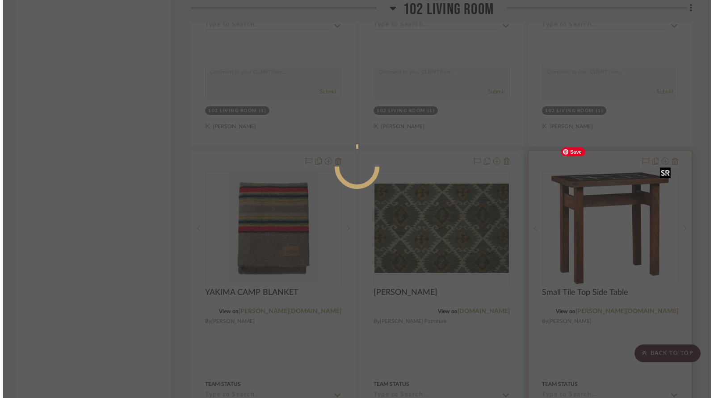
scroll to position [0, 0]
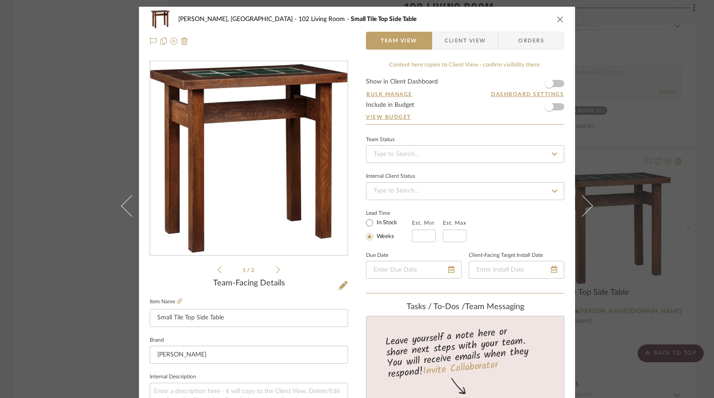
click at [529, 19] on icon "close" at bounding box center [559, 19] width 7 height 7
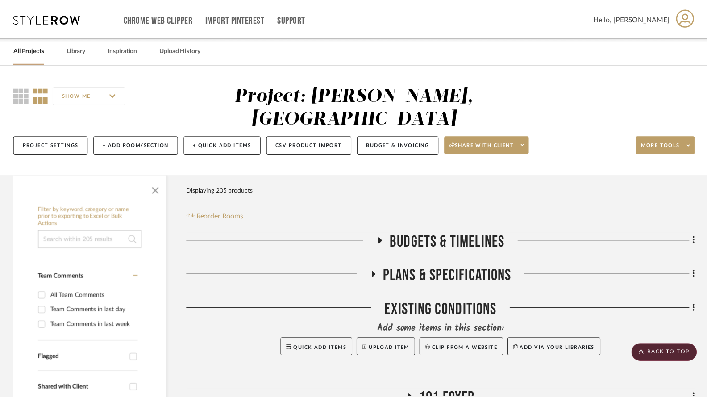
scroll to position [5855, 0]
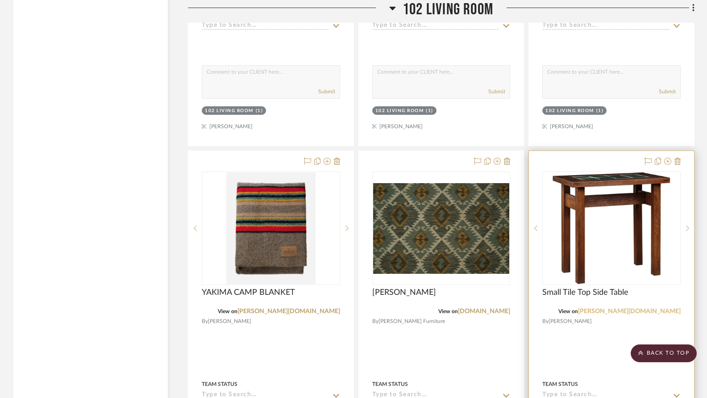
click at [529, 308] on link "stickley.com" at bounding box center [629, 311] width 103 height 6
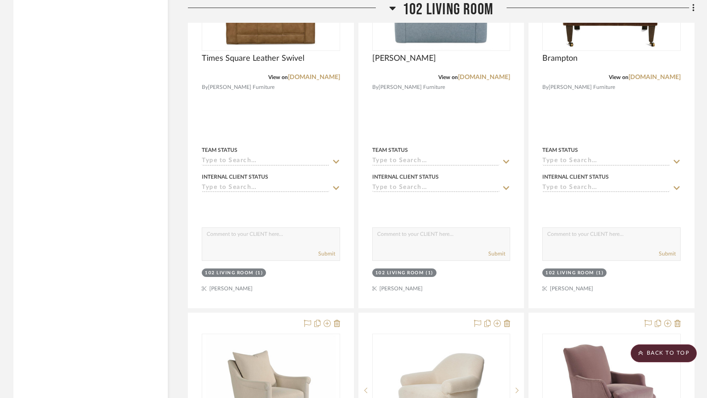
scroll to position [3605, 0]
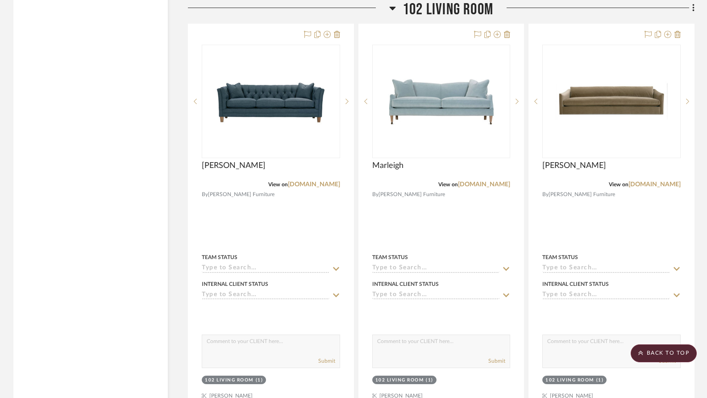
click at [393, 6] on icon at bounding box center [392, 8] width 7 height 11
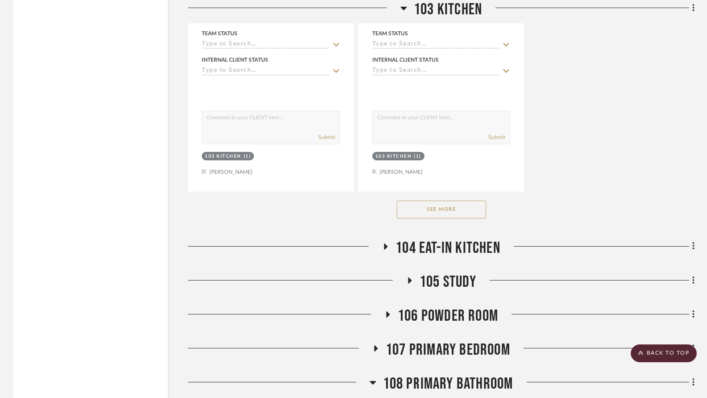
scroll to position [1500, 0]
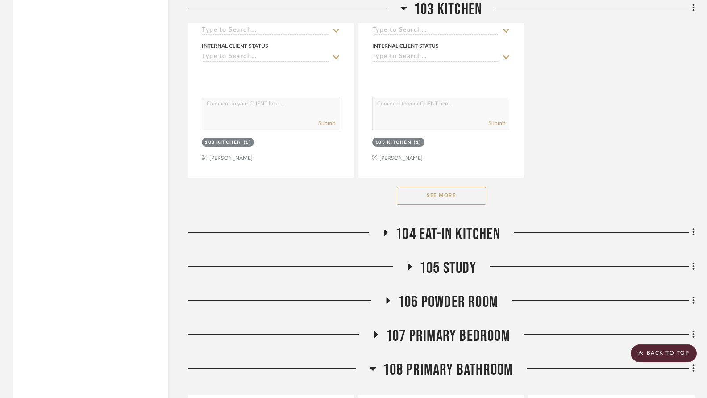
click at [408, 225] on span "104 Eat-In Kitchen" at bounding box center [448, 234] width 105 height 19
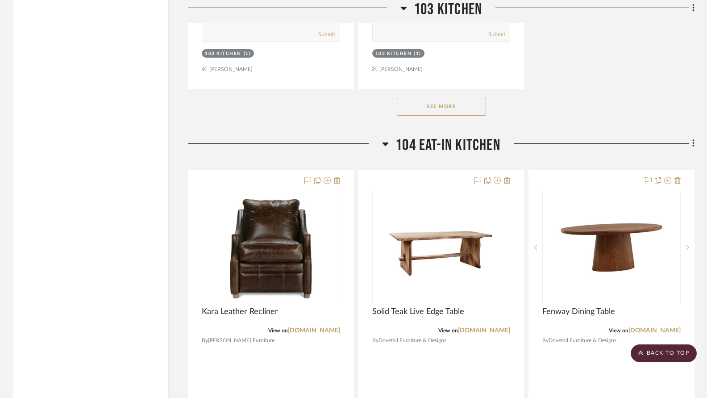
scroll to position [1588, 0]
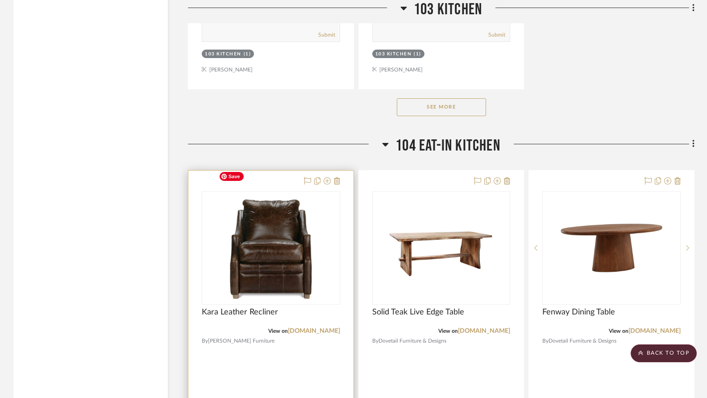
click at [303, 232] on img "0" at bounding box center [271, 248] width 112 height 112
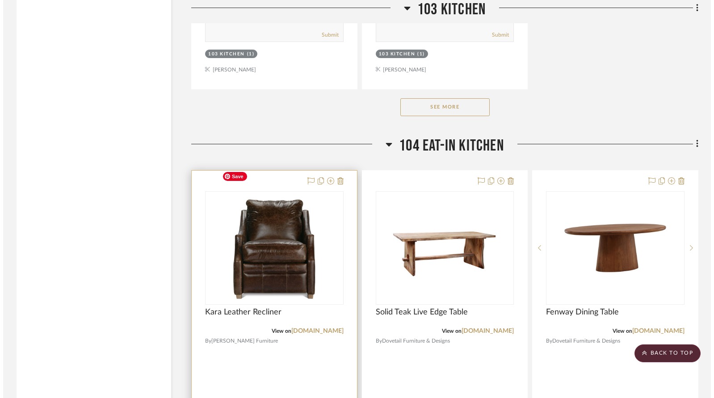
scroll to position [0, 0]
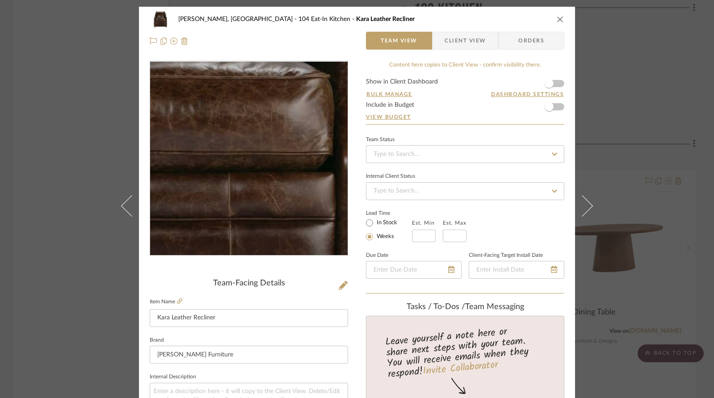
click at [273, 181] on img "0" at bounding box center [249, 159] width 194 height 194
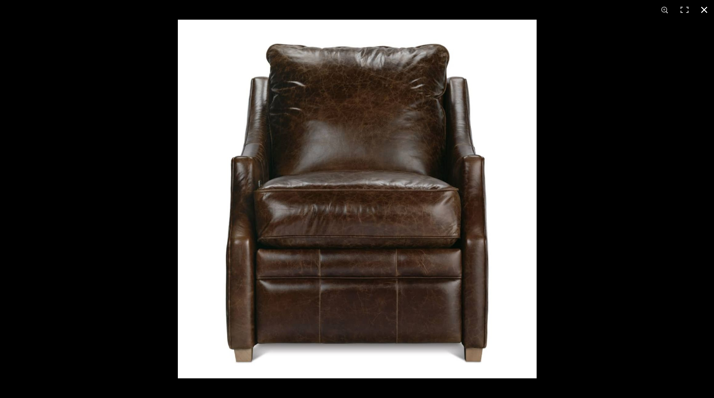
click at [529, 9] on button at bounding box center [704, 10] width 20 height 20
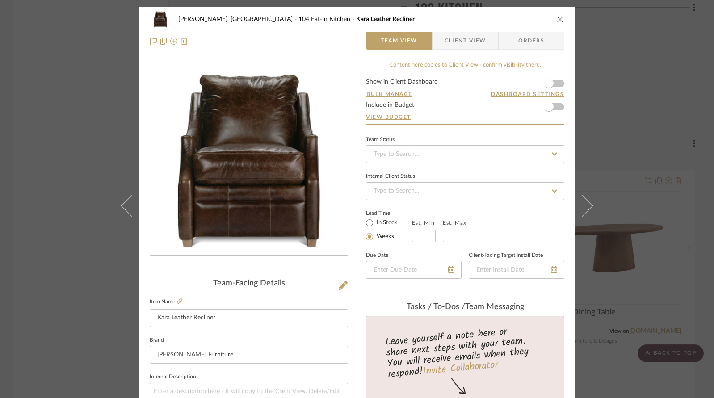
click at [529, 18] on icon "close" at bounding box center [559, 19] width 7 height 7
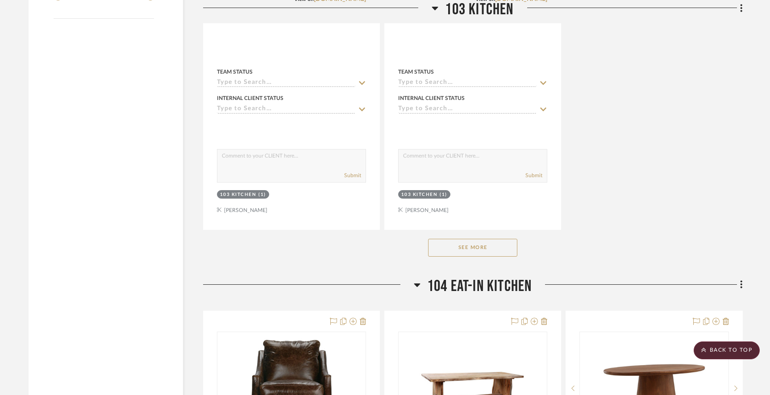
scroll to position [1457, 0]
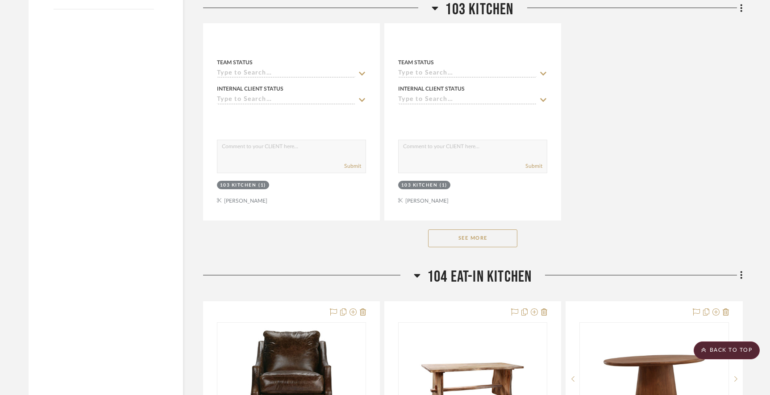
click at [481, 230] on button "See More" at bounding box center [472, 239] width 89 height 18
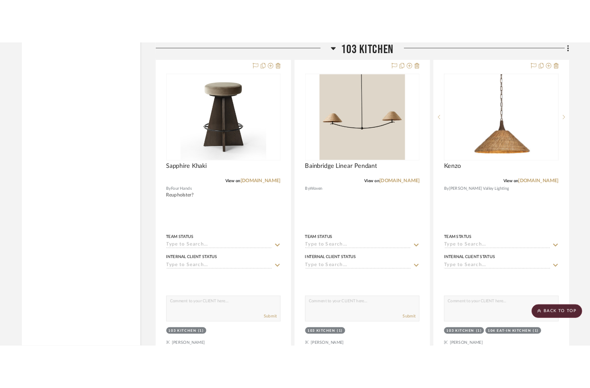
scroll to position [3578, 0]
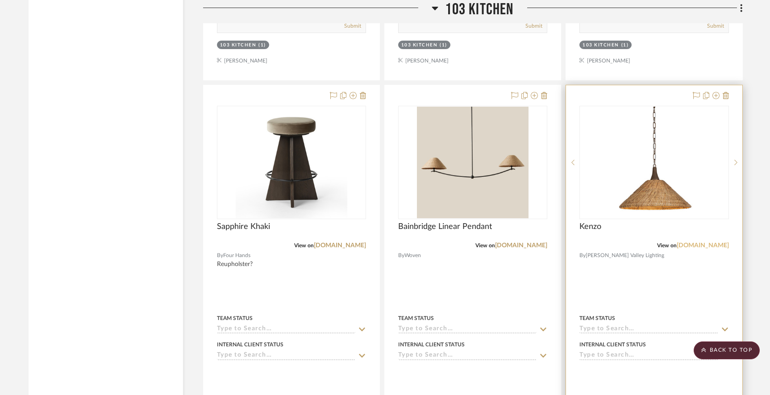
click at [529, 242] on link "[DOMAIN_NAME]" at bounding box center [703, 245] width 52 height 6
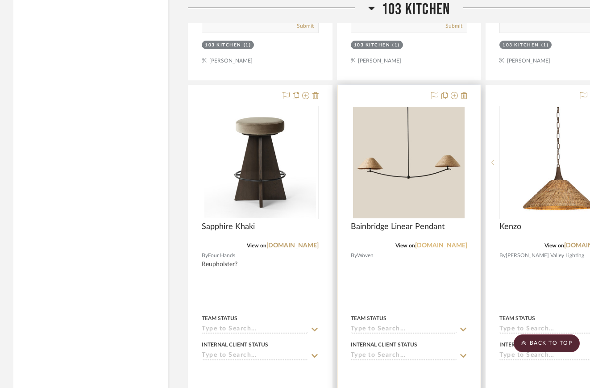
click at [443, 242] on link "[DOMAIN_NAME]" at bounding box center [441, 245] width 52 height 6
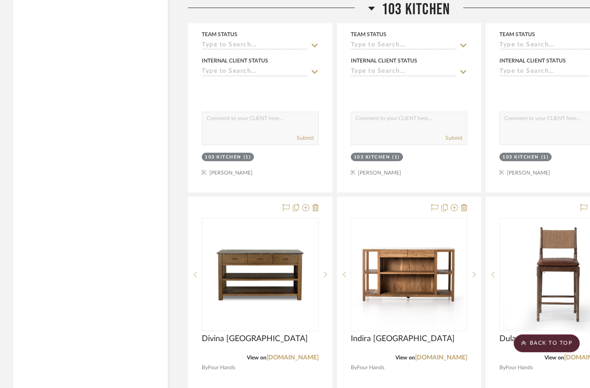
scroll to position [3214, 0]
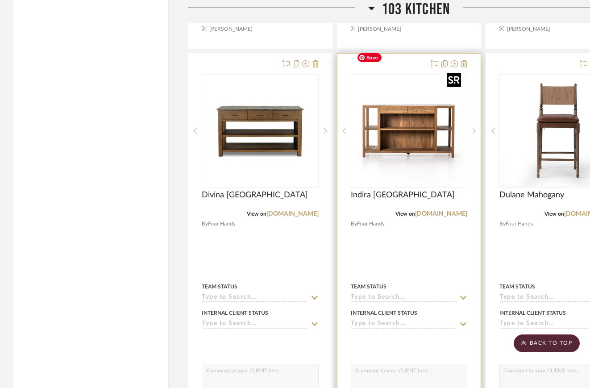
click at [418, 121] on img "0" at bounding box center [409, 131] width 112 height 112
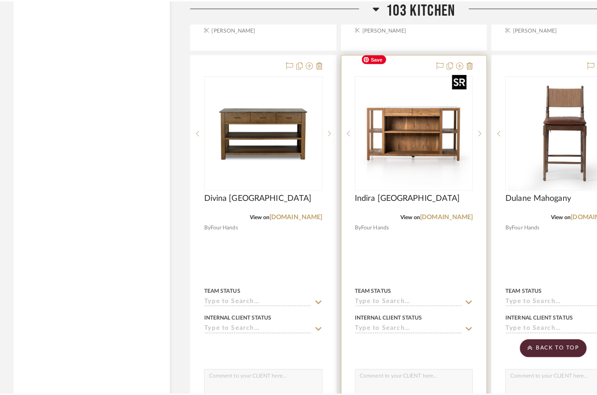
scroll to position [0, 0]
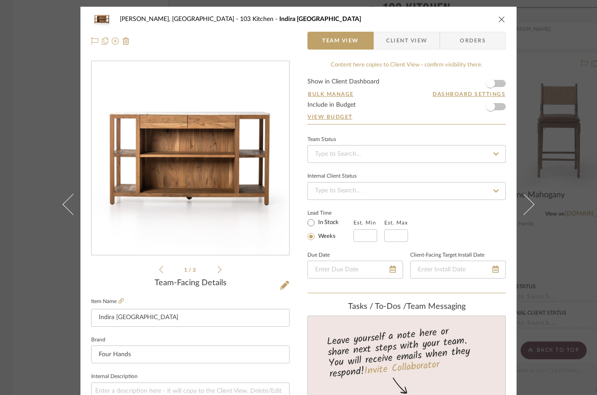
click at [498, 19] on icon "close" at bounding box center [501, 19] width 7 height 7
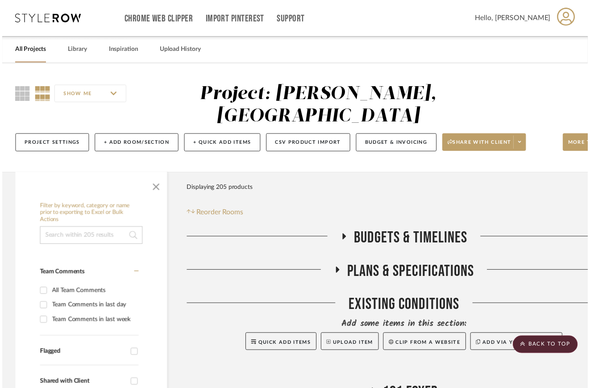
scroll to position [3214, 0]
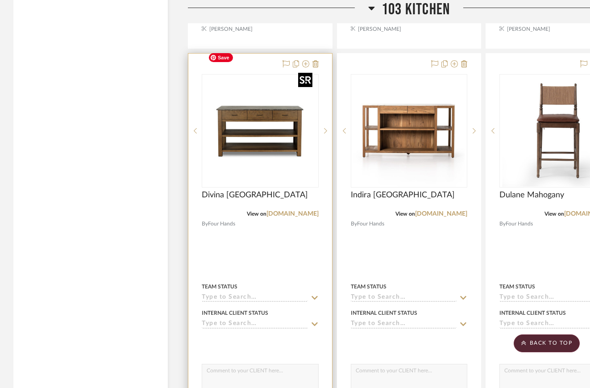
click at [276, 139] on img "0" at bounding box center [261, 131] width 112 height 112
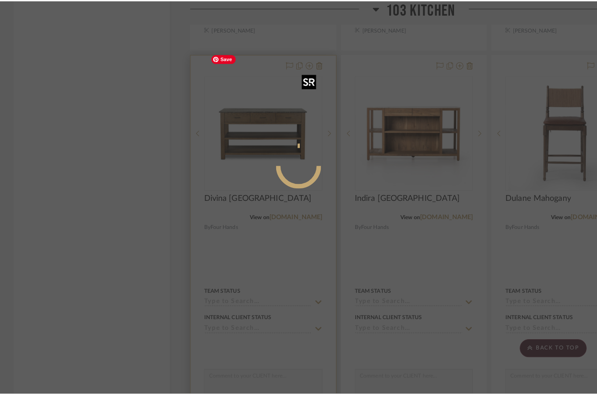
scroll to position [0, 0]
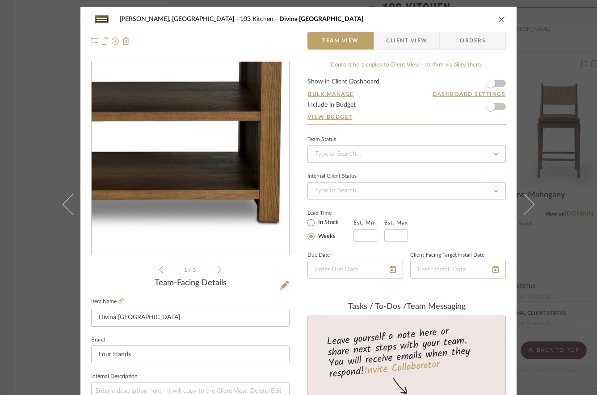
click at [229, 181] on img "0" at bounding box center [190, 159] width 194 height 194
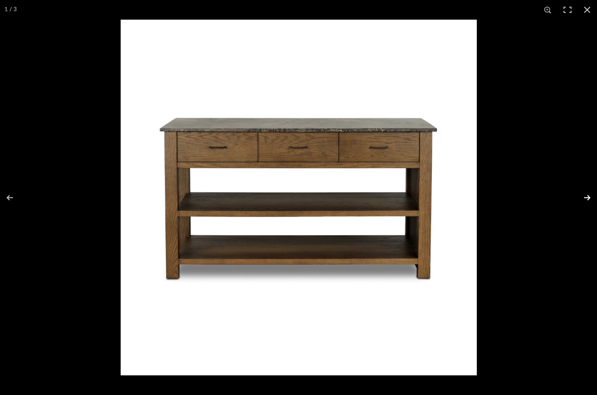
click at [529, 197] on button at bounding box center [580, 198] width 31 height 45
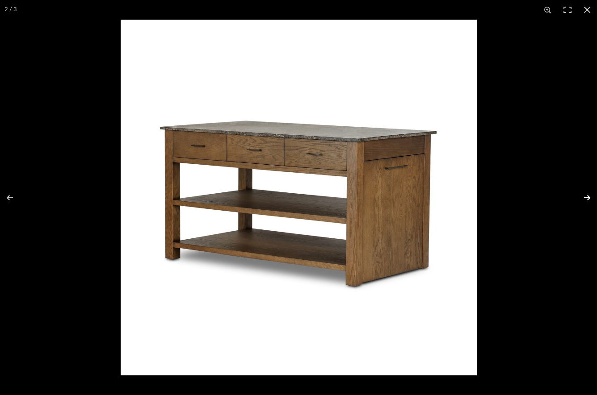
click at [529, 197] on button at bounding box center [580, 198] width 31 height 45
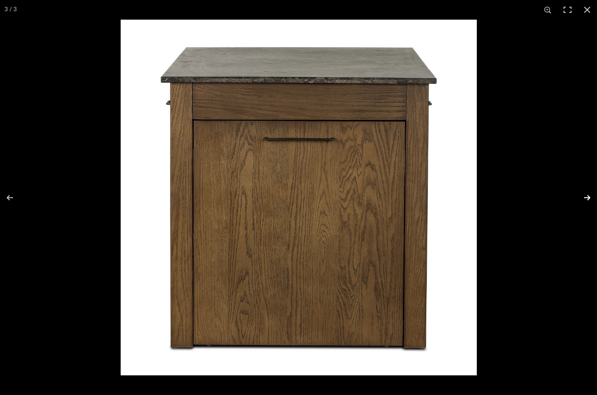
click at [529, 197] on button at bounding box center [580, 198] width 31 height 45
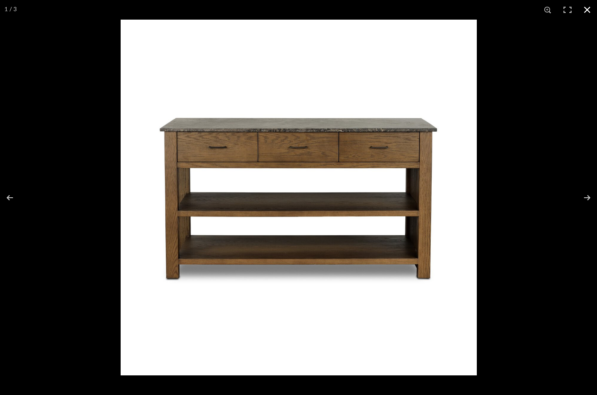
click at [529, 8] on button at bounding box center [587, 10] width 20 height 20
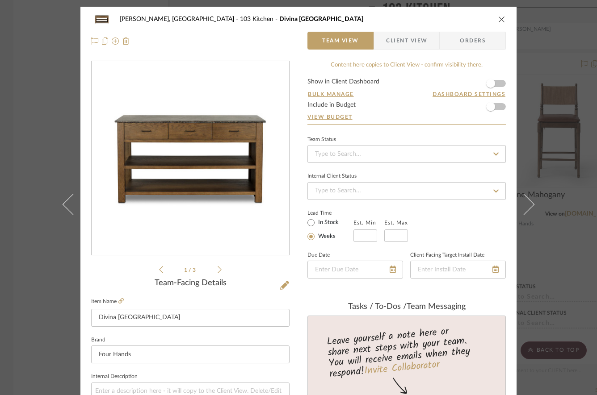
click at [217, 267] on icon at bounding box center [219, 270] width 4 height 8
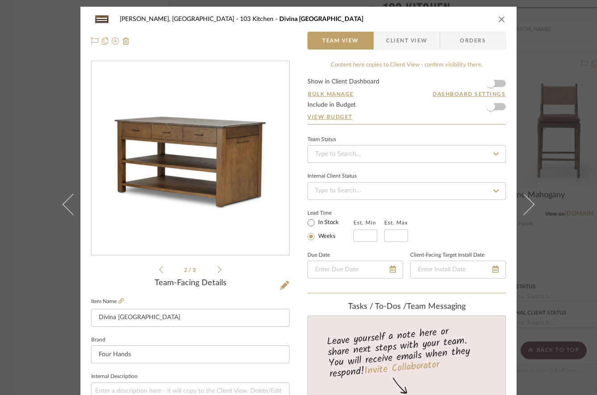
click at [217, 267] on icon at bounding box center [219, 270] width 4 height 8
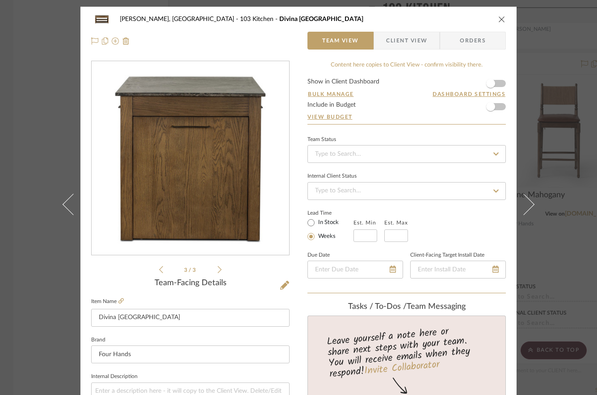
click at [500, 19] on icon "close" at bounding box center [501, 19] width 7 height 7
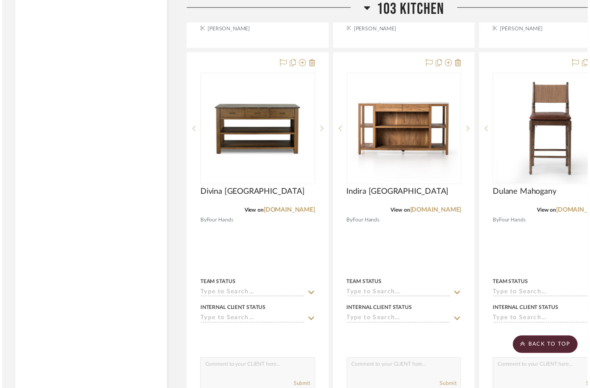
scroll to position [3214, 0]
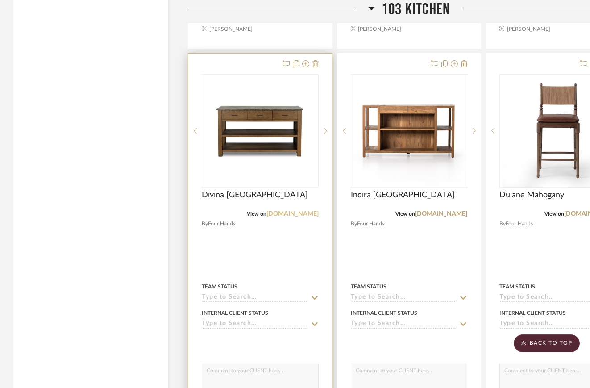
click at [294, 211] on link "[DOMAIN_NAME]" at bounding box center [293, 214] width 52 height 6
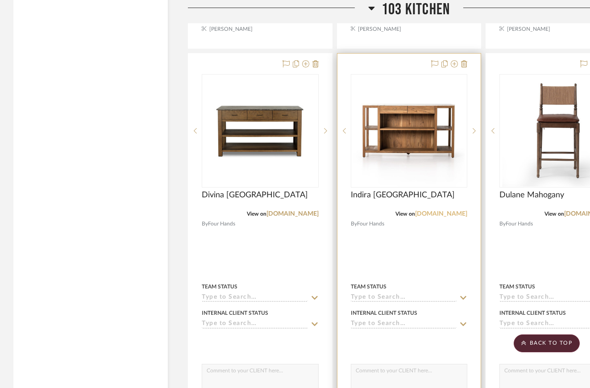
click at [440, 211] on link "[DOMAIN_NAME]" at bounding box center [441, 214] width 52 height 6
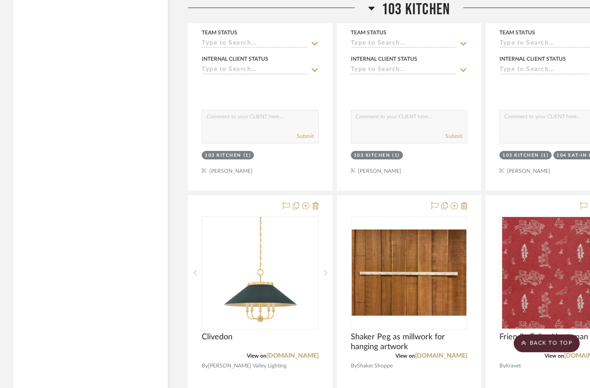
scroll to position [3968, 0]
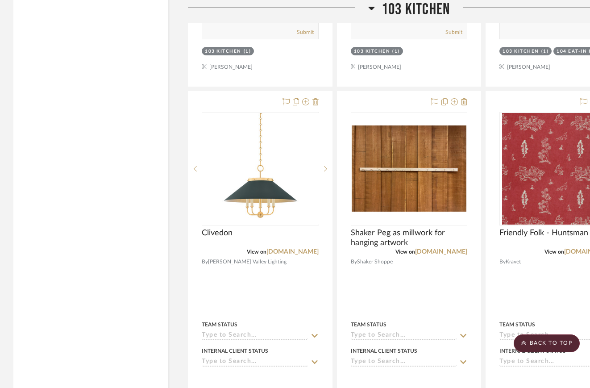
click at [166, 144] on div "Filter by keyword, category or name prior to exporting to Excel or Bulk Actions…" at bounding box center [90, 219] width 155 height 8025
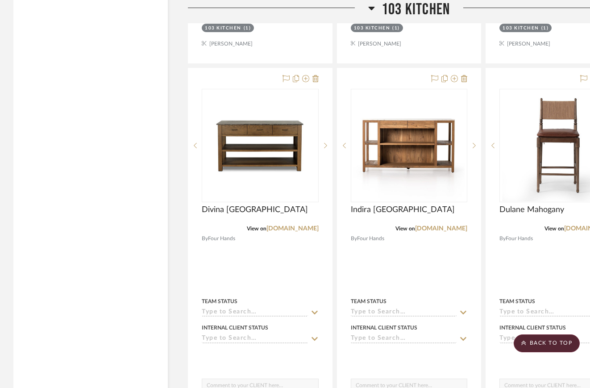
scroll to position [3193, 0]
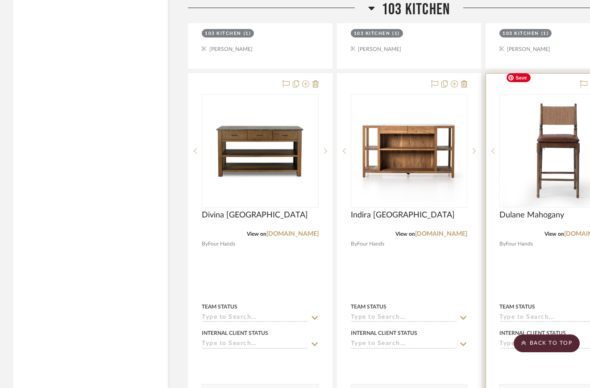
click at [529, 147] on img "0" at bounding box center [558, 151] width 112 height 112
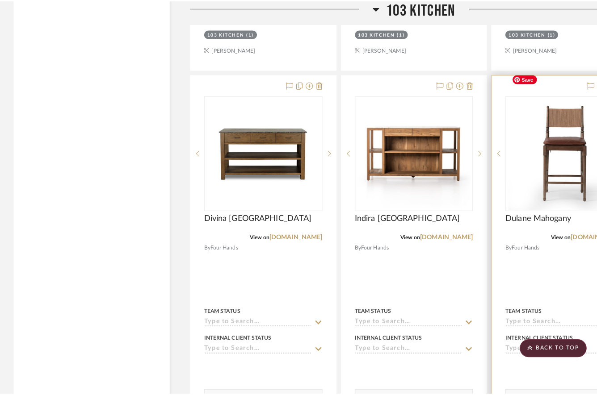
scroll to position [0, 0]
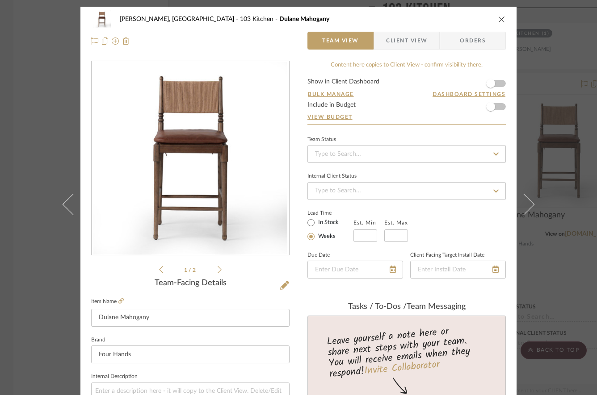
click at [230, 180] on img "0" at bounding box center [190, 159] width 194 height 194
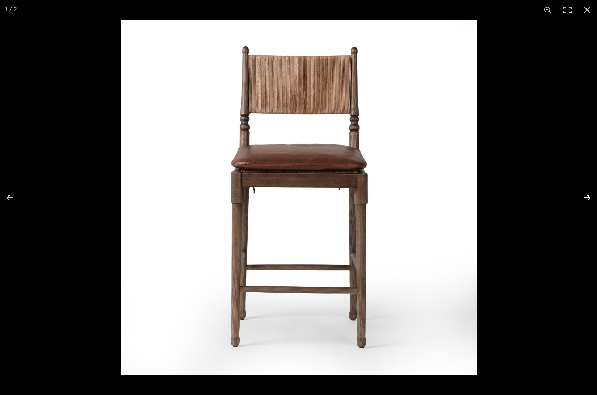
click at [529, 196] on button at bounding box center [580, 198] width 31 height 45
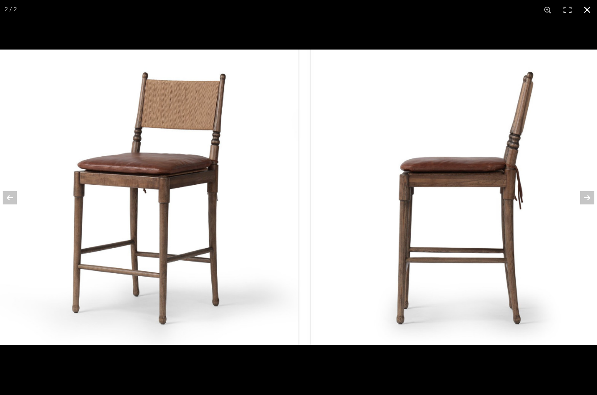
click at [529, 8] on button at bounding box center [587, 10] width 20 height 20
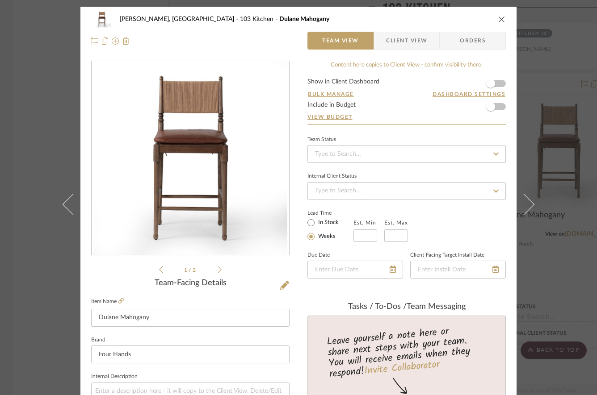
click at [498, 17] on icon "close" at bounding box center [501, 19] width 7 height 7
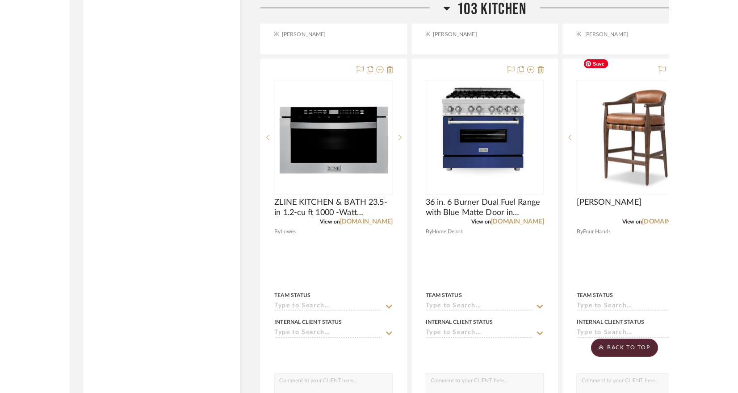
scroll to position [2747, 0]
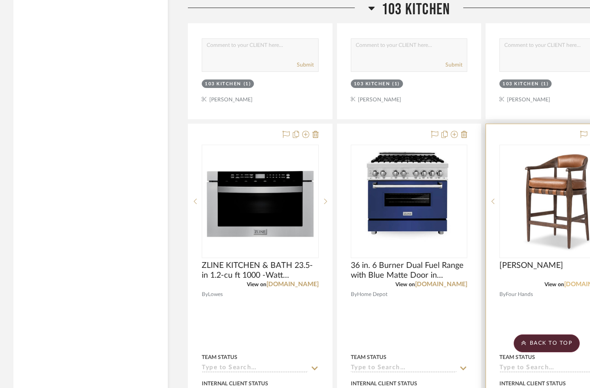
click at [529, 281] on link "[DOMAIN_NAME]" at bounding box center [590, 284] width 52 height 6
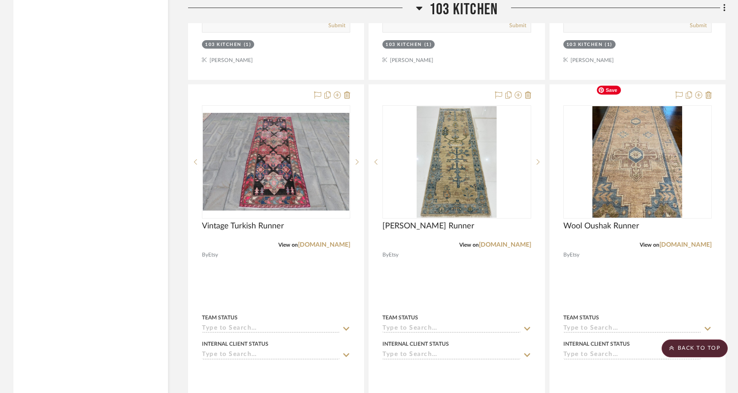
scroll to position [1998, 0]
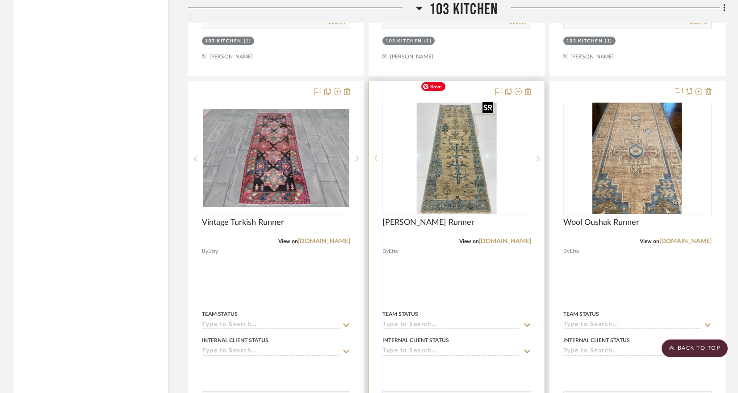
click at [440, 156] on img "0" at bounding box center [457, 159] width 80 height 112
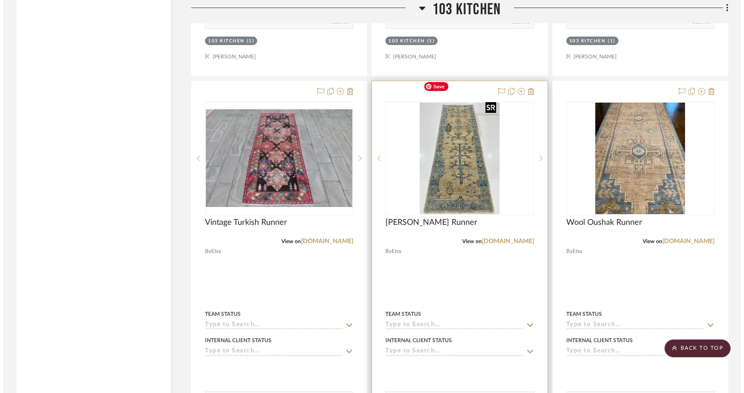
scroll to position [0, 0]
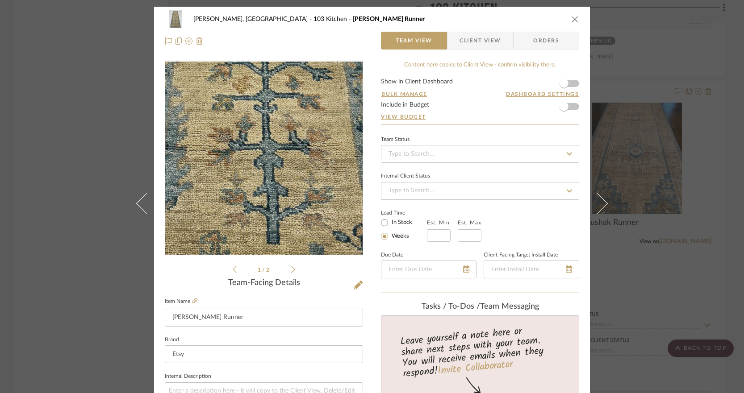
click at [261, 175] on img "0" at bounding box center [264, 159] width 139 height 194
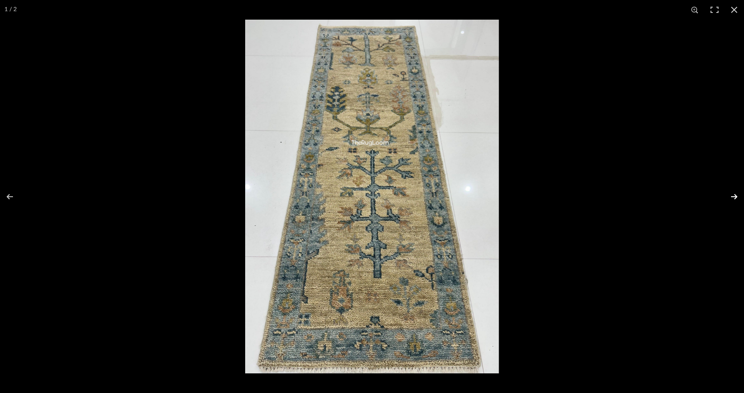
click at [529, 195] on button at bounding box center [728, 197] width 31 height 45
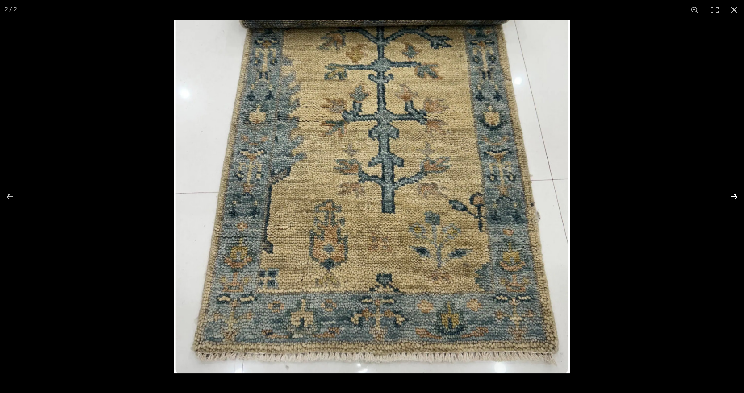
click at [529, 195] on button at bounding box center [728, 197] width 31 height 45
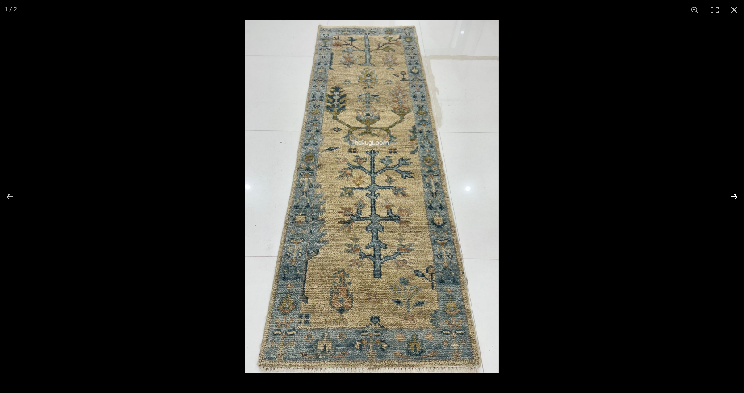
click at [529, 195] on button at bounding box center [728, 197] width 31 height 45
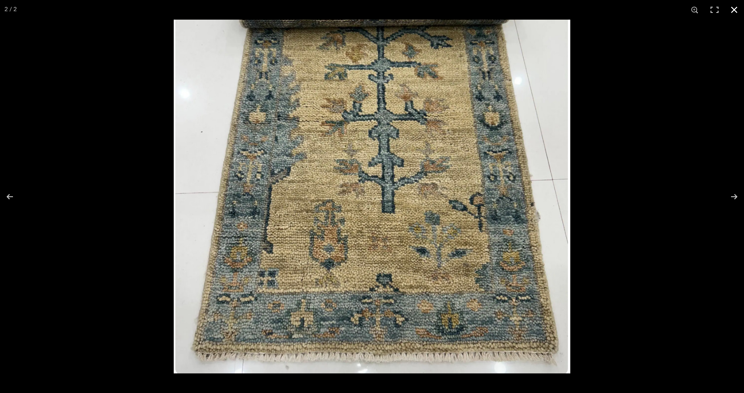
click at [529, 168] on div at bounding box center [546, 216] width 744 height 393
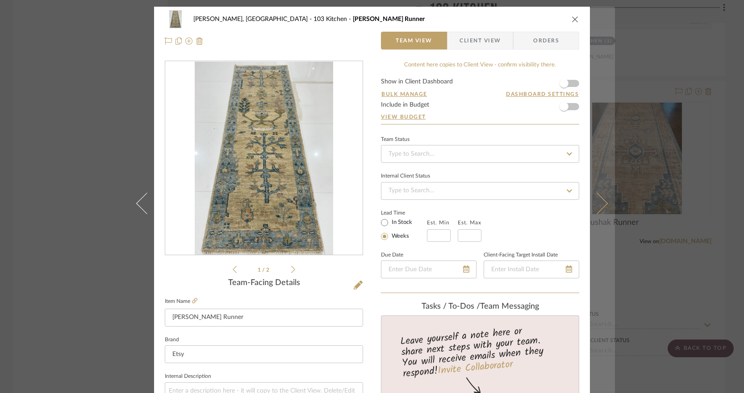
click at [529, 207] on button at bounding box center [602, 203] width 25 height 393
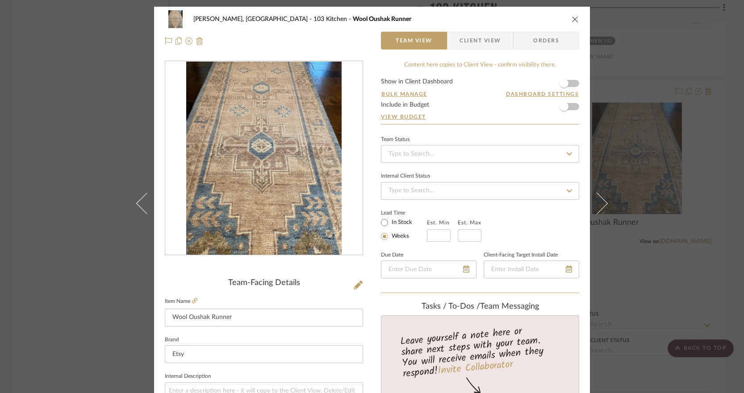
click at [573, 16] on icon "close" at bounding box center [575, 19] width 7 height 7
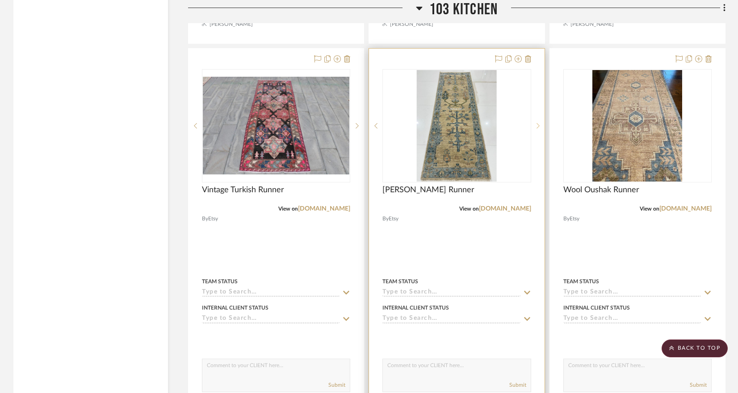
scroll to position [2030, 0]
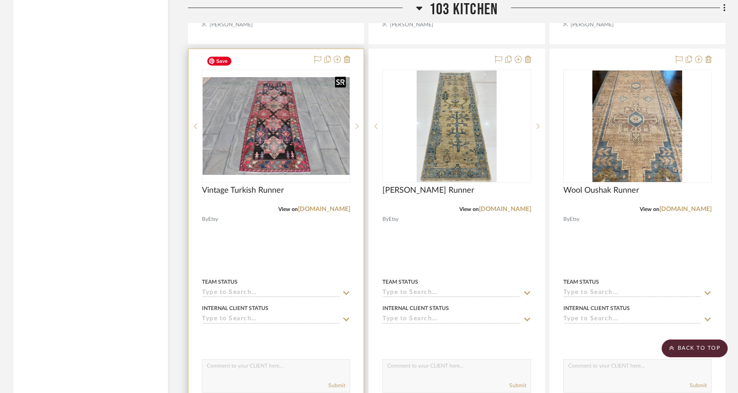
click at [288, 119] on img "0" at bounding box center [276, 126] width 146 height 98
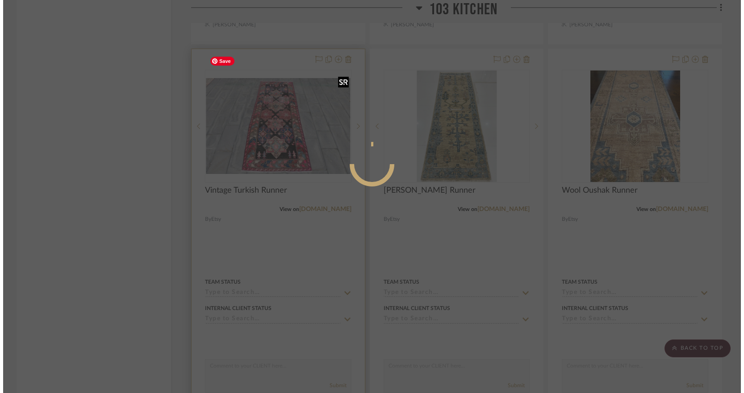
scroll to position [0, 0]
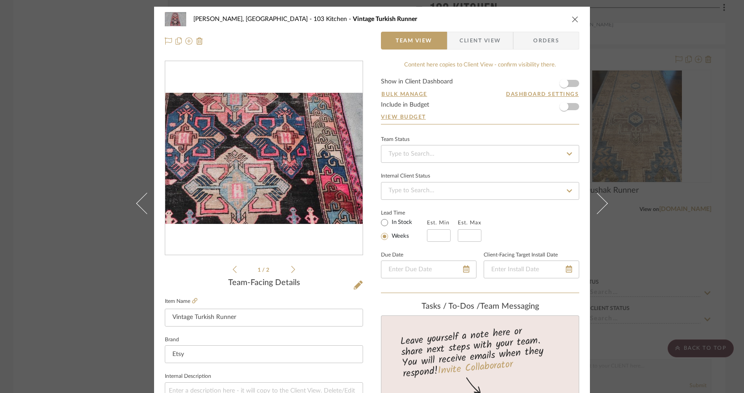
click at [267, 176] on img "0" at bounding box center [263, 159] width 197 height 132
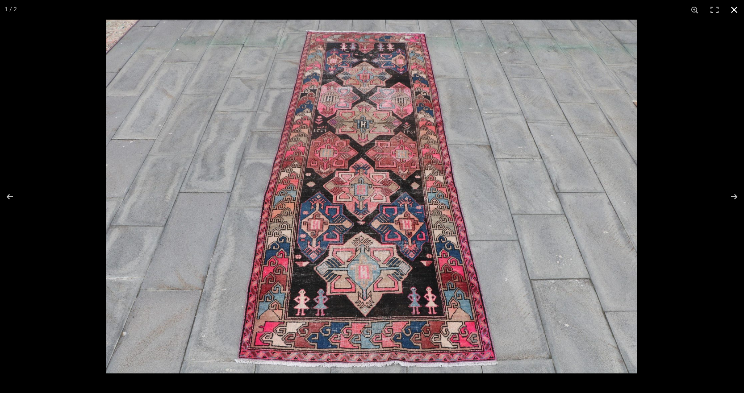
click at [731, 9] on button at bounding box center [734, 10] width 20 height 20
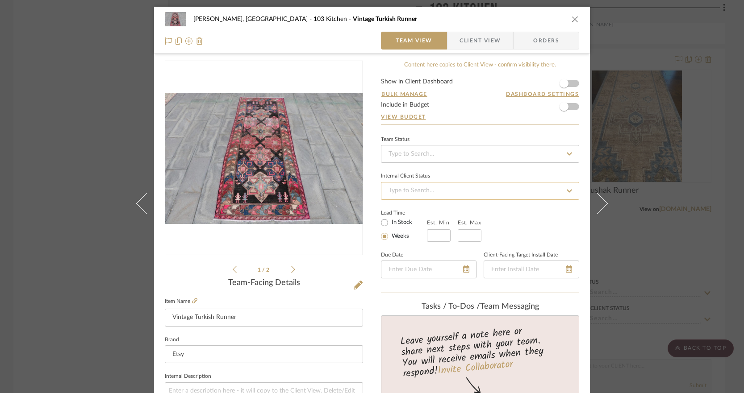
scroll to position [30, 0]
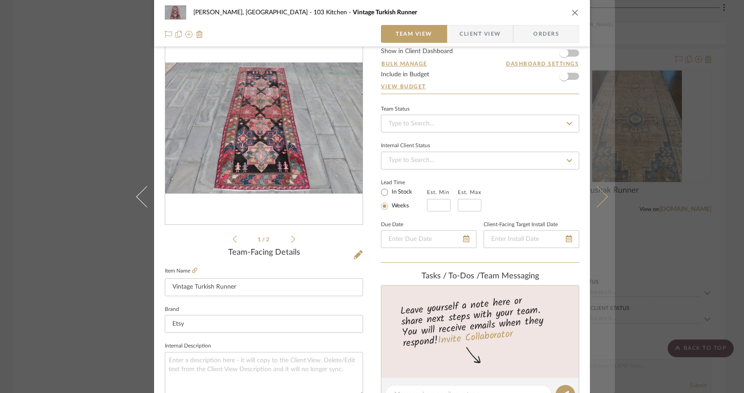
click at [599, 192] on icon at bounding box center [596, 196] width 21 height 21
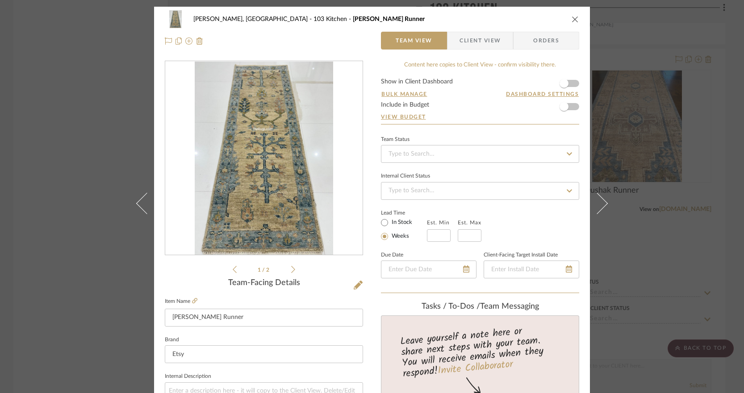
click at [626, 224] on div "[PERSON_NAME], [GEOGRAPHIC_DATA] 103 Kitchen urkish Oushak Runner Team View Cli…" at bounding box center [372, 196] width 744 height 393
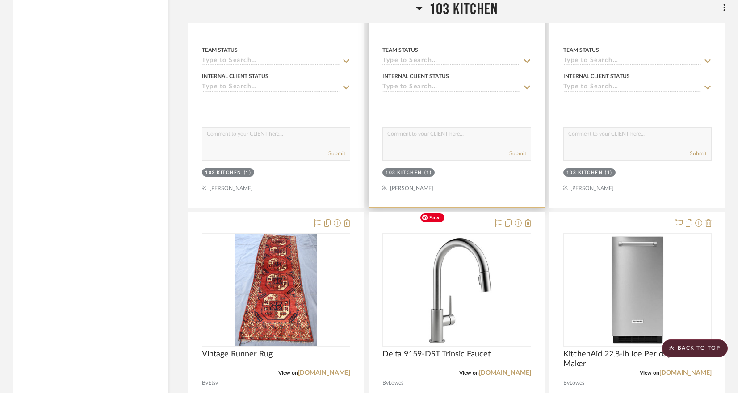
scroll to position [2274, 0]
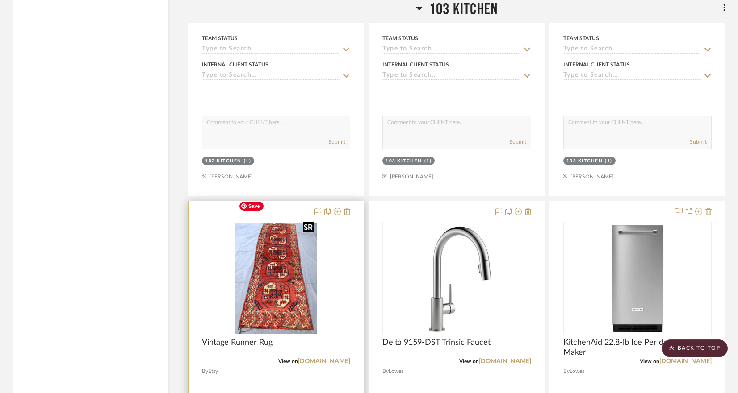
click at [0, 0] on img at bounding box center [0, 0] width 0 height 0
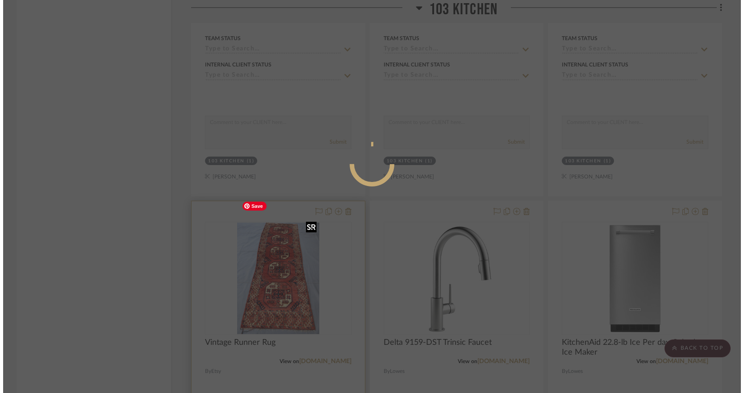
scroll to position [0, 0]
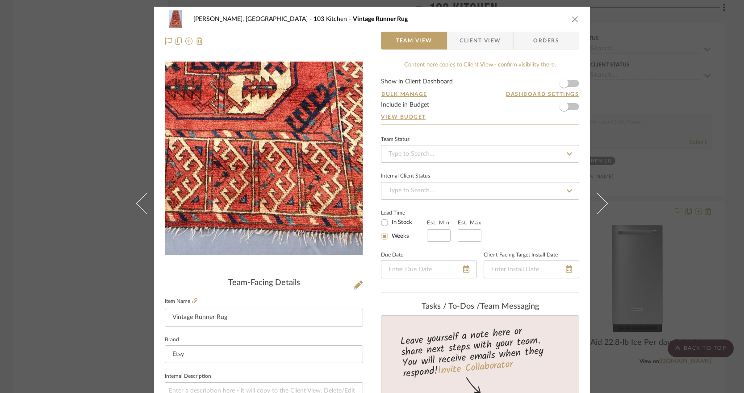
click at [275, 228] on img "0" at bounding box center [263, 159] width 142 height 194
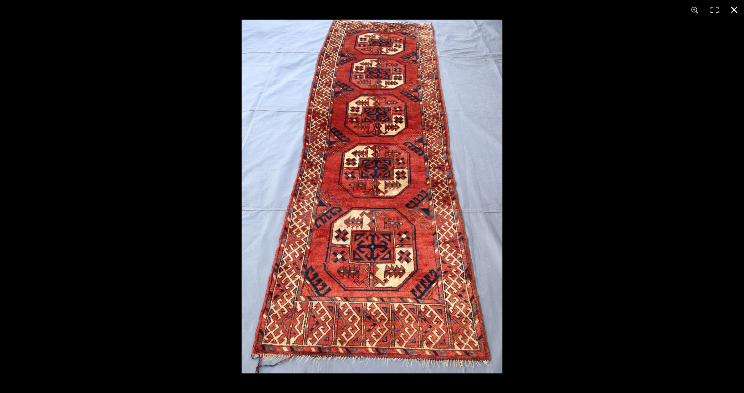
click at [733, 6] on button at bounding box center [734, 10] width 20 height 20
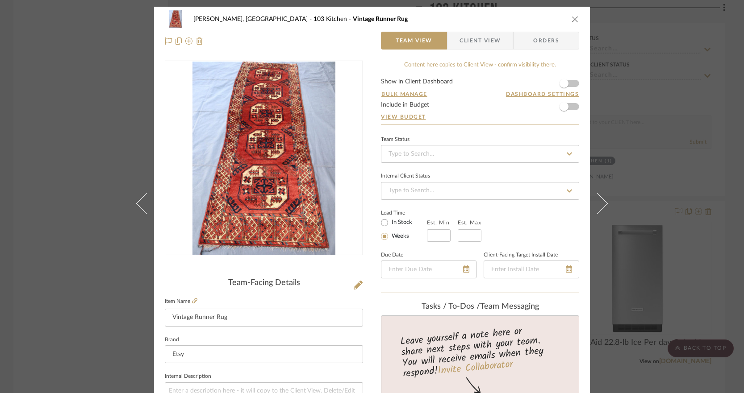
click at [572, 17] on icon "close" at bounding box center [575, 19] width 7 height 7
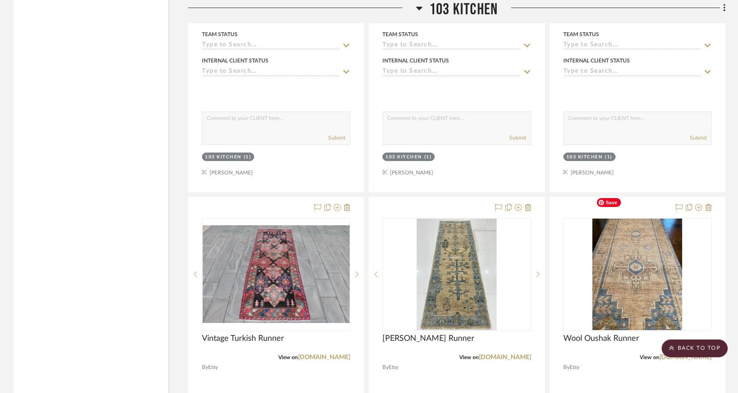
scroll to position [1873, 0]
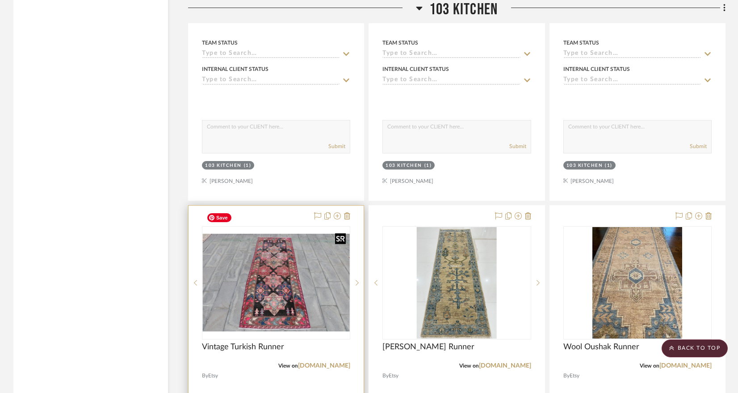
click at [280, 271] on img "0" at bounding box center [276, 283] width 146 height 98
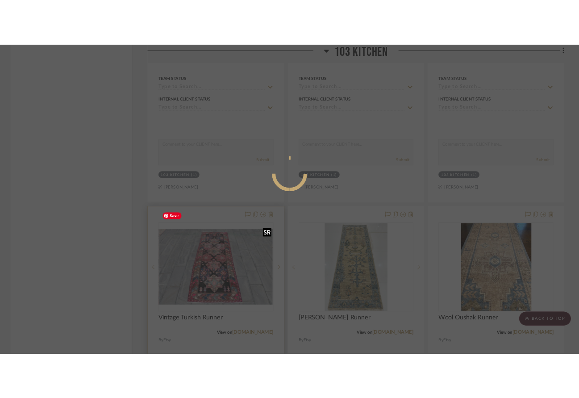
scroll to position [0, 0]
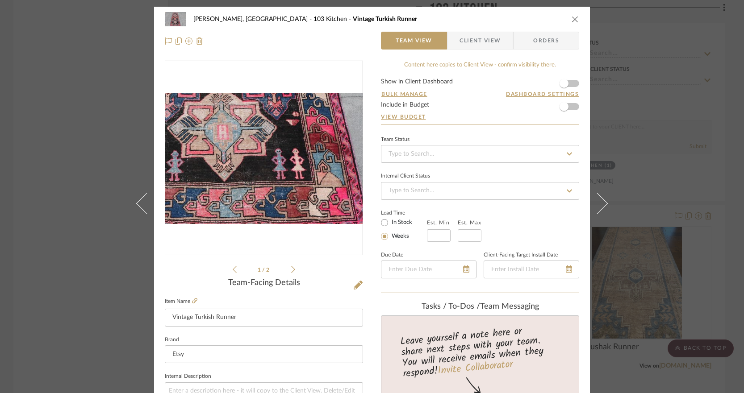
click at [272, 196] on img "0" at bounding box center [263, 159] width 197 height 132
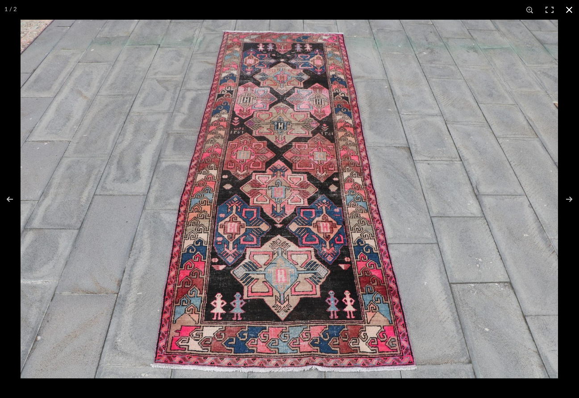
click at [569, 6] on button at bounding box center [570, 10] width 20 height 20
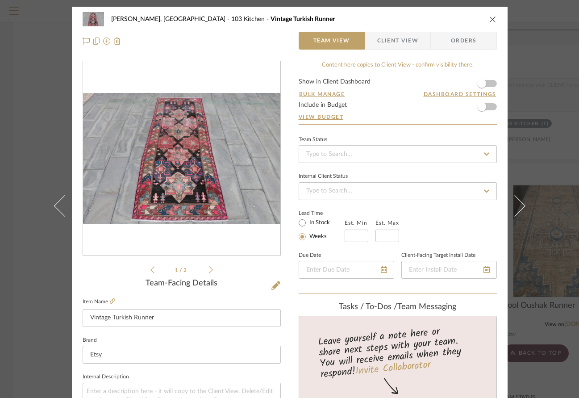
click at [489, 19] on icon "close" at bounding box center [492, 19] width 7 height 7
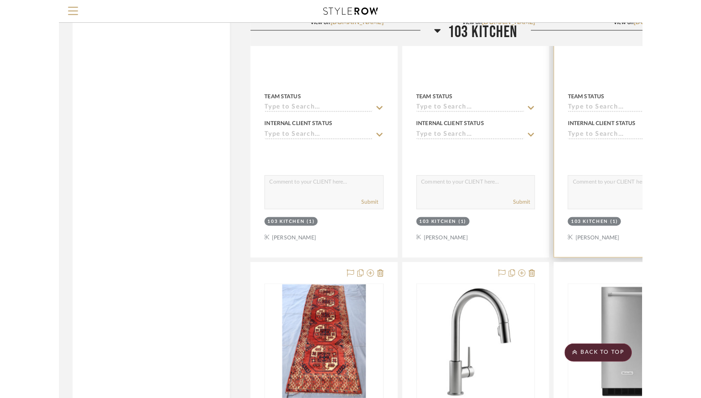
scroll to position [2371, 0]
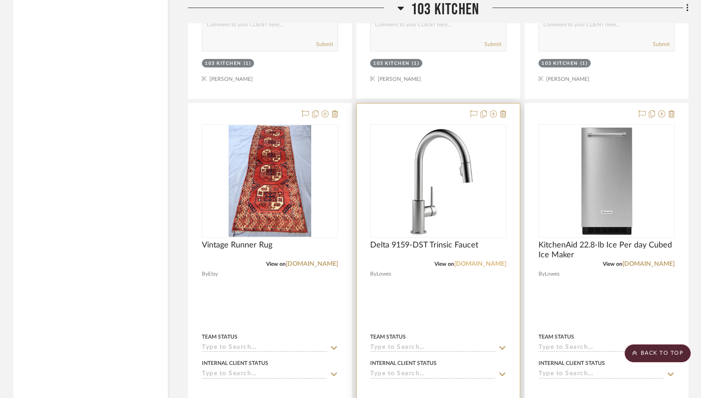
click at [481, 261] on link "[DOMAIN_NAME]" at bounding box center [480, 264] width 52 height 6
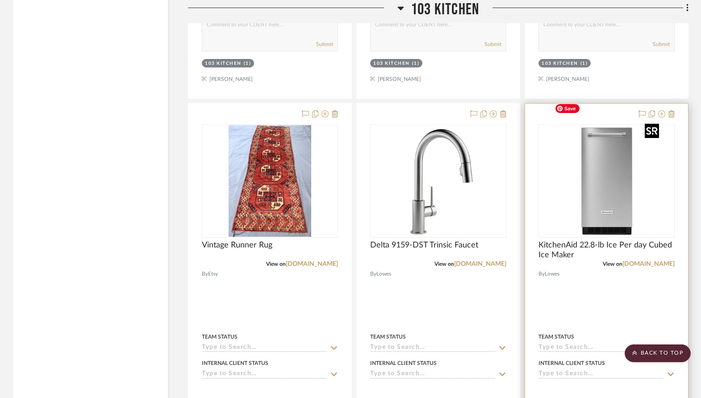
click at [605, 168] on img "0" at bounding box center [607, 181] width 112 height 112
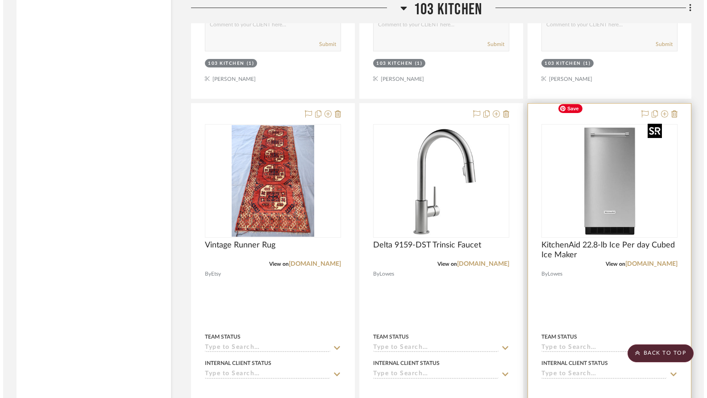
scroll to position [0, 0]
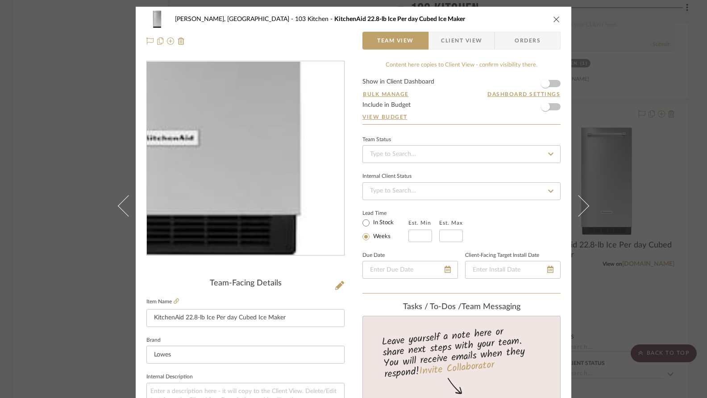
click at [268, 220] on img "0" at bounding box center [246, 159] width 194 height 194
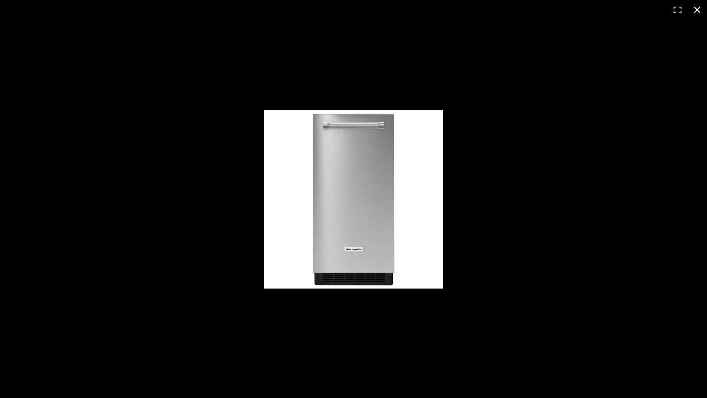
click at [697, 11] on button at bounding box center [698, 10] width 20 height 20
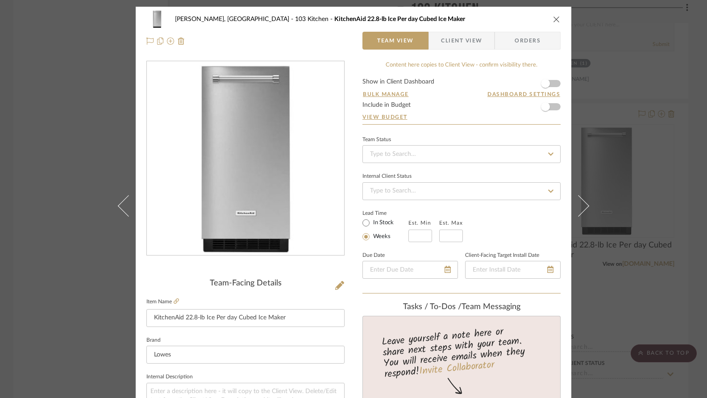
click at [626, 116] on div "[PERSON_NAME], [GEOGRAPHIC_DATA] 103 Kitchen KitchenAid 22.8-lb Ice Per day Cub…" at bounding box center [353, 199] width 707 height 398
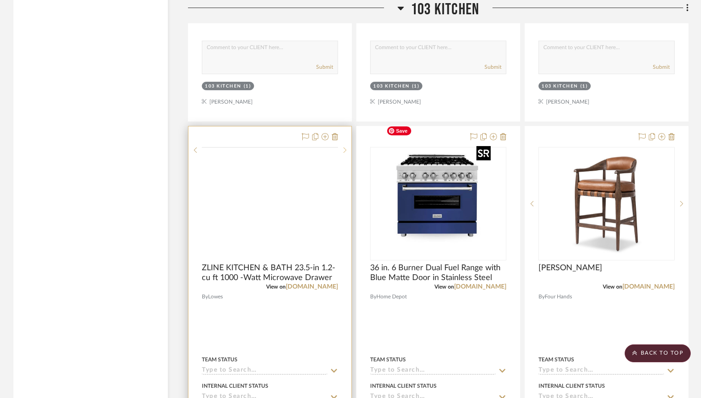
scroll to position [2747, 0]
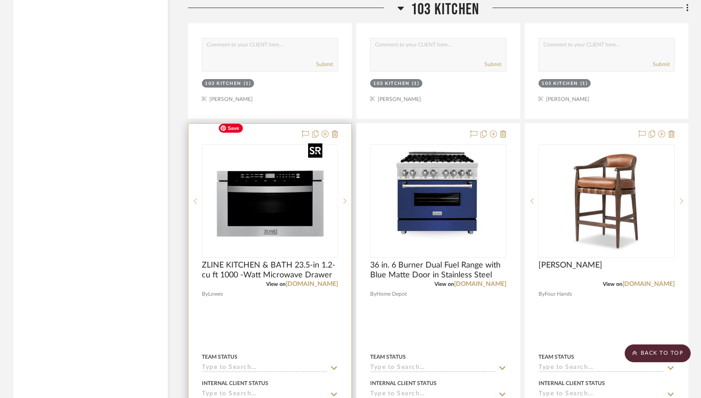
click at [284, 196] on img "0" at bounding box center [270, 201] width 112 height 112
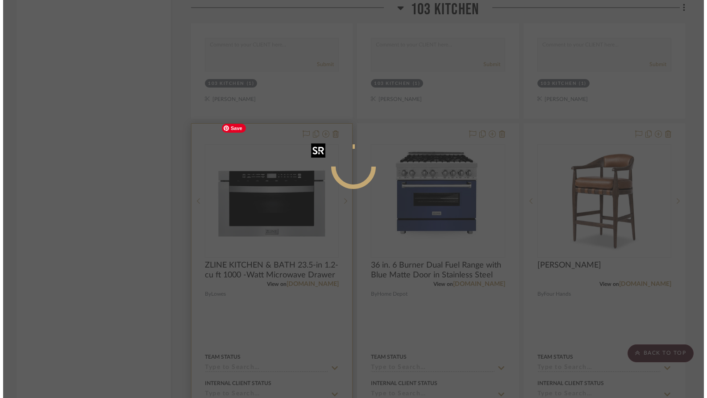
scroll to position [0, 0]
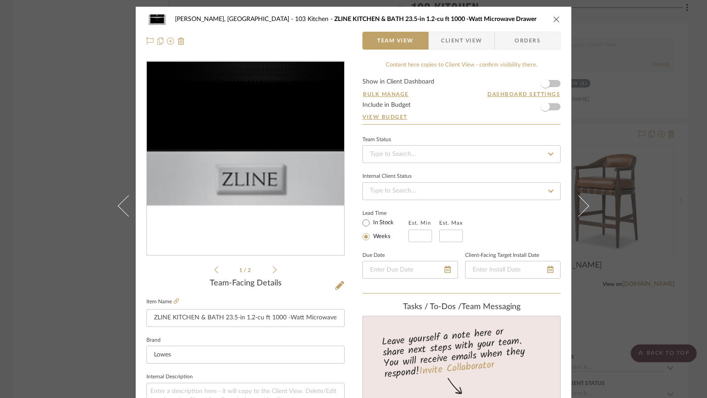
click at [241, 205] on img "0" at bounding box center [246, 159] width 194 height 194
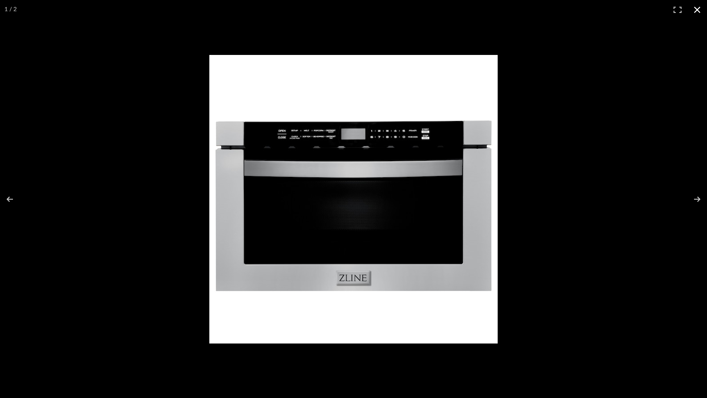
click at [601, 211] on div at bounding box center [493, 215] width 569 height 320
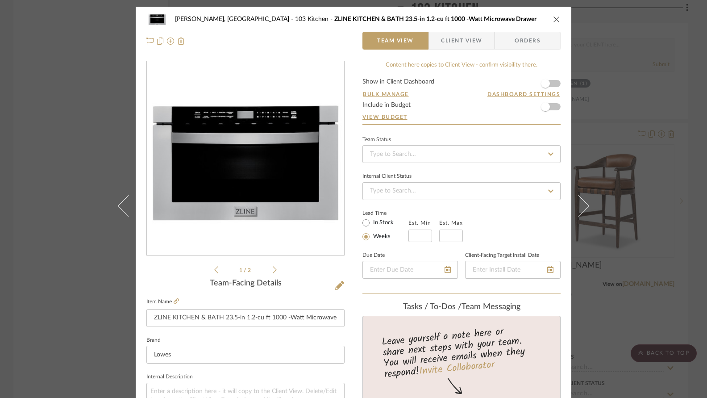
click at [553, 17] on icon "close" at bounding box center [556, 19] width 7 height 7
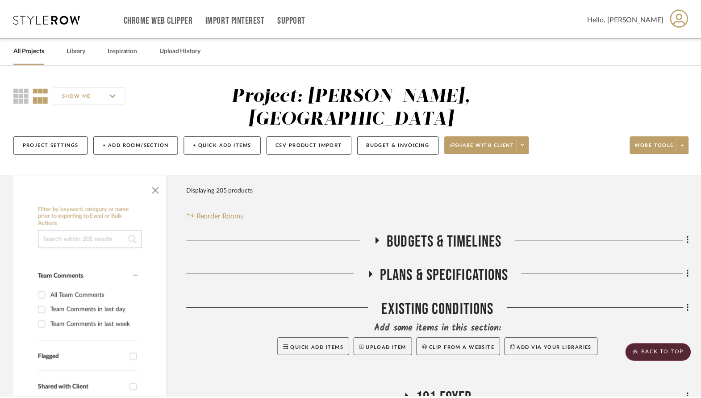
scroll to position [2747, 0]
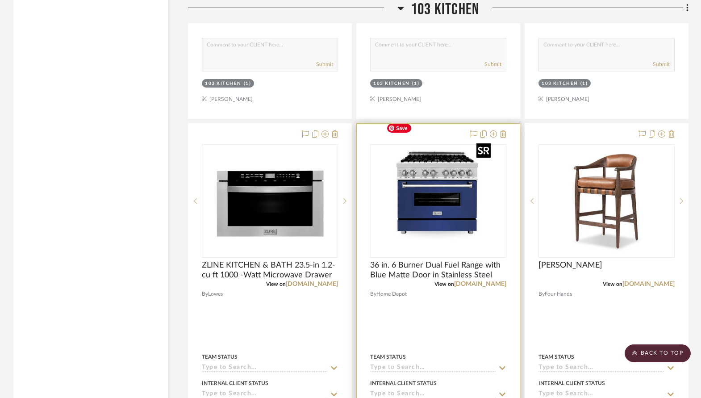
click at [453, 152] on img "0" at bounding box center [439, 201] width 112 height 112
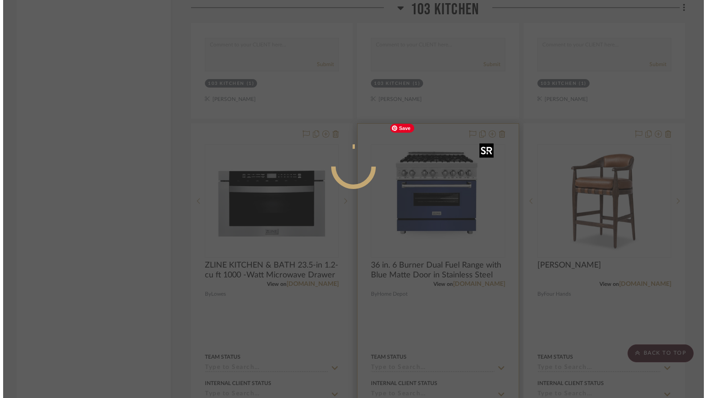
scroll to position [0, 0]
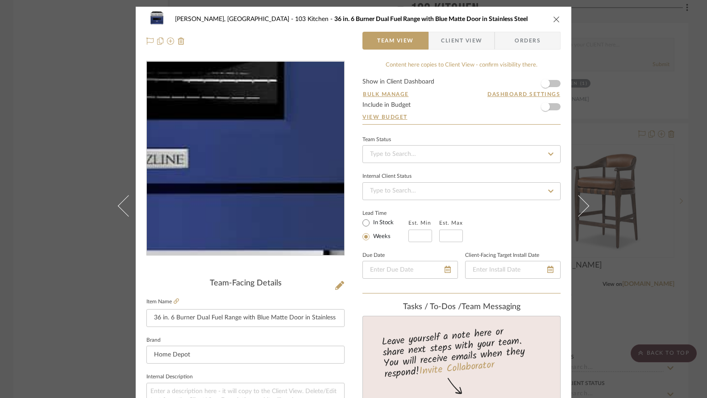
click at [267, 180] on img "0" at bounding box center [246, 159] width 194 height 194
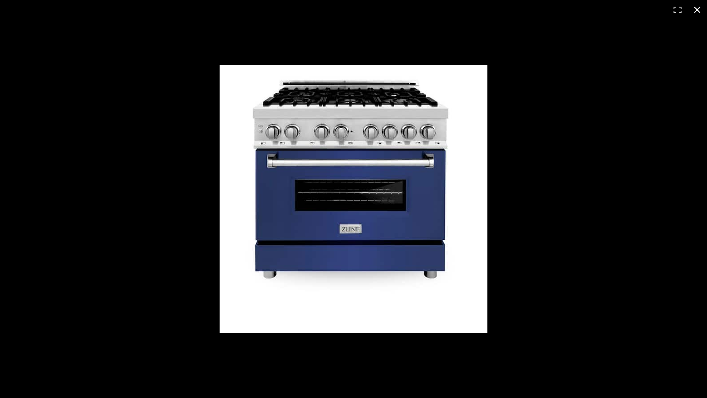
click at [695, 9] on button at bounding box center [698, 10] width 20 height 20
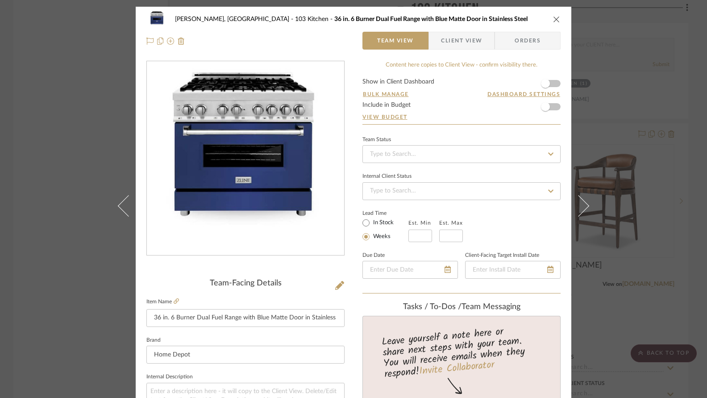
click at [555, 19] on icon "close" at bounding box center [556, 19] width 7 height 7
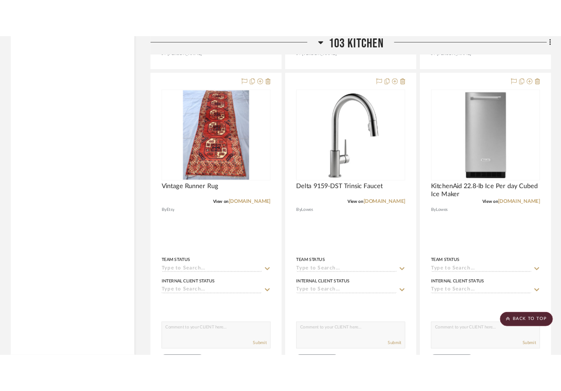
scroll to position [2428, 0]
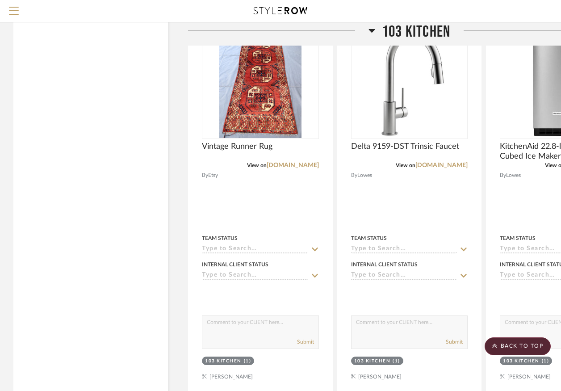
click at [369, 30] on icon at bounding box center [371, 31] width 6 height 4
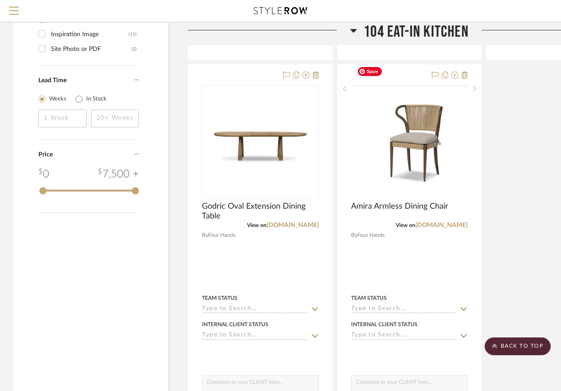
scroll to position [1046, 0]
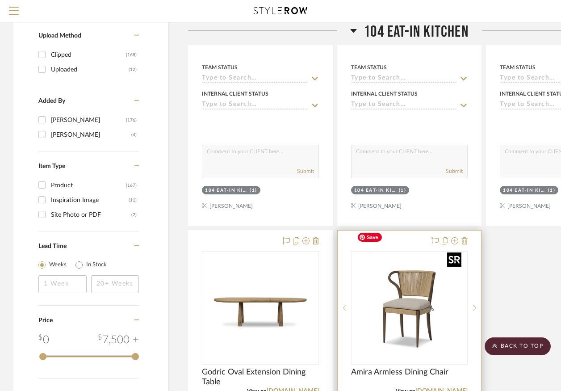
click at [404, 291] on img "0" at bounding box center [409, 308] width 112 height 112
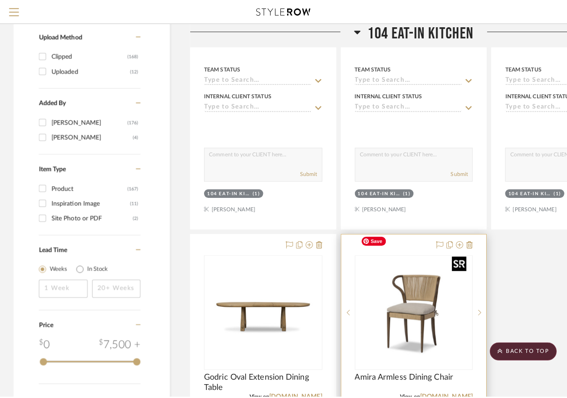
scroll to position [0, 0]
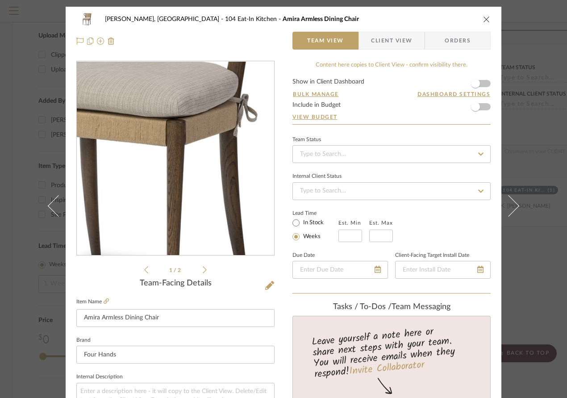
click at [188, 176] on img "0" at bounding box center [176, 159] width 194 height 194
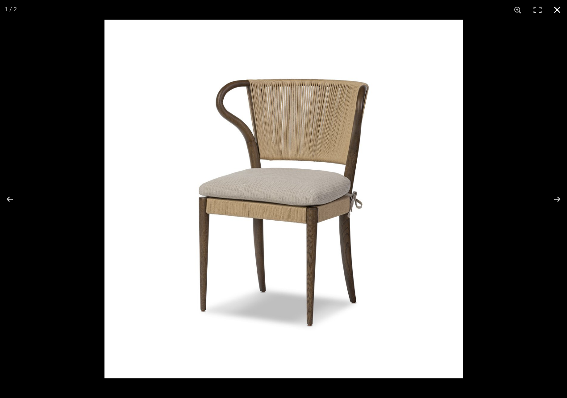
click at [533, 190] on div at bounding box center [387, 219] width 567 height 398
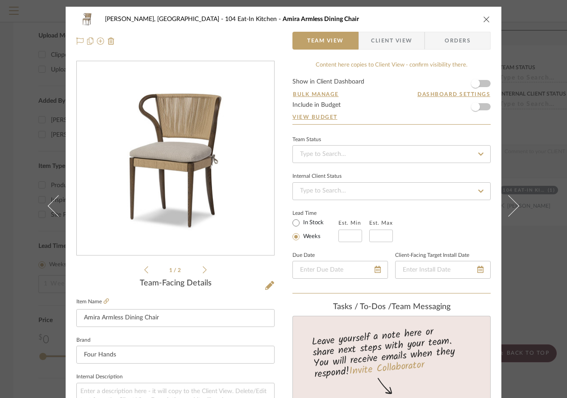
click at [483, 21] on icon "close" at bounding box center [486, 19] width 7 height 7
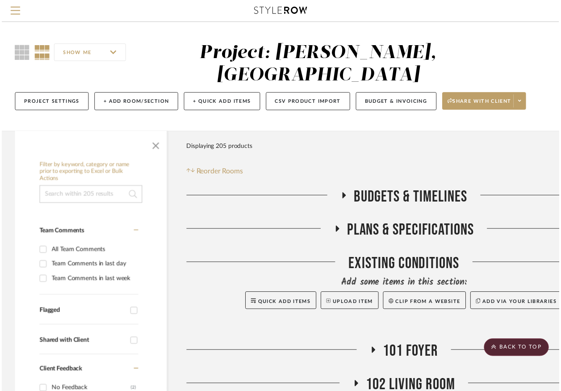
scroll to position [1046, 0]
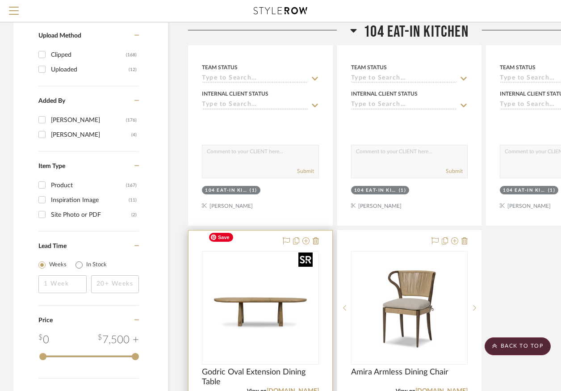
click at [0, 0] on img at bounding box center [0, 0] width 0 height 0
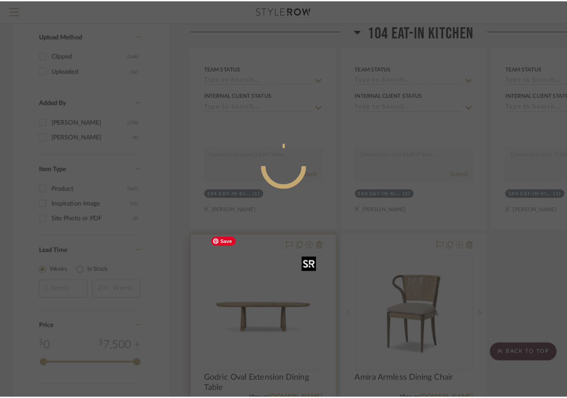
scroll to position [0, 0]
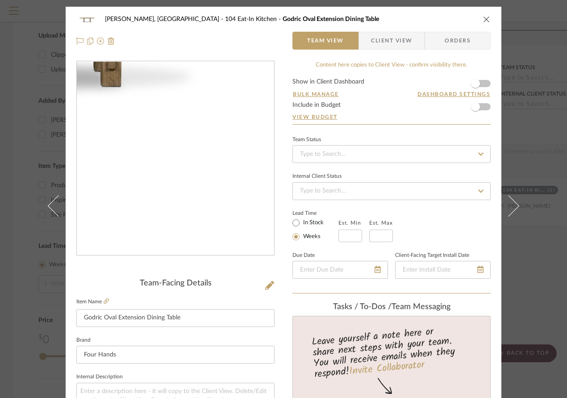
click at [213, 188] on img "0" at bounding box center [176, 159] width 194 height 194
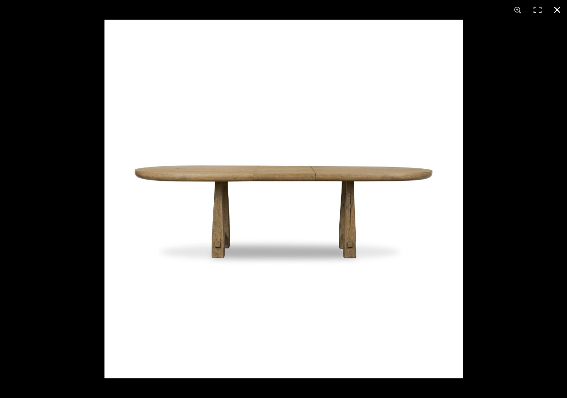
click at [557, 8] on button at bounding box center [558, 10] width 20 height 20
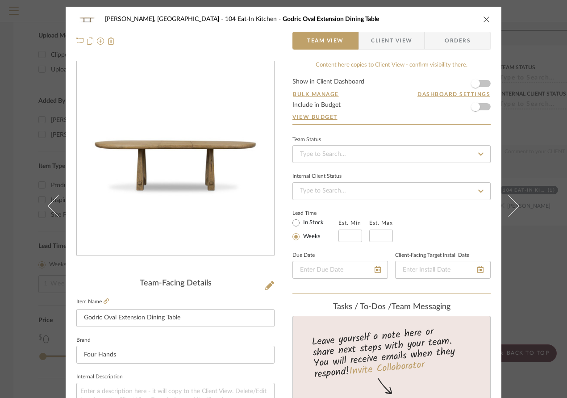
click at [483, 21] on icon "close" at bounding box center [486, 19] width 7 height 7
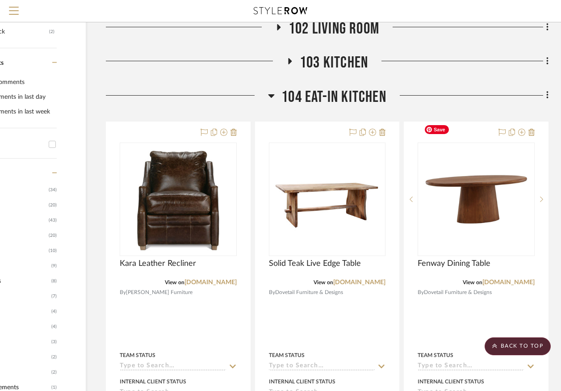
scroll to position [362, 82]
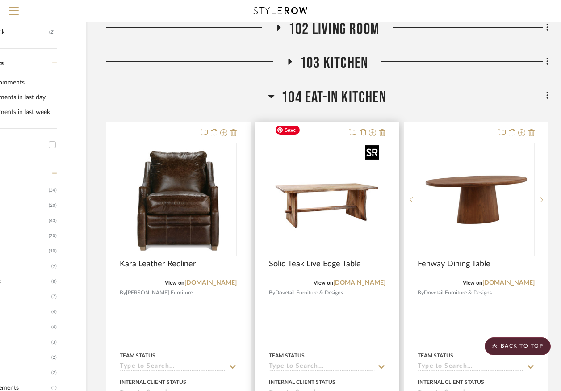
click at [360, 197] on img "0" at bounding box center [327, 200] width 112 height 112
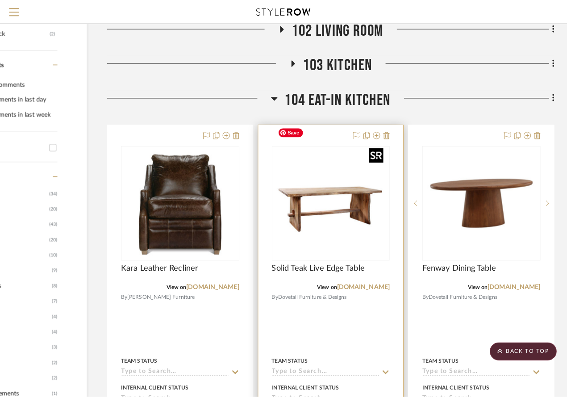
scroll to position [0, 0]
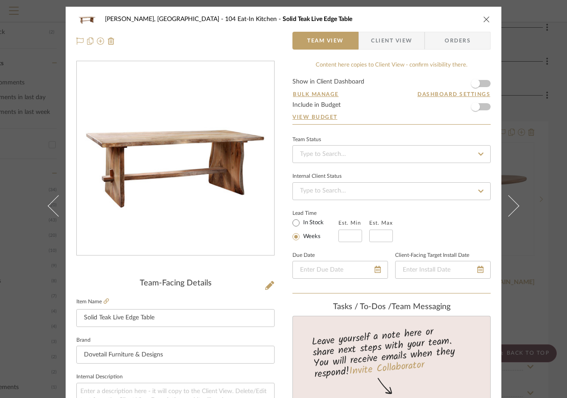
click at [201, 207] on img "0" at bounding box center [176, 159] width 194 height 194
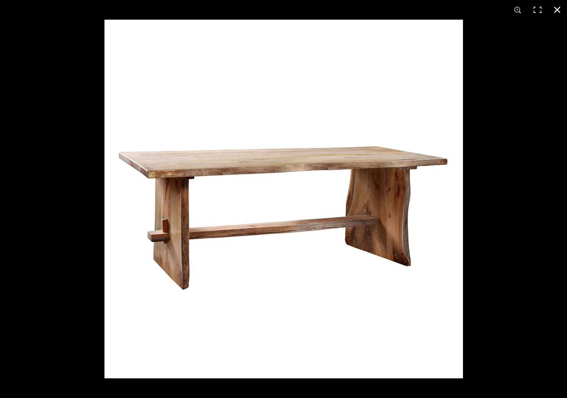
click at [557, 8] on button at bounding box center [558, 10] width 20 height 20
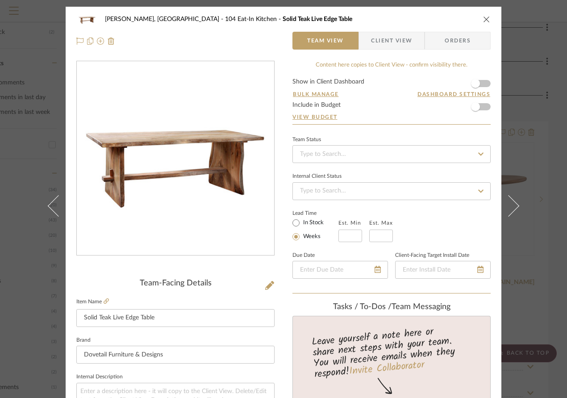
click at [523, 71] on div "[PERSON_NAME], [GEOGRAPHIC_DATA] 104 Eat-In Kitchen Solid Teak Live Edge Table …" at bounding box center [283, 199] width 567 height 398
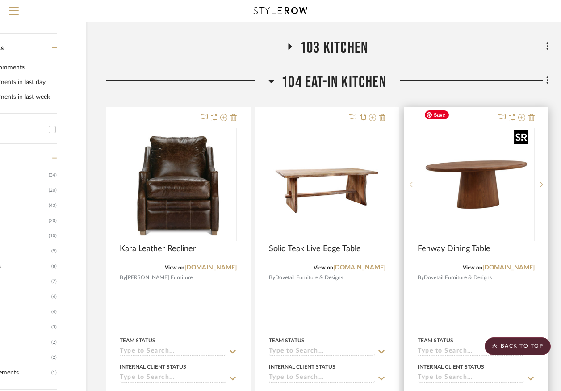
scroll to position [381, 82]
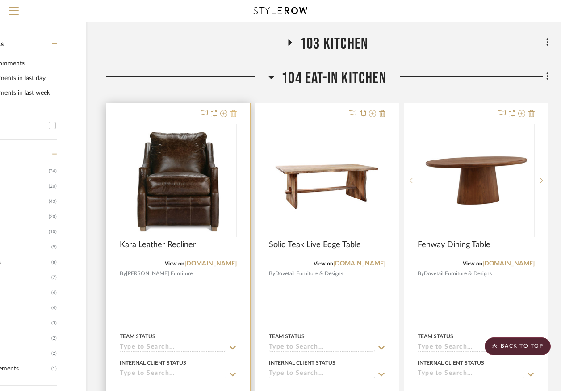
click at [236, 110] on icon at bounding box center [233, 113] width 6 height 7
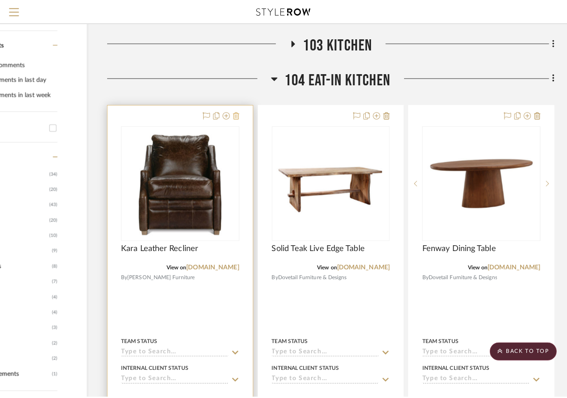
scroll to position [0, 0]
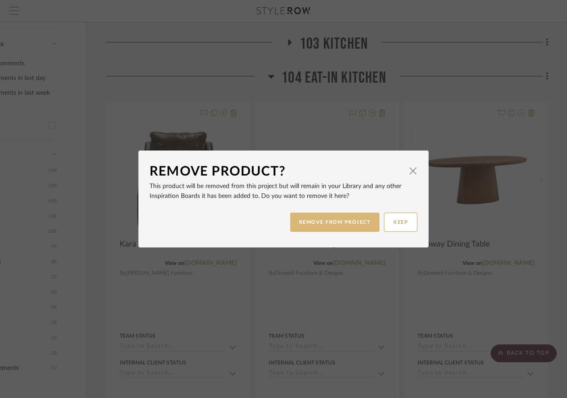
click at [339, 230] on button "REMOVE FROM PROJECT" at bounding box center [335, 222] width 90 height 19
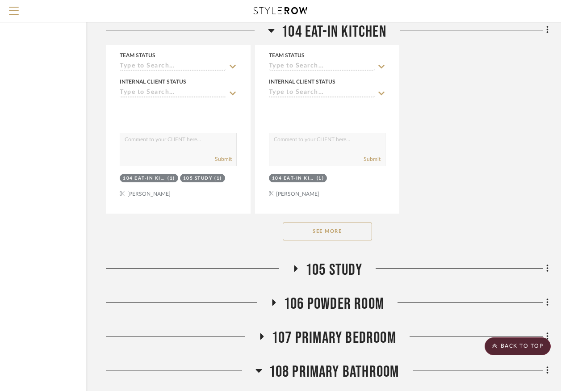
scroll to position [1462, 82]
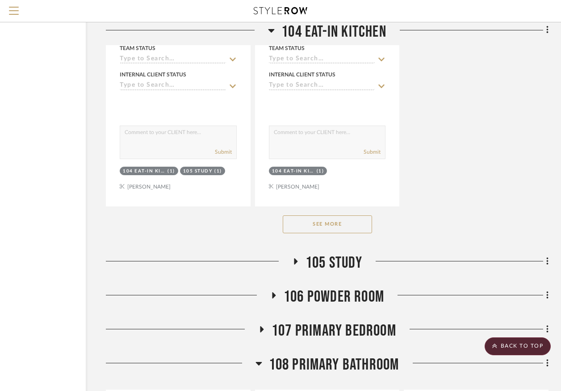
click at [333, 215] on button "See More" at bounding box center [327, 224] width 89 height 18
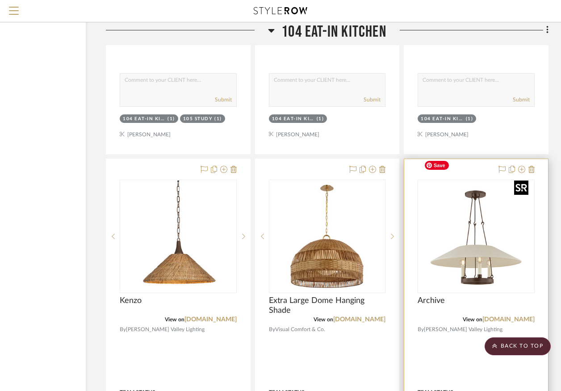
scroll to position [1515, 82]
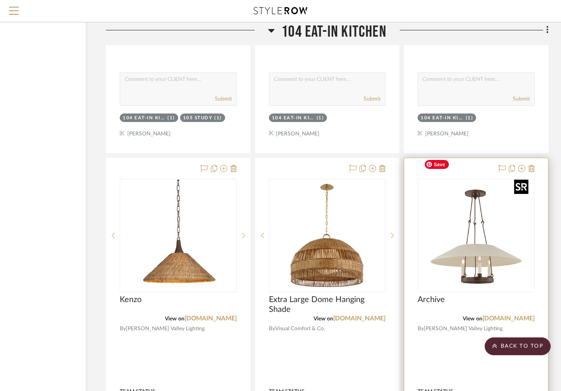
click at [476, 222] on img "0" at bounding box center [476, 236] width 112 height 112
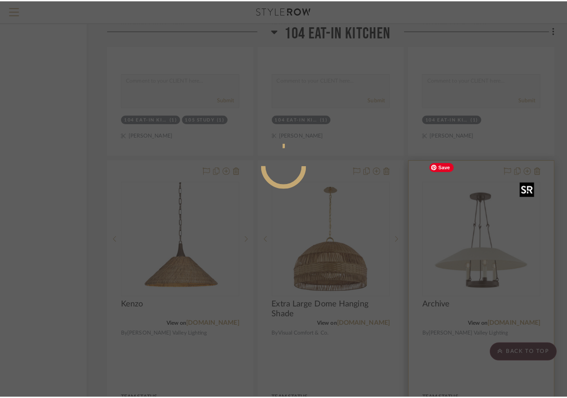
scroll to position [0, 0]
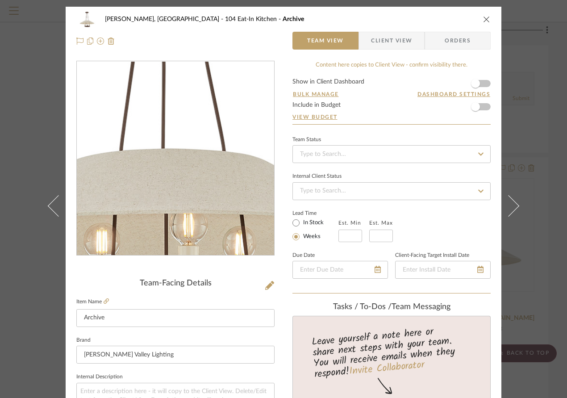
click at [174, 176] on img "0" at bounding box center [176, 159] width 194 height 194
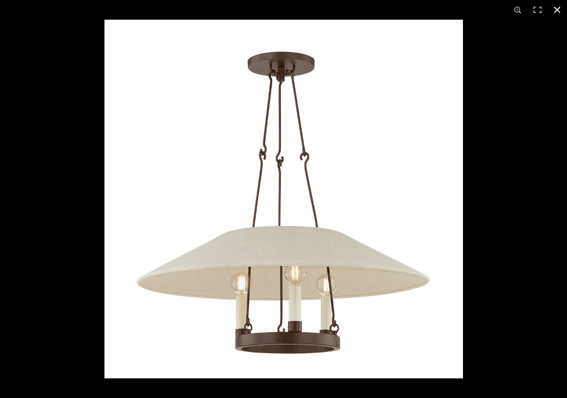
click at [557, 10] on button at bounding box center [558, 10] width 20 height 20
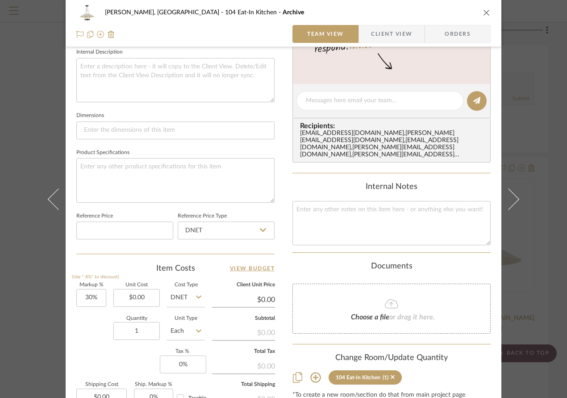
scroll to position [361, 0]
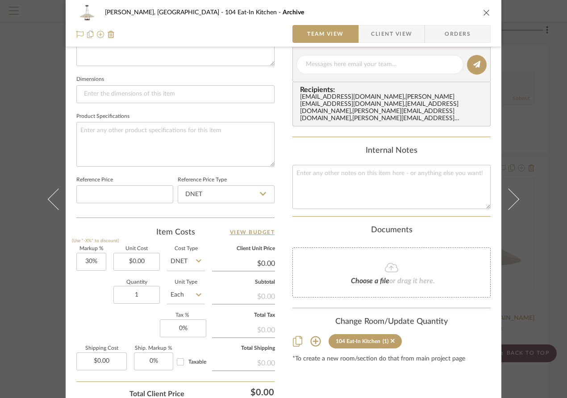
click at [310, 340] on icon at bounding box center [315, 341] width 11 height 11
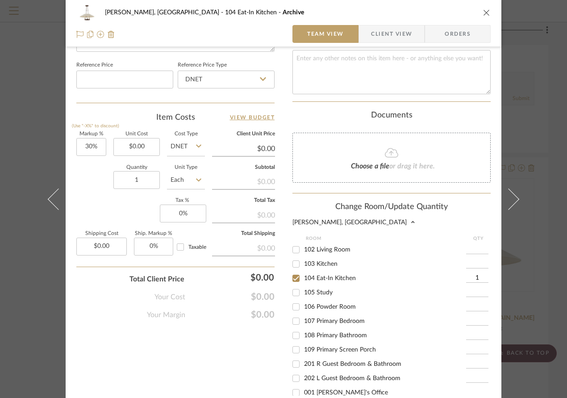
scroll to position [53, 0]
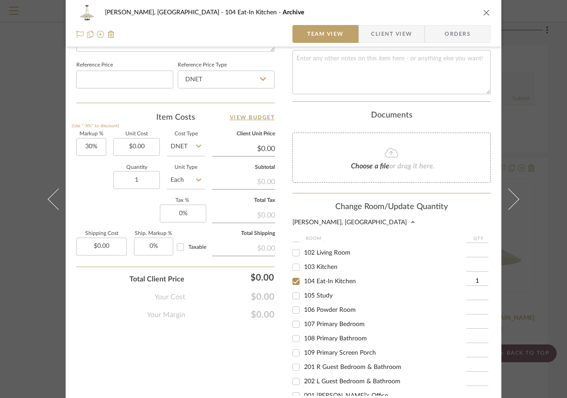
click at [296, 268] on input "103 Kitchen" at bounding box center [296, 267] width 14 height 14
checkbox input "true"
type input "1"
click at [296, 281] on input "104 Eat-In Kitchen" at bounding box center [296, 281] width 14 height 14
checkbox input "false"
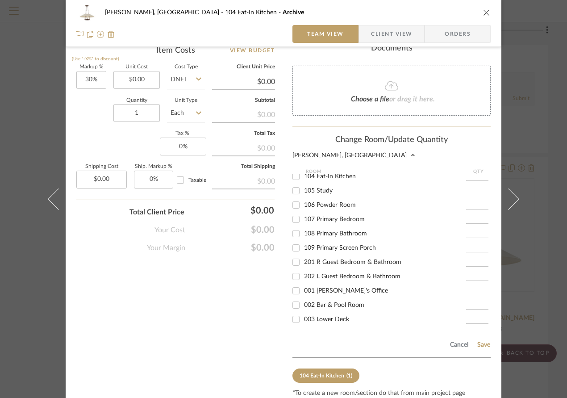
scroll to position [577, 0]
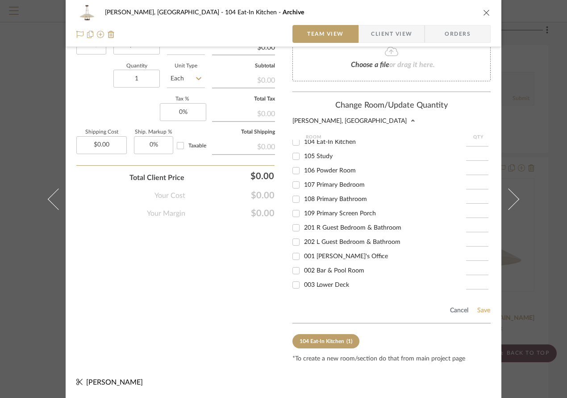
click at [481, 309] on button "Save" at bounding box center [484, 310] width 14 height 7
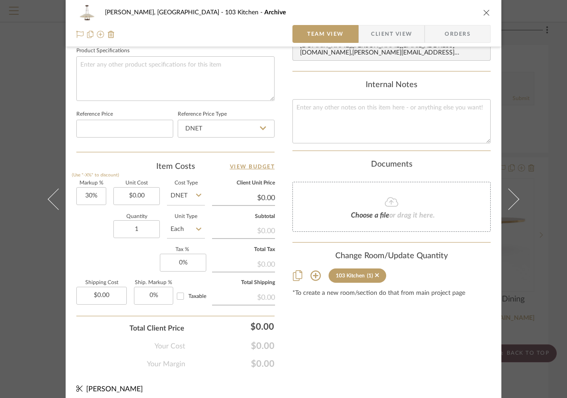
scroll to position [330, 0]
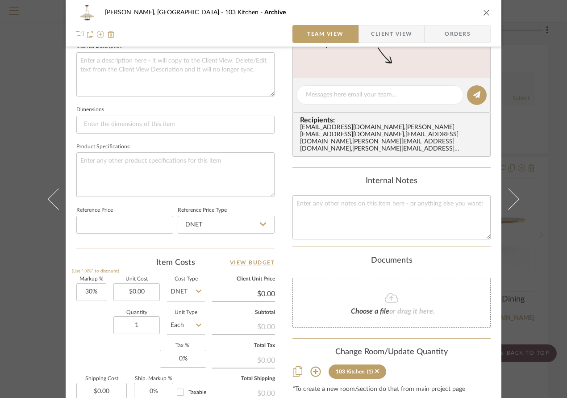
click at [483, 11] on icon "close" at bounding box center [486, 12] width 7 height 7
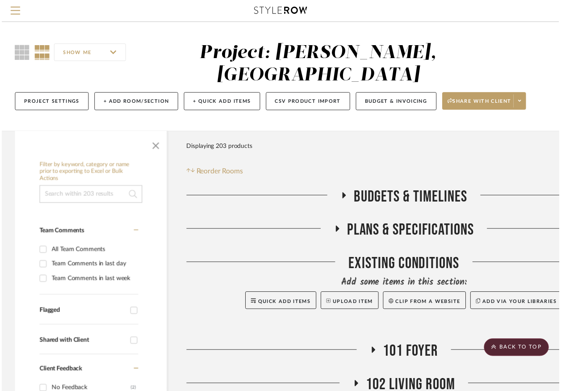
scroll to position [1515, 82]
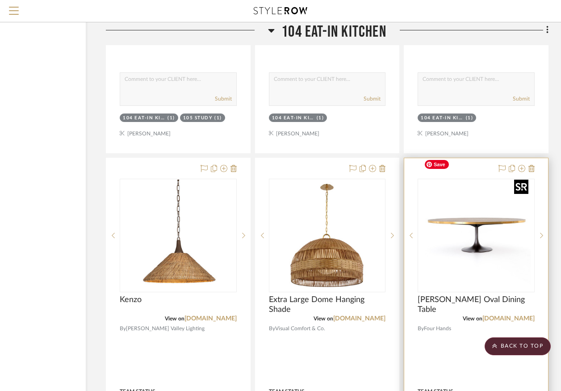
click at [488, 191] on img "0" at bounding box center [476, 236] width 112 height 112
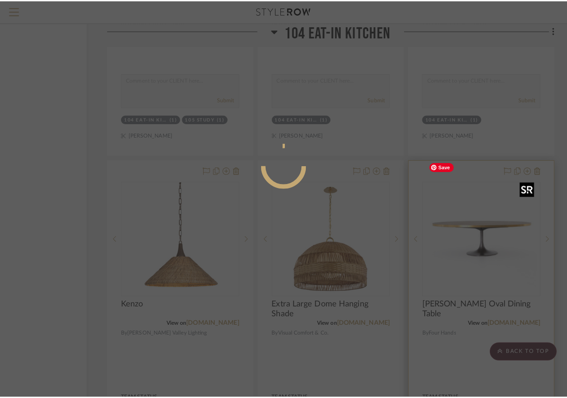
scroll to position [0, 0]
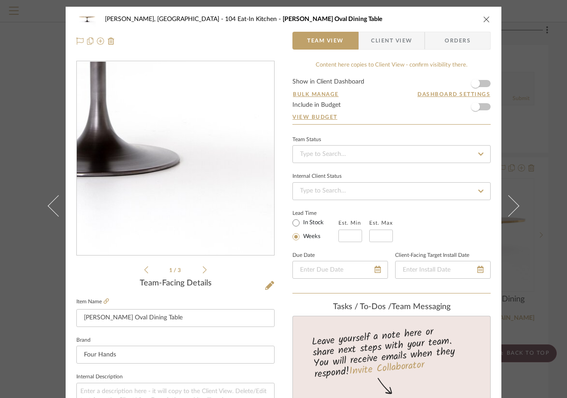
click at [199, 182] on img "0" at bounding box center [176, 159] width 194 height 194
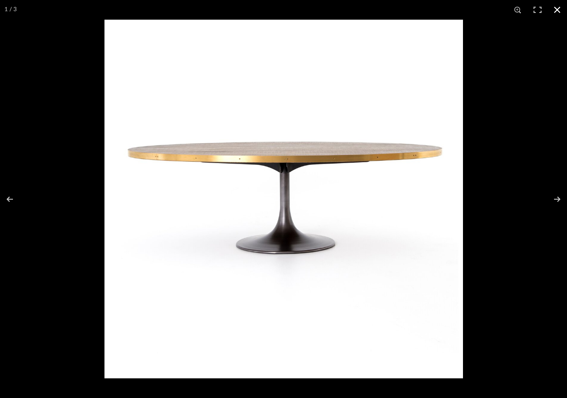
click at [560, 9] on button at bounding box center [558, 10] width 20 height 20
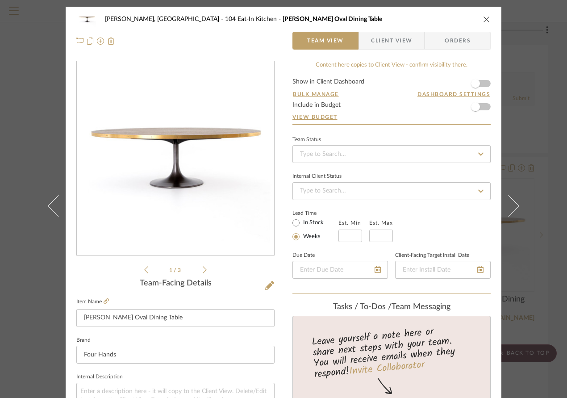
click at [534, 136] on div "[PERSON_NAME], [GEOGRAPHIC_DATA] 104 Eat-In Kitchen [PERSON_NAME] Oval Dining T…" at bounding box center [283, 199] width 567 height 398
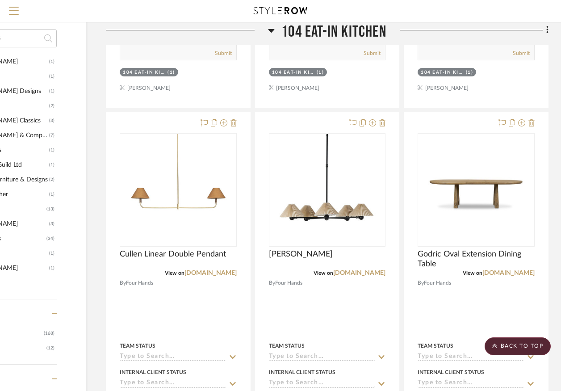
scroll to position [767, 82]
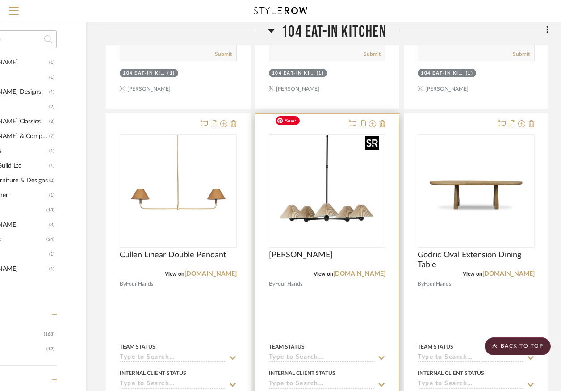
click at [328, 187] on img "0" at bounding box center [327, 191] width 112 height 112
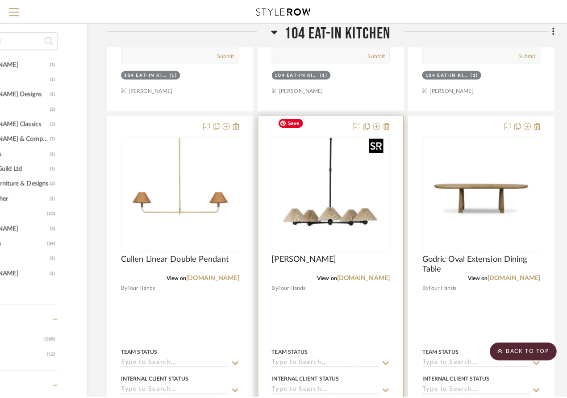
scroll to position [0, 0]
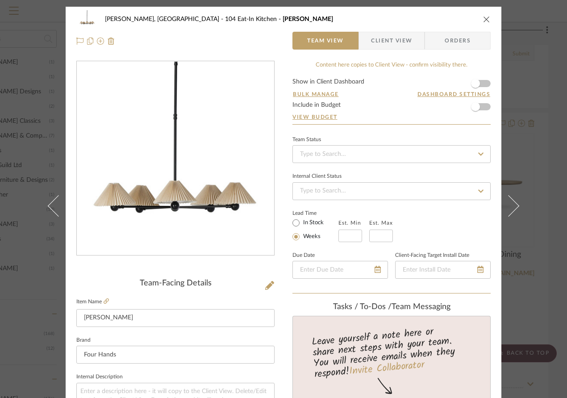
click at [224, 201] on img "0" at bounding box center [176, 159] width 194 height 194
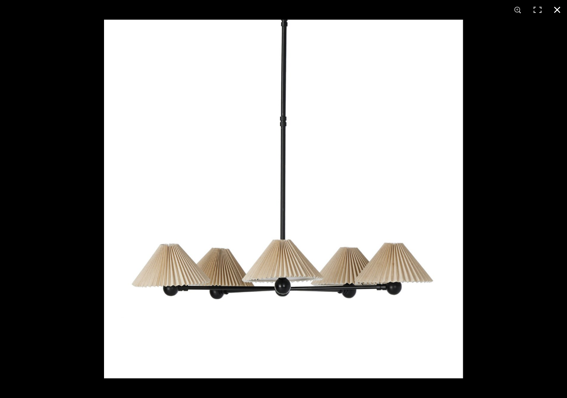
click at [555, 8] on button at bounding box center [558, 10] width 20 height 20
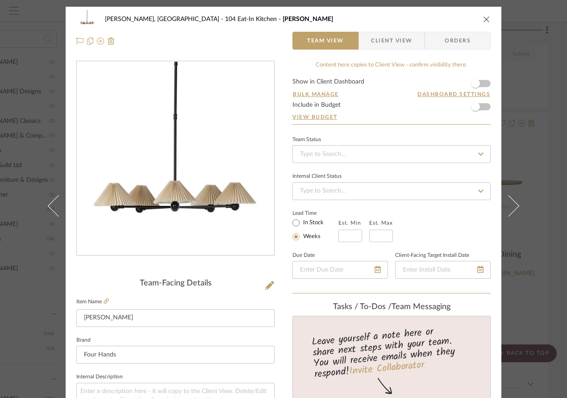
click at [483, 16] on icon "close" at bounding box center [486, 19] width 7 height 7
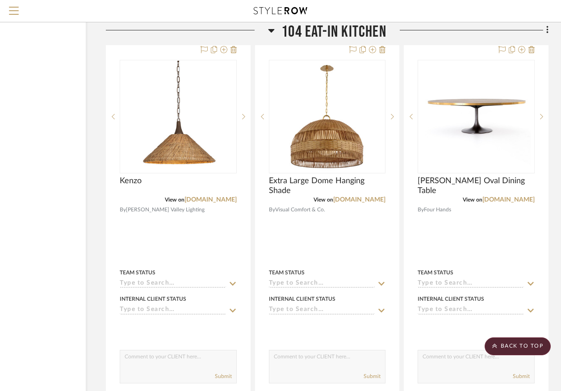
scroll to position [1555, 82]
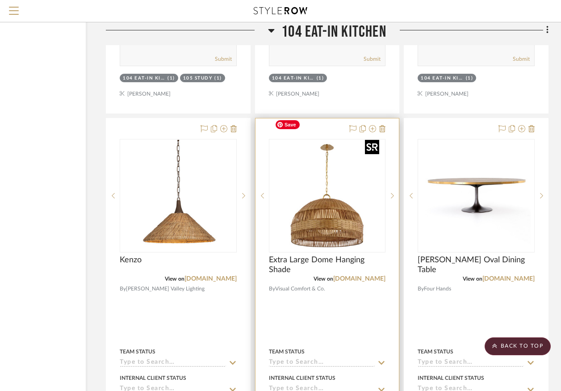
click at [333, 197] on img "0" at bounding box center [327, 196] width 112 height 112
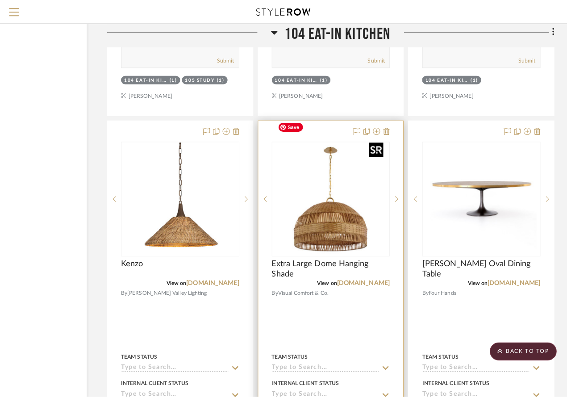
scroll to position [0, 0]
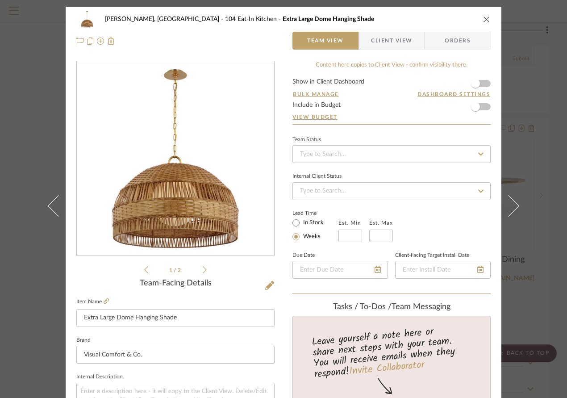
click at [174, 186] on img "0" at bounding box center [176, 159] width 194 height 194
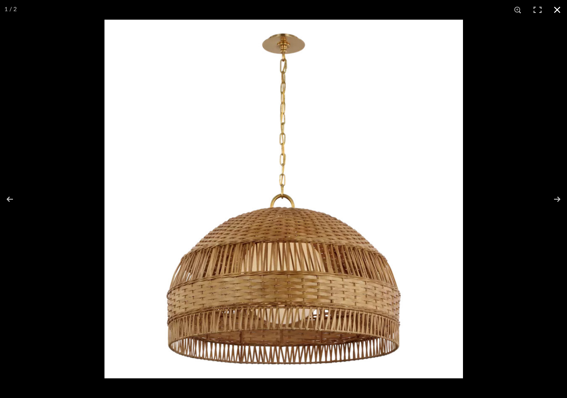
click at [556, 10] on button at bounding box center [558, 10] width 20 height 20
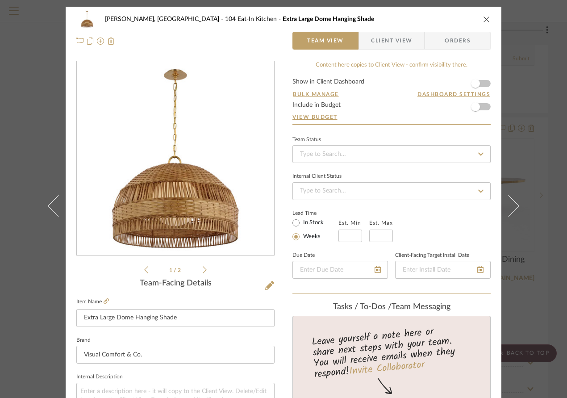
click at [483, 20] on icon "close" at bounding box center [486, 19] width 7 height 7
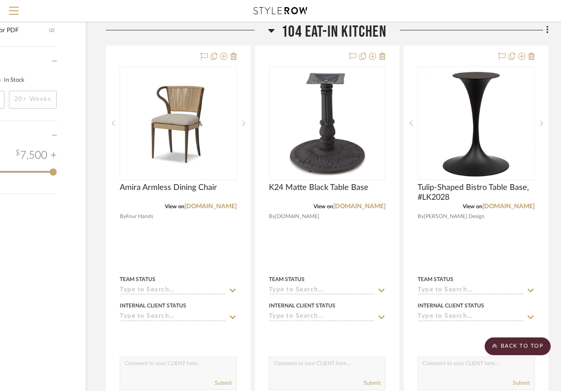
scroll to position [1141, 82]
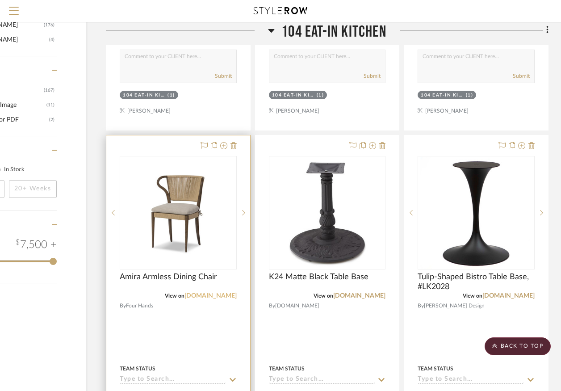
click at [224, 293] on link "[DOMAIN_NAME]" at bounding box center [210, 296] width 52 height 6
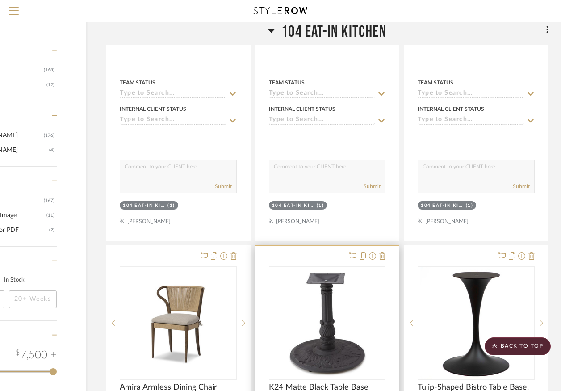
scroll to position [737, 82]
